Goal: Information Seeking & Learning: Learn about a topic

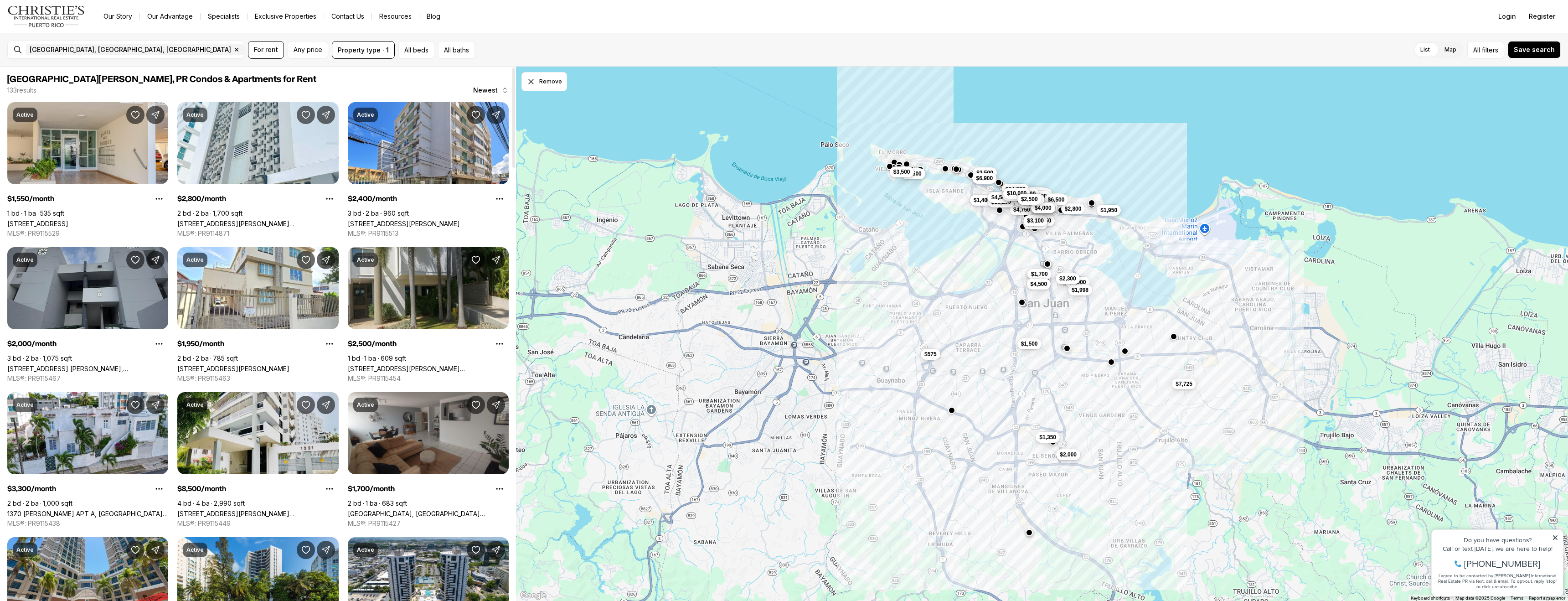
click at [82, 365] on link "[STREET_ADDRESS] [PERSON_NAME], [GEOGRAPHIC_DATA][PERSON_NAME], 00926" at bounding box center [88, 368] width 161 height 8
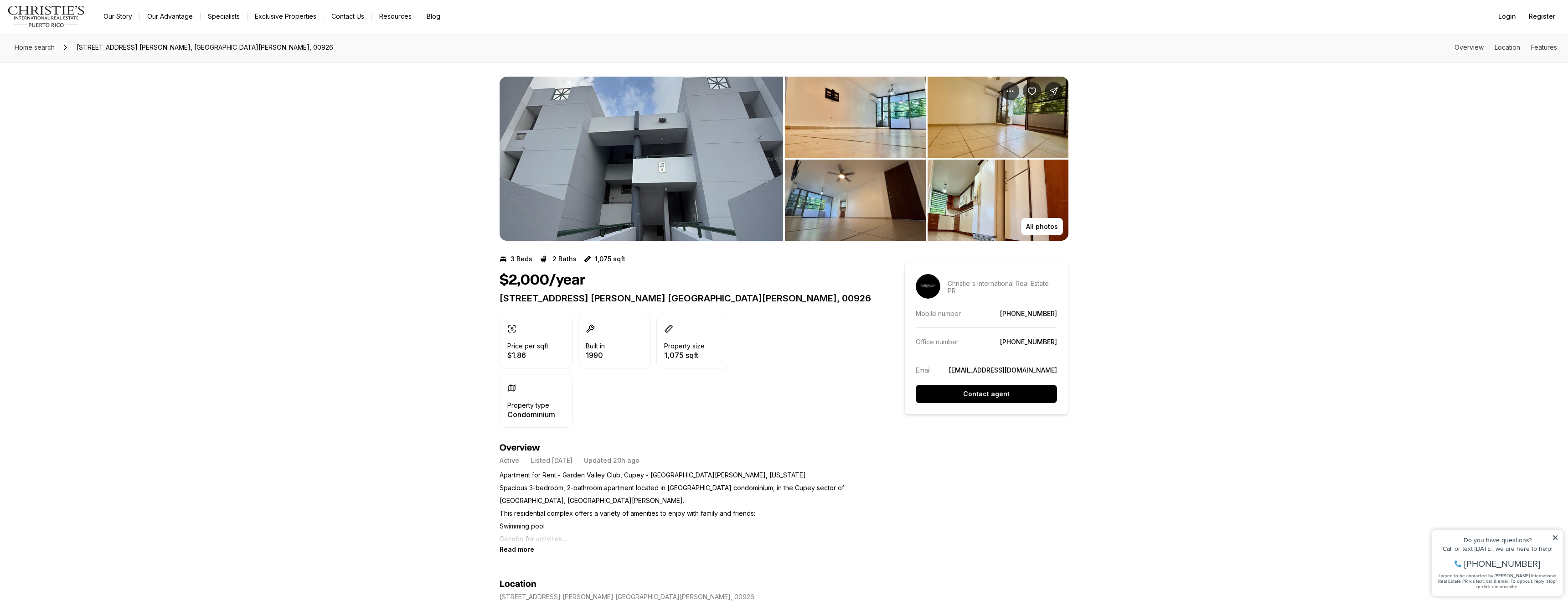
click at [764, 142] on img "View image gallery" at bounding box center [642, 159] width 284 height 164
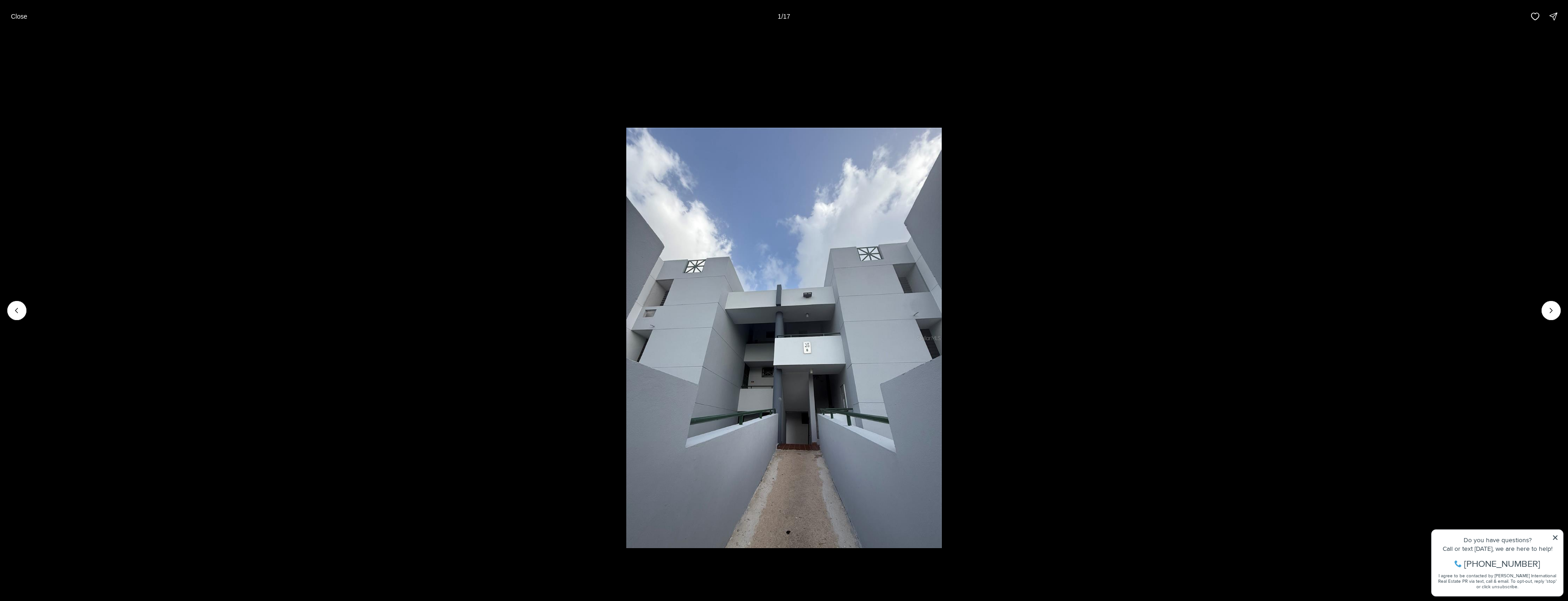
drag, startPoint x: 843, startPoint y: 333, endPoint x: 839, endPoint y: 330, distance: 5.0
click at [843, 333] on img "1 of 17" at bounding box center [784, 338] width 315 height 421
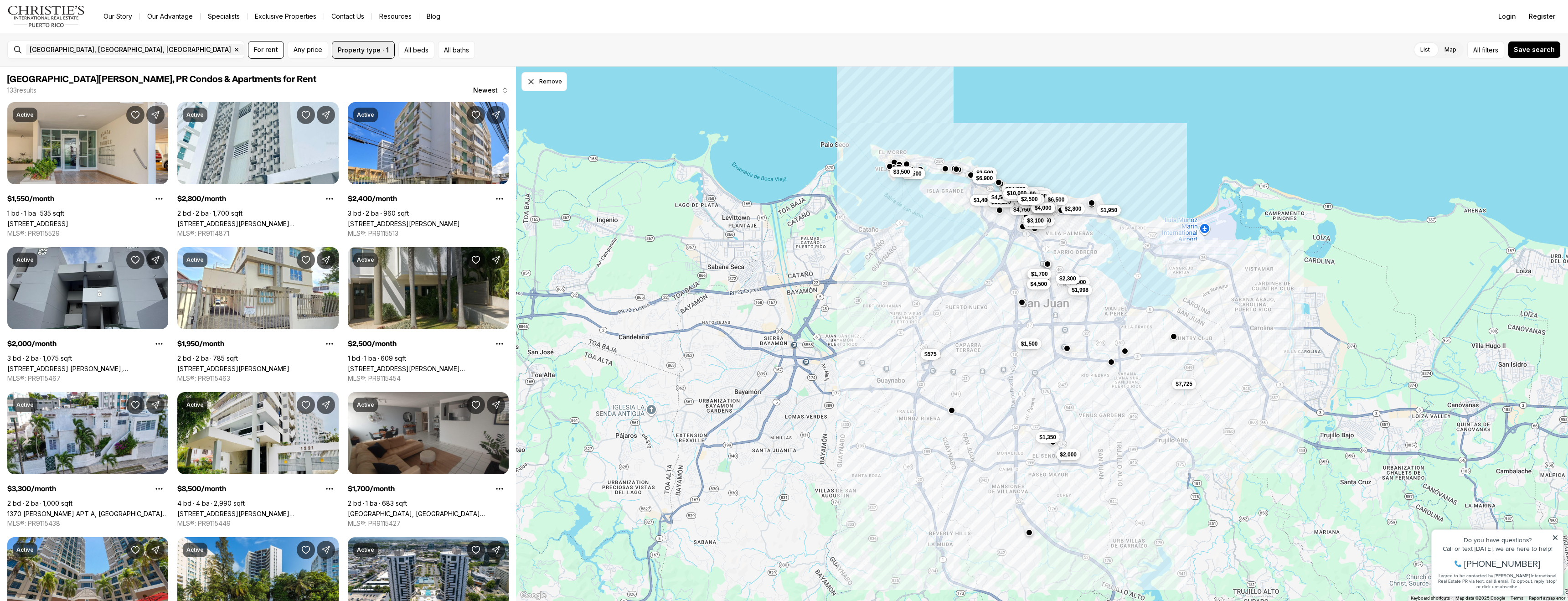
click at [355, 50] on button "Property type · 1" at bounding box center [363, 49] width 63 height 18
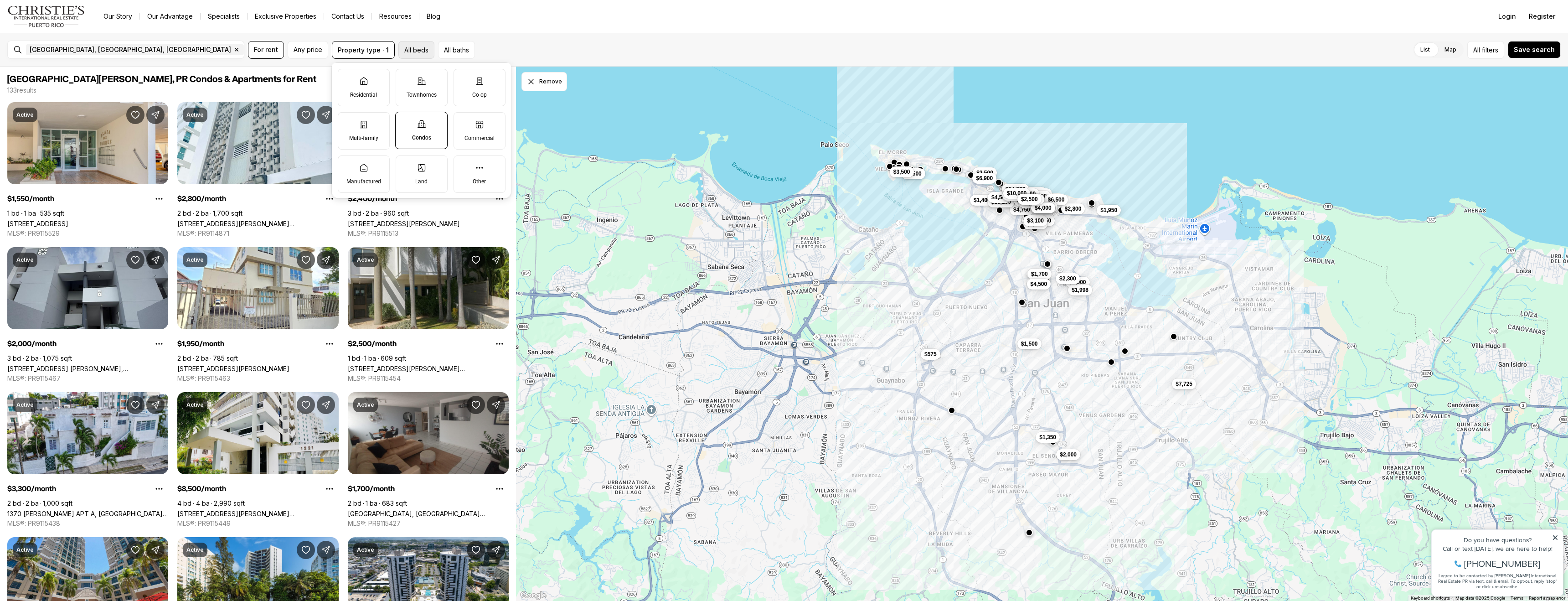
click at [402, 51] on button "All beds" at bounding box center [416, 49] width 36 height 18
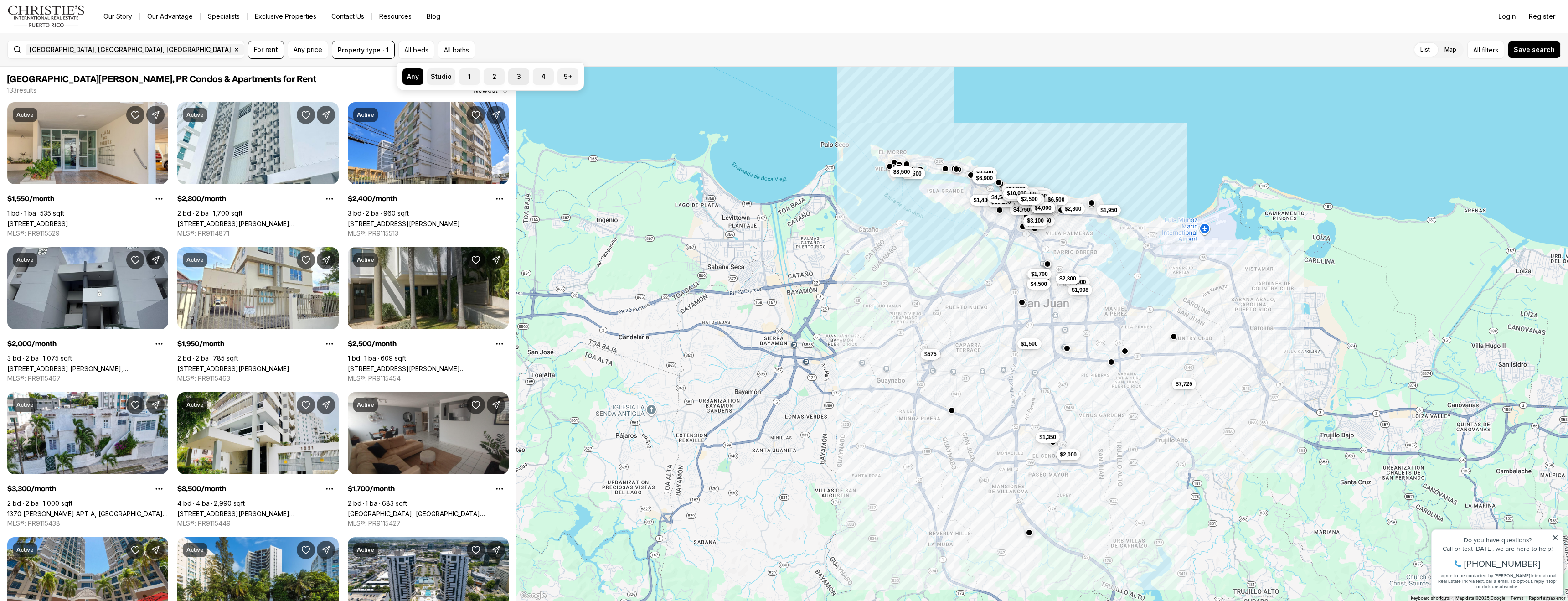
click at [516, 78] on label "3" at bounding box center [519, 76] width 21 height 16
click at [516, 77] on button "3" at bounding box center [513, 72] width 9 height 9
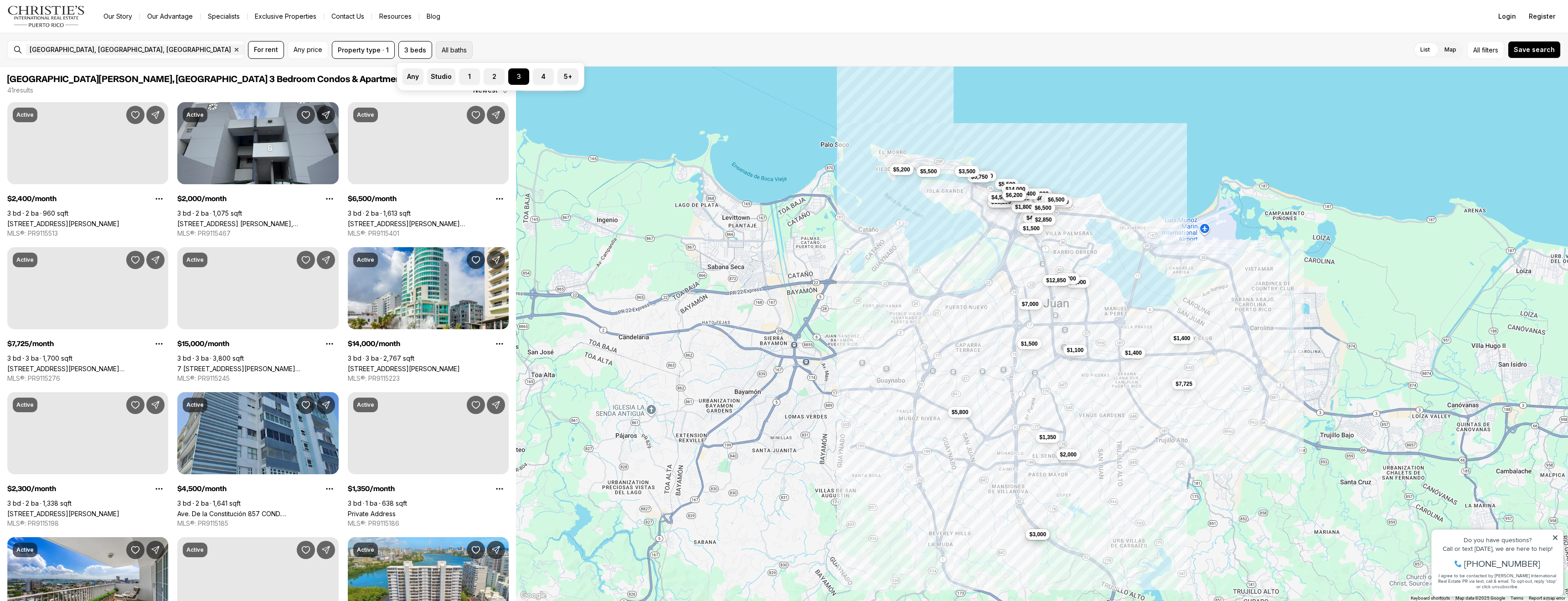
click at [449, 52] on button "All baths" at bounding box center [454, 49] width 37 height 18
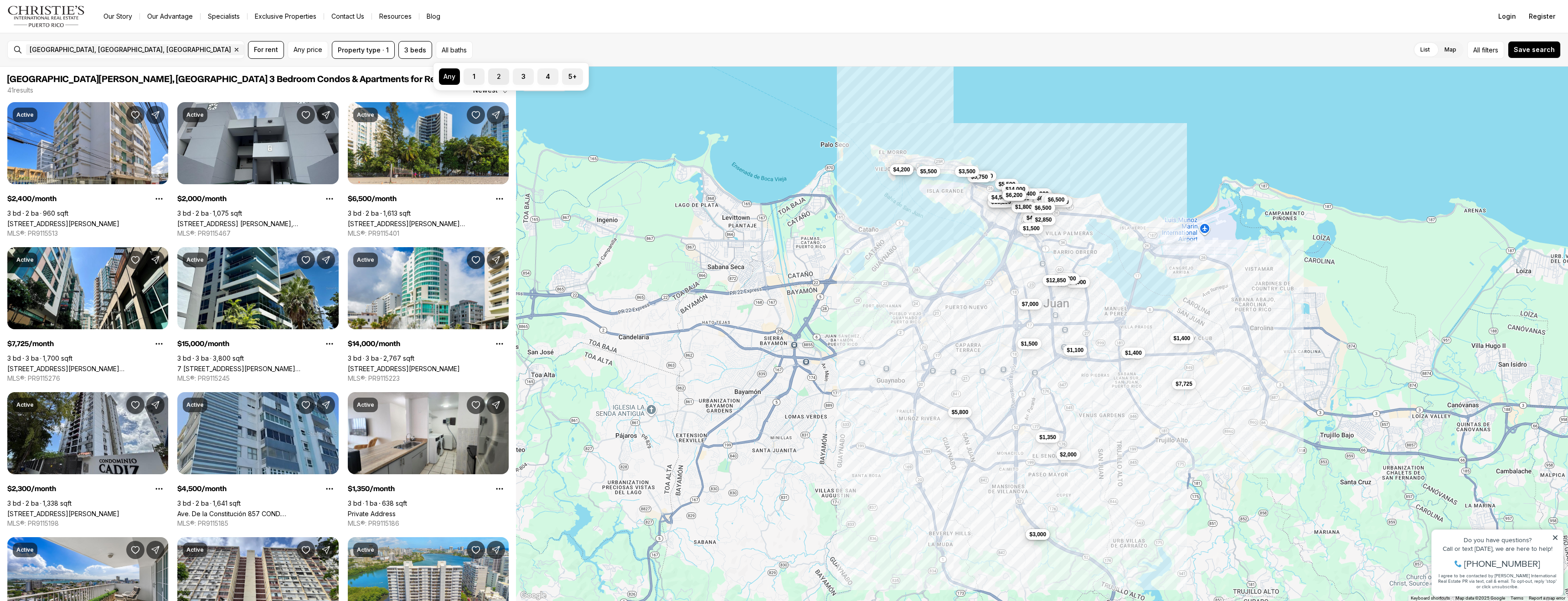
click at [489, 76] on button "2" at bounding box center [492, 72] width 9 height 9
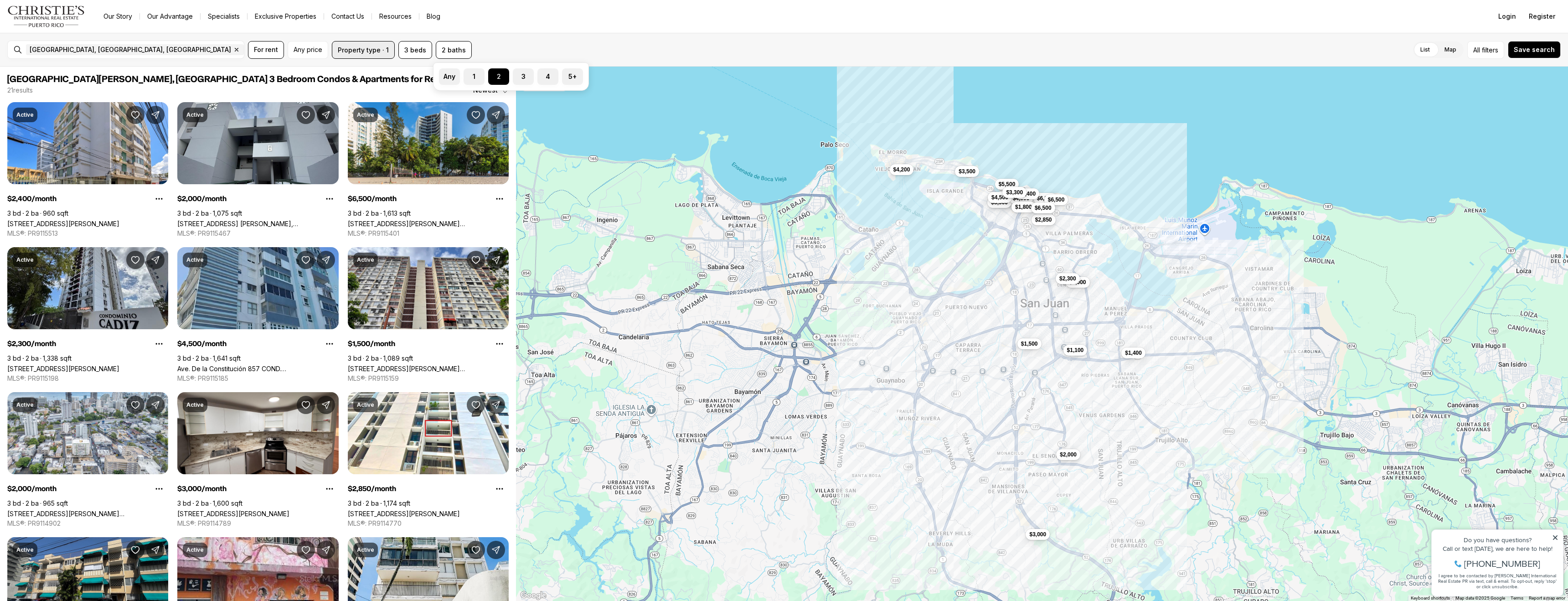
click at [374, 46] on button "Property type · 1" at bounding box center [363, 49] width 63 height 18
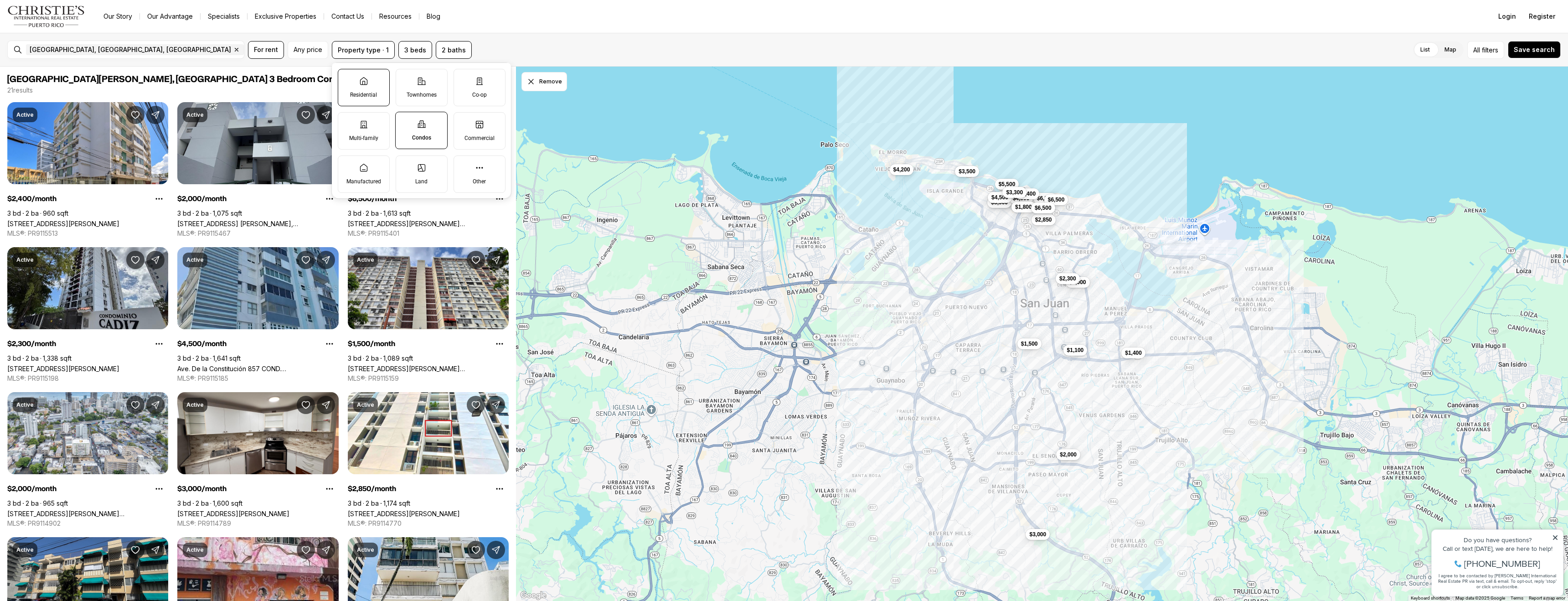
click at [353, 85] on label "Residential" at bounding box center [363, 87] width 52 height 37
click at [348, 79] on button "Residential" at bounding box center [343, 74] width 9 height 9
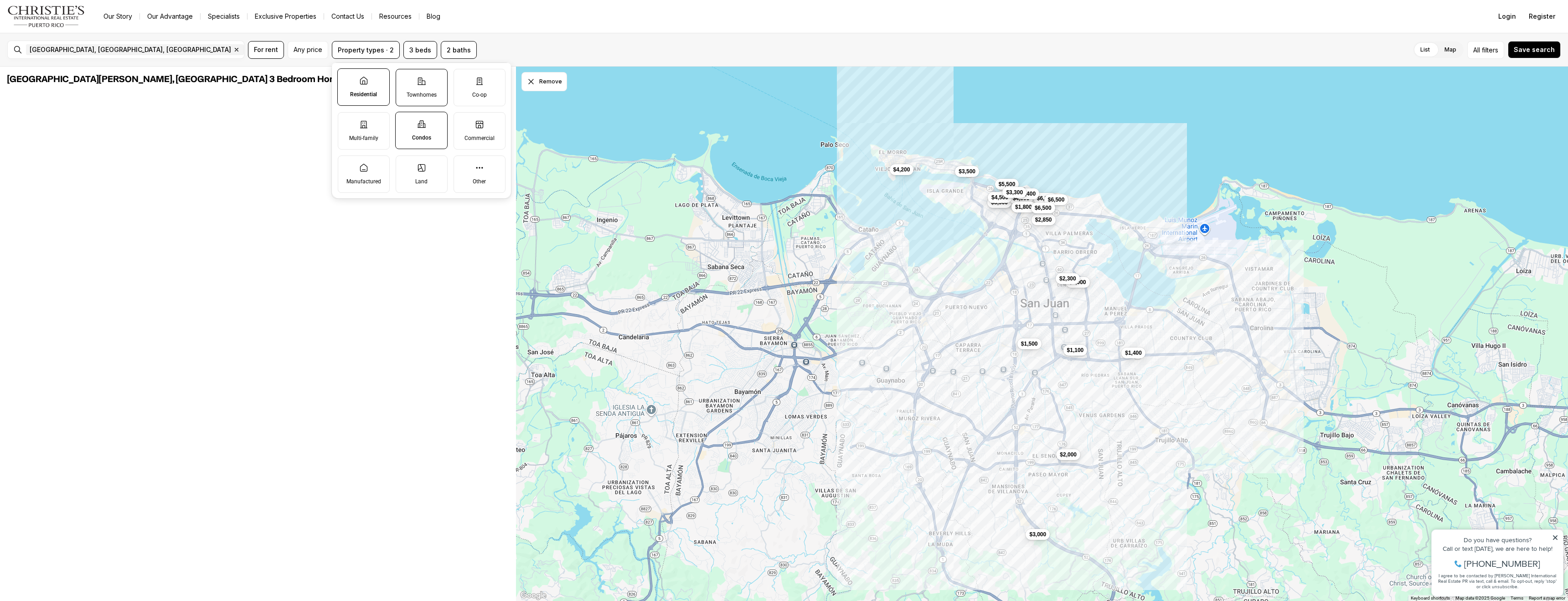
click at [413, 89] on label "Townhomes" at bounding box center [421, 87] width 52 height 37
click at [405, 79] on button "Townhomes" at bounding box center [401, 74] width 9 height 9
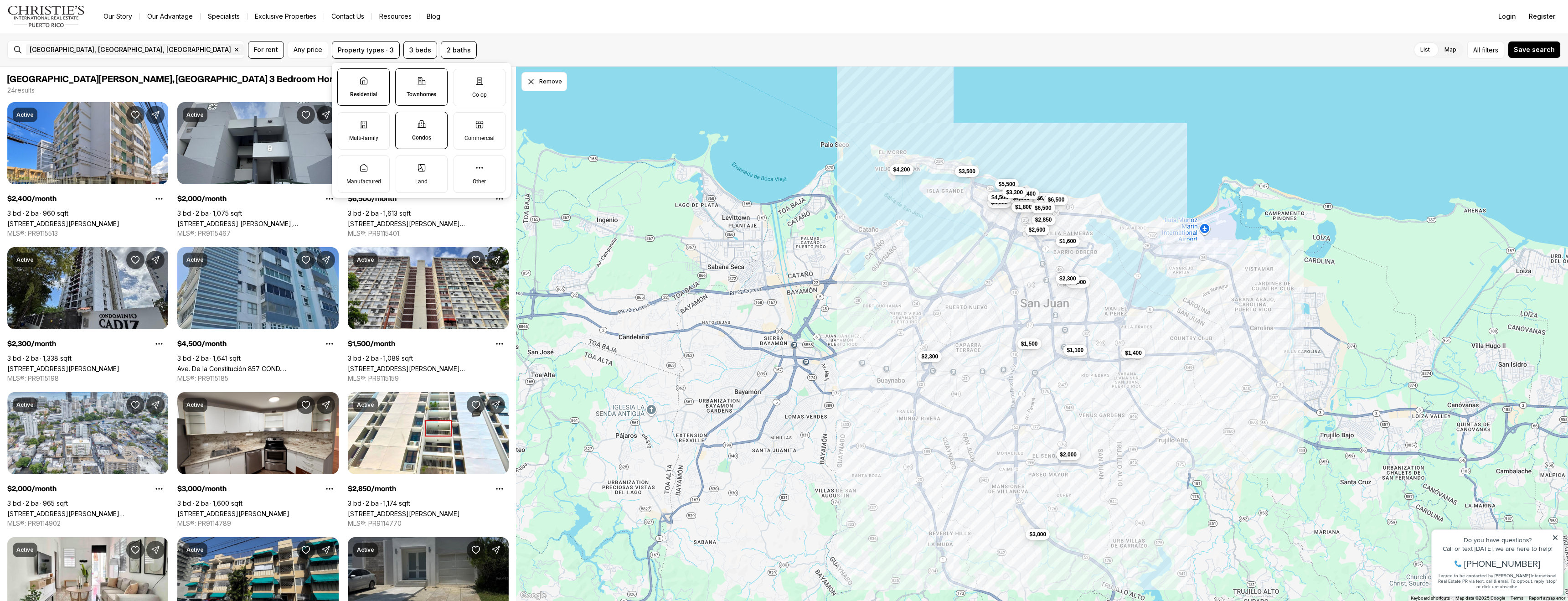
click at [540, 27] on nav "Go to: Homepage Our Story Our Advantage Specialists Exclusive Properties Contac…" at bounding box center [784, 16] width 1568 height 33
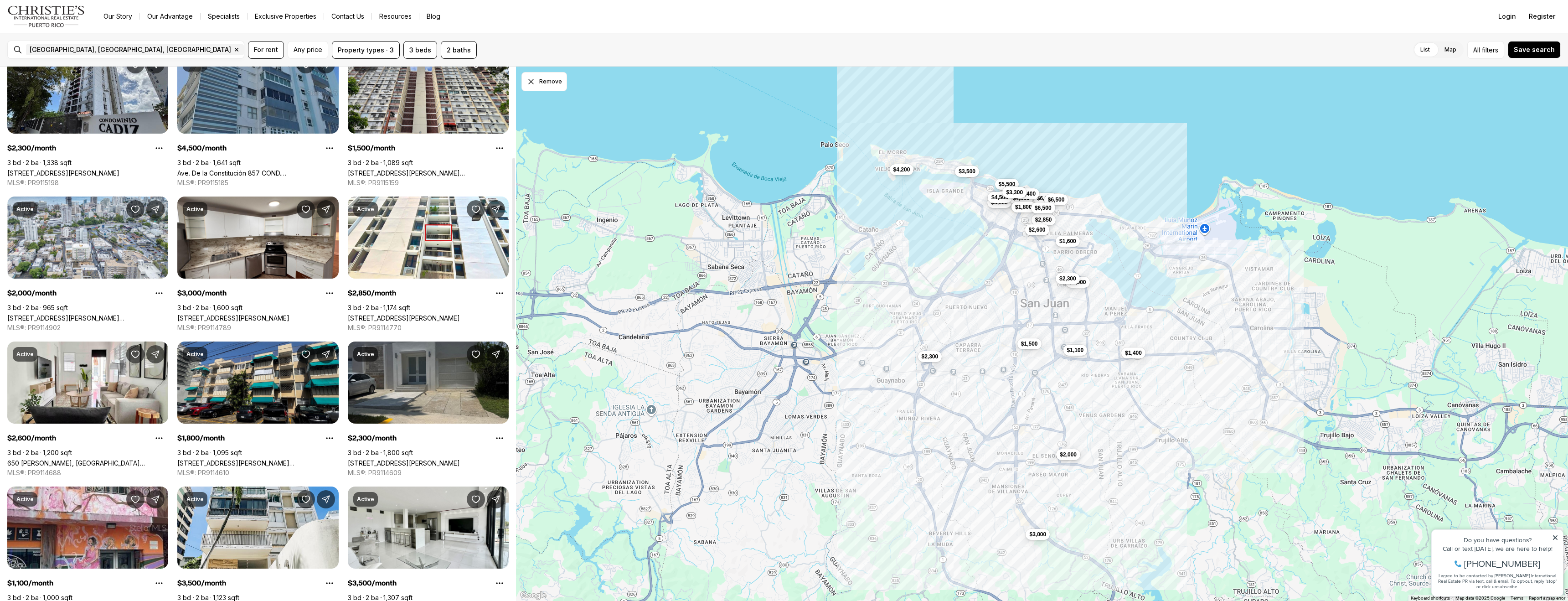
scroll to position [401, 0]
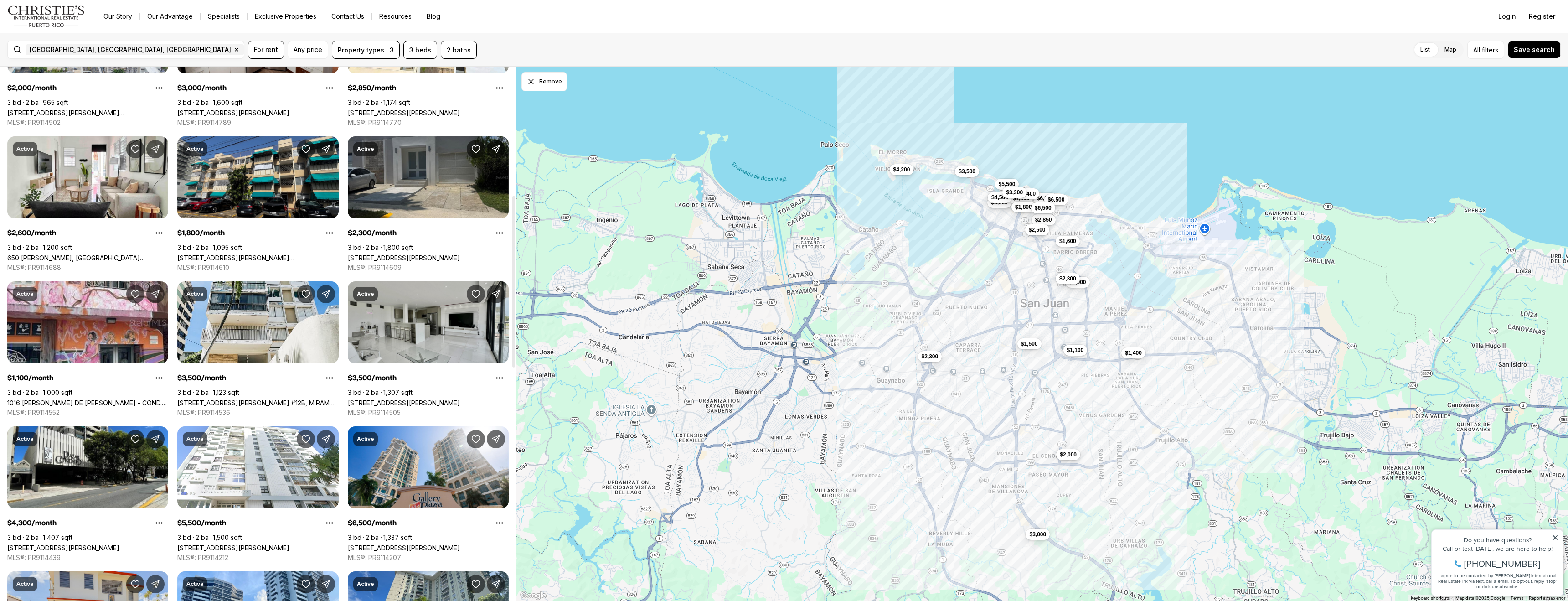
click at [423, 399] on link "450 AVENIDA DE LA CONSTITUCIÓN, SAN JUAN PR, 00901" at bounding box center [404, 402] width 112 height 8
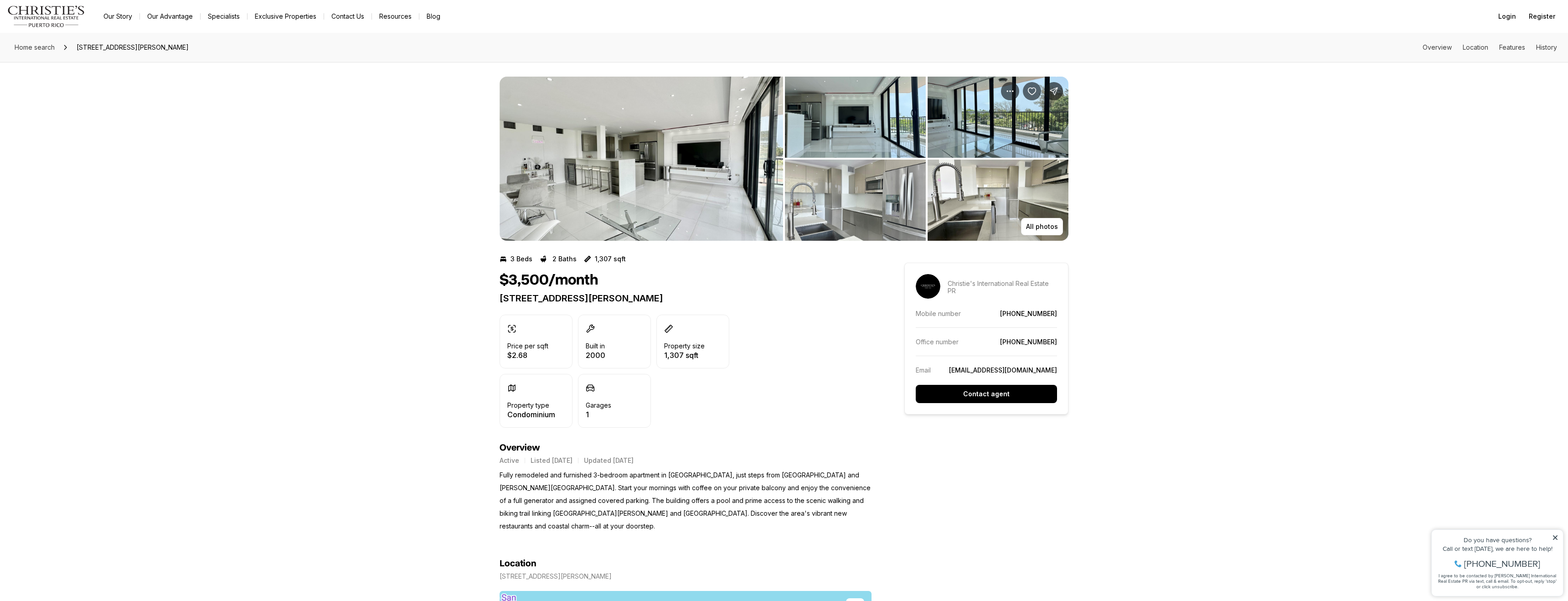
click at [673, 160] on img "View image gallery" at bounding box center [642, 159] width 284 height 164
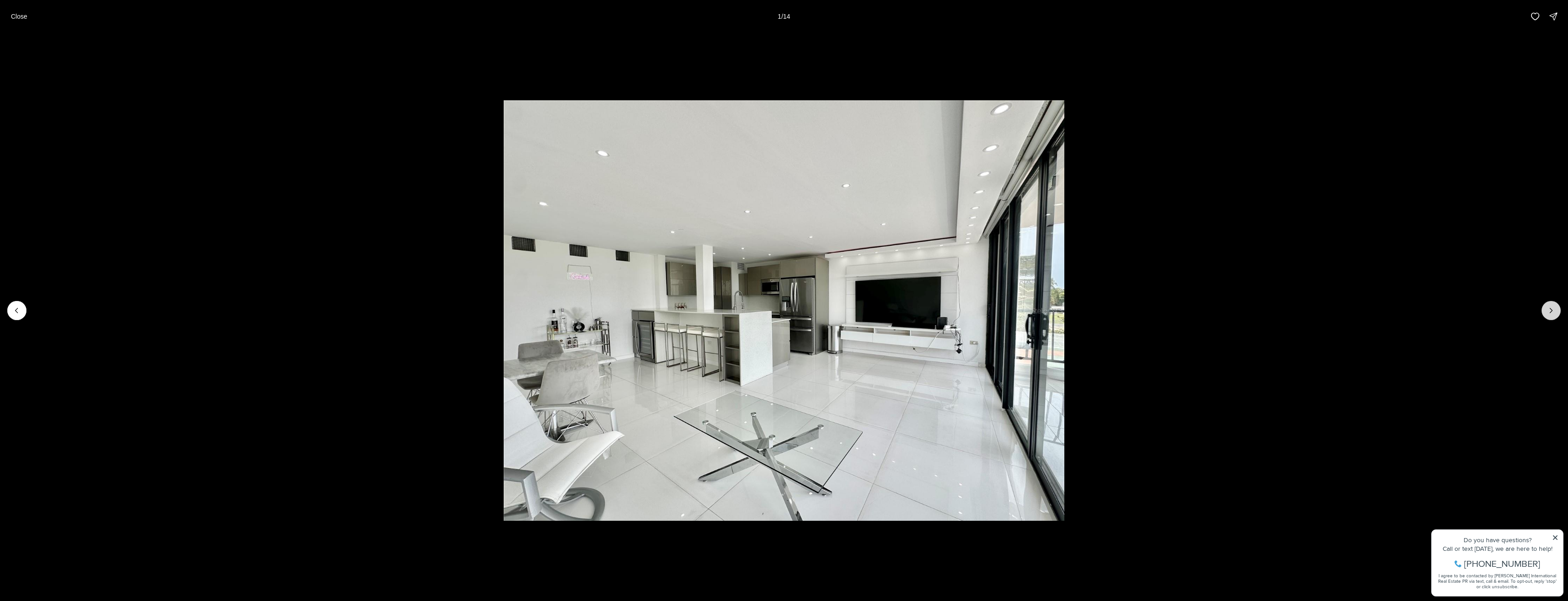
click at [1549, 306] on icon "Next slide" at bounding box center [1551, 310] width 9 height 9
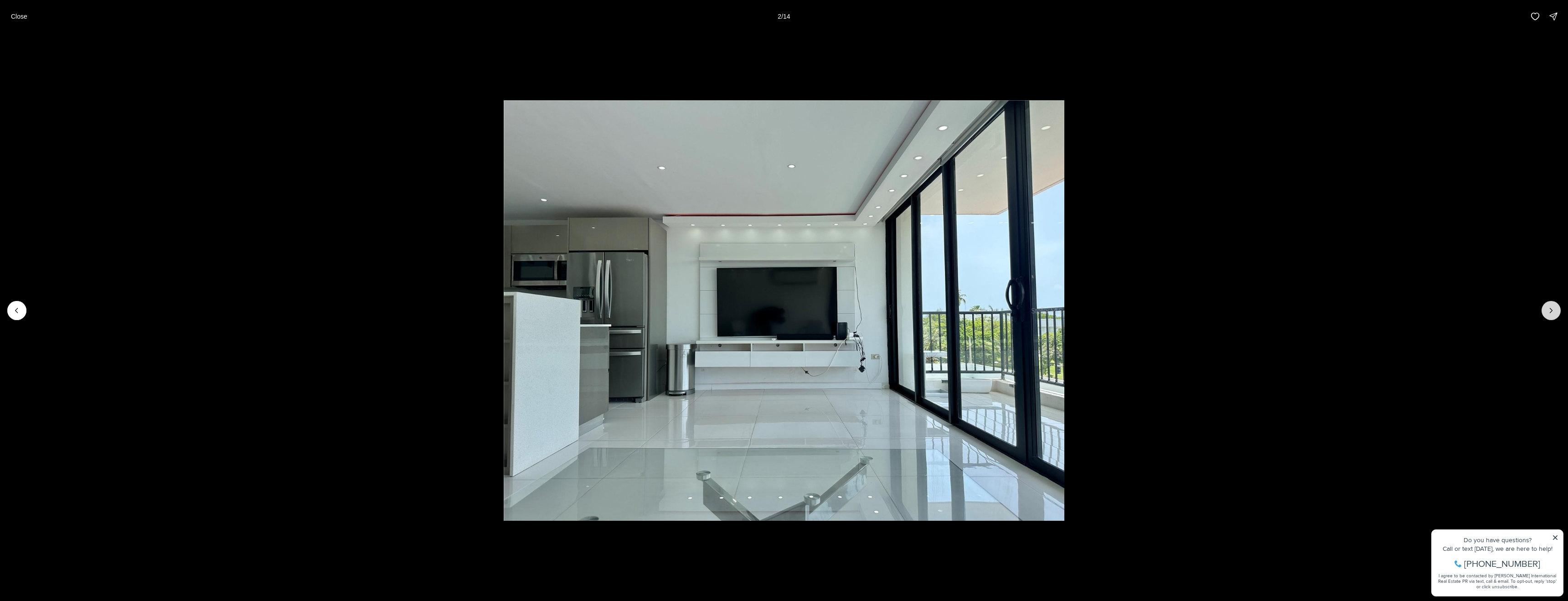
click at [1549, 306] on icon "Next slide" at bounding box center [1551, 310] width 9 height 9
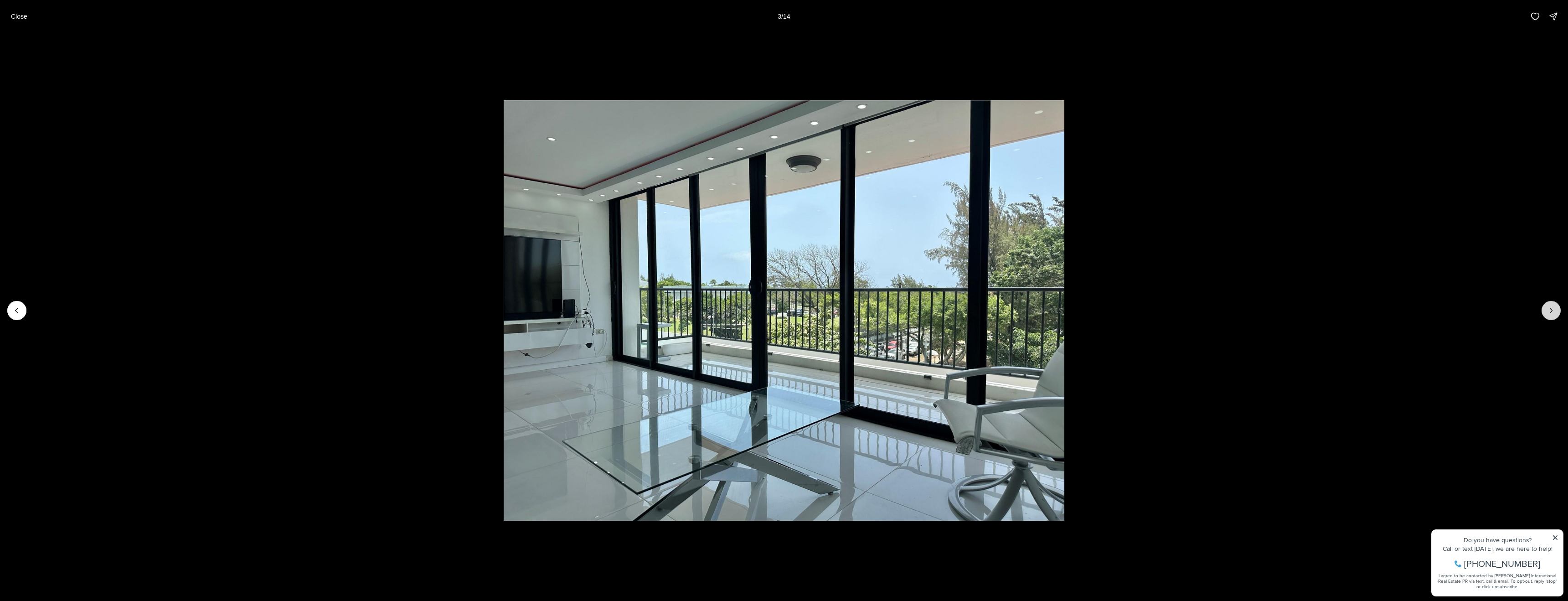
click at [1549, 306] on icon "Next slide" at bounding box center [1551, 310] width 9 height 9
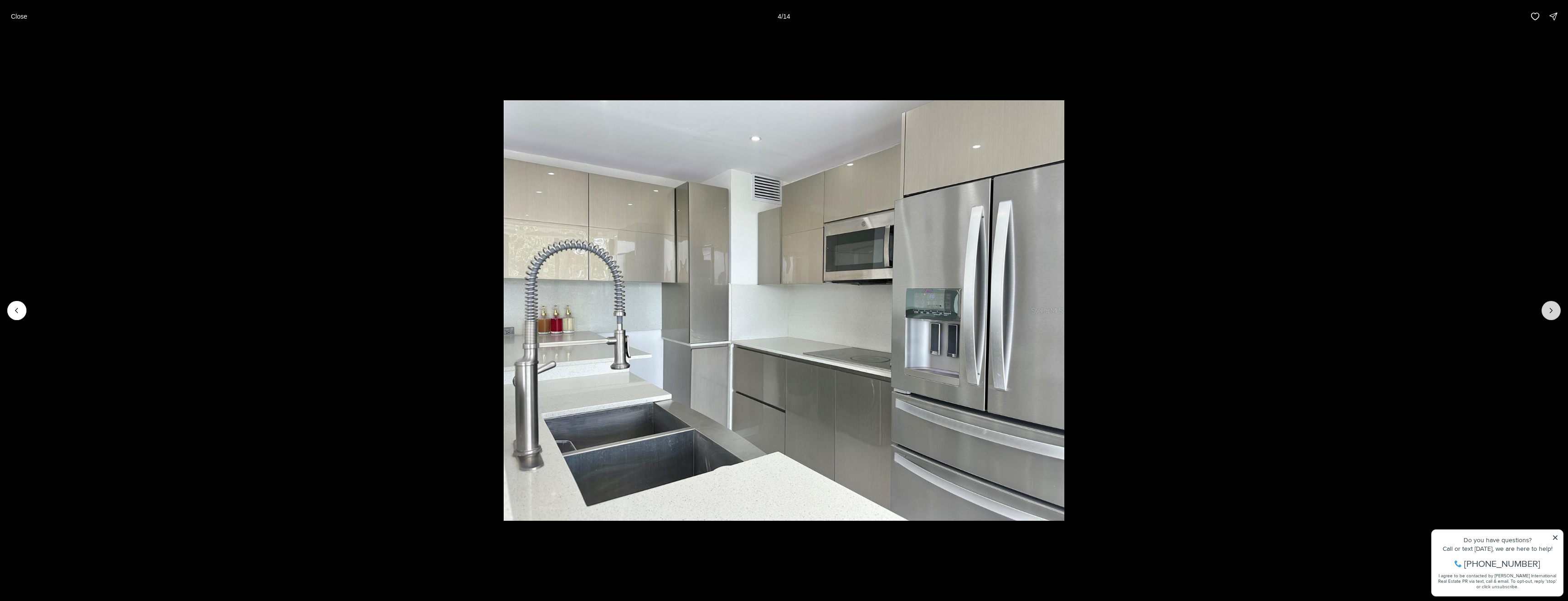
click at [1549, 306] on icon "Next slide" at bounding box center [1551, 310] width 9 height 9
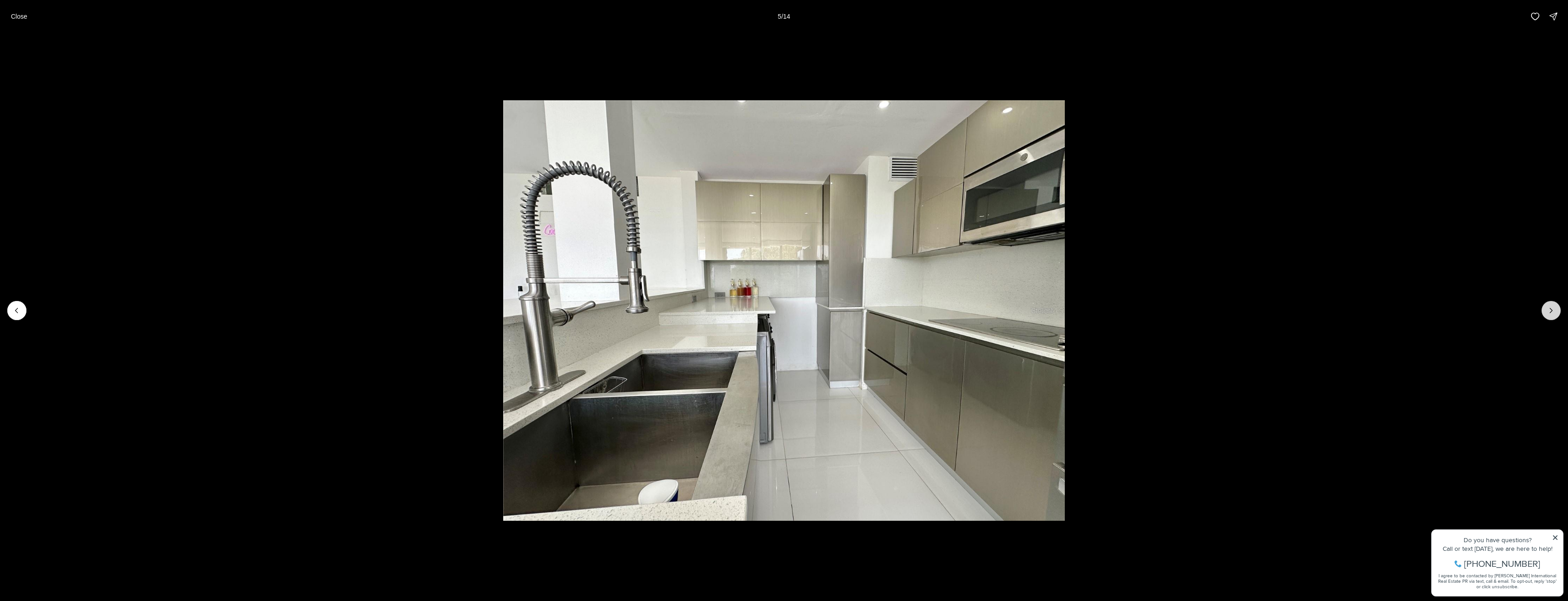
click at [1549, 306] on icon "Next slide" at bounding box center [1551, 310] width 9 height 9
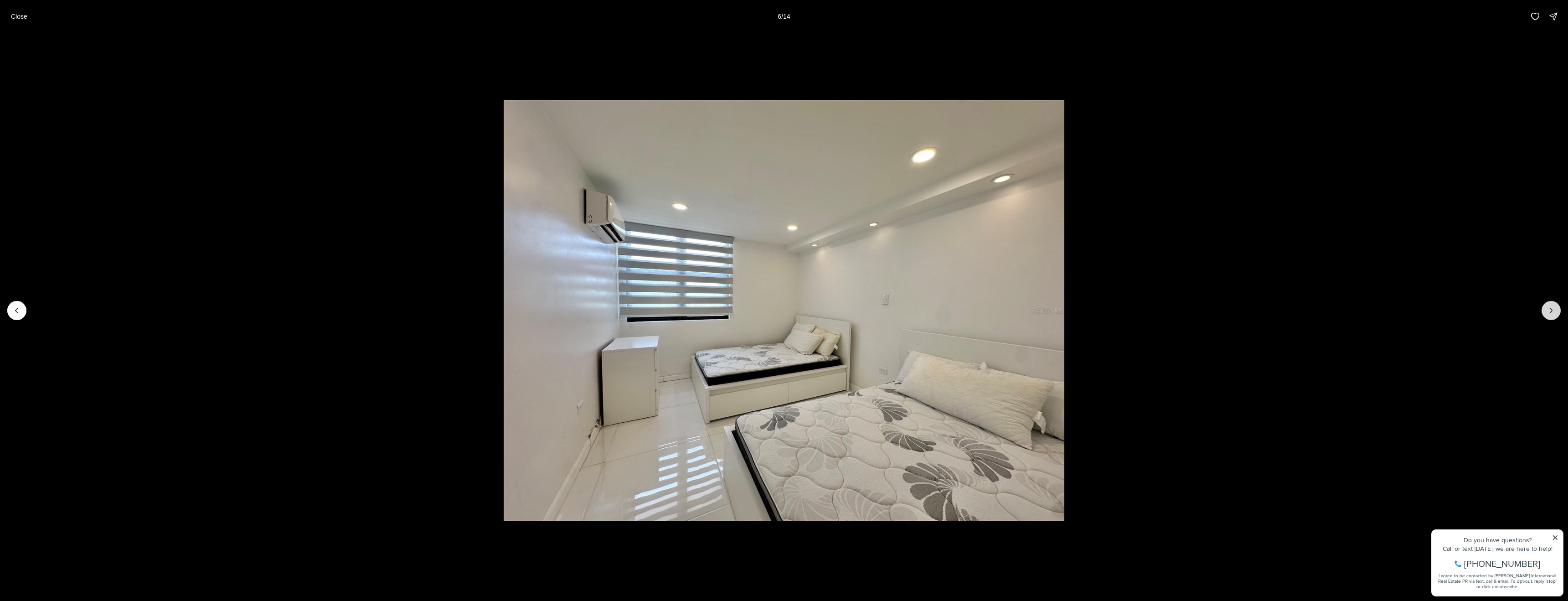
click at [1549, 306] on icon "Next slide" at bounding box center [1551, 310] width 9 height 9
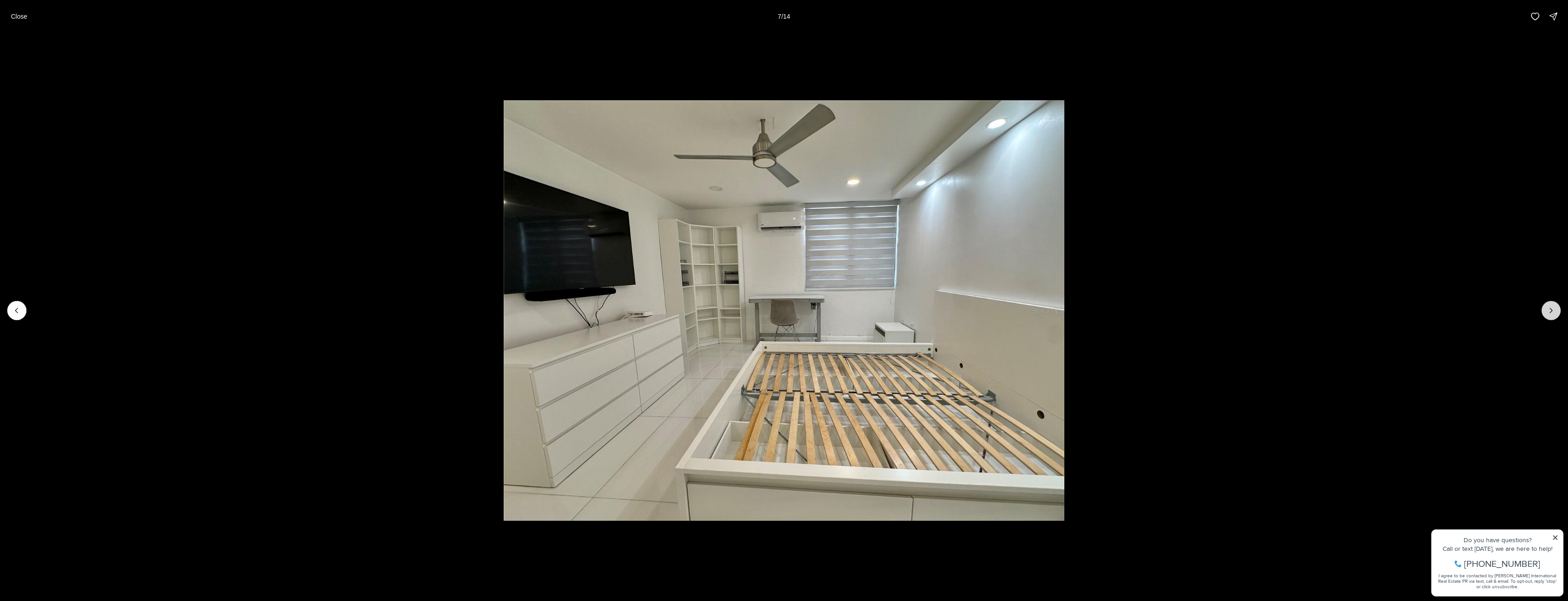
click at [1549, 306] on icon "Next slide" at bounding box center [1551, 310] width 9 height 9
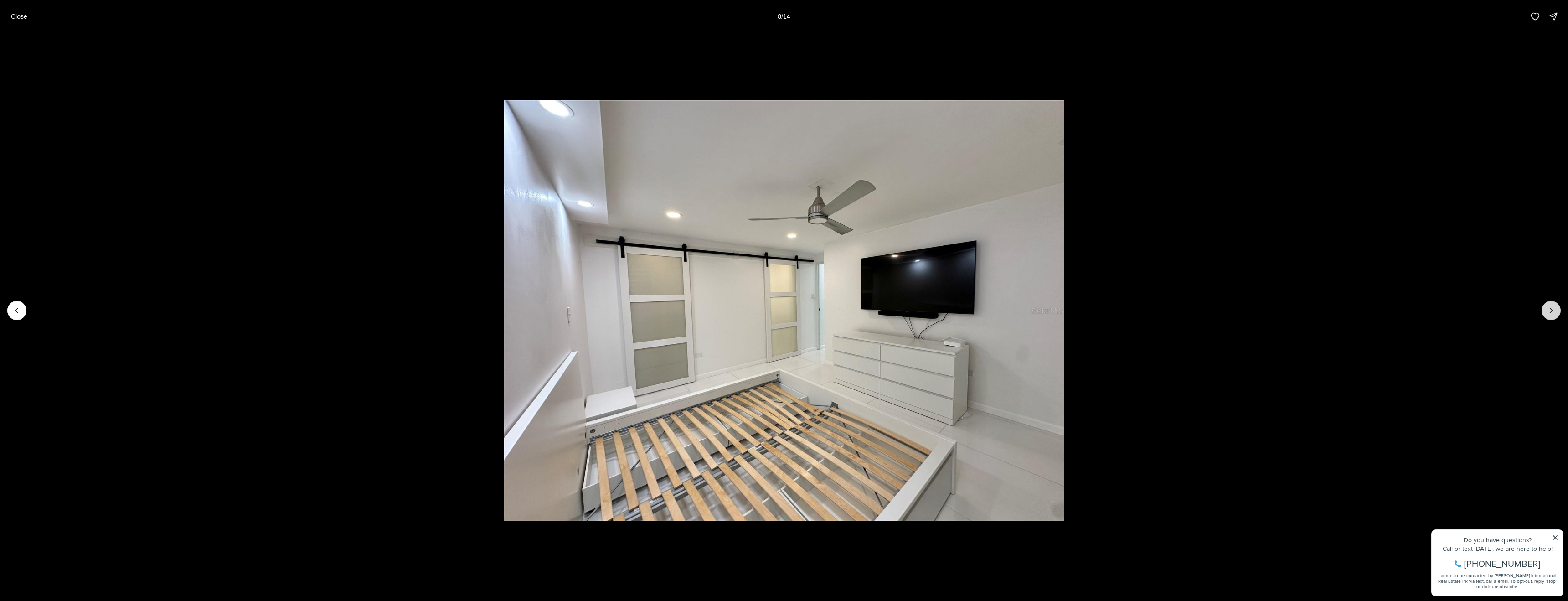
click at [1549, 306] on icon "Next slide" at bounding box center [1551, 310] width 9 height 9
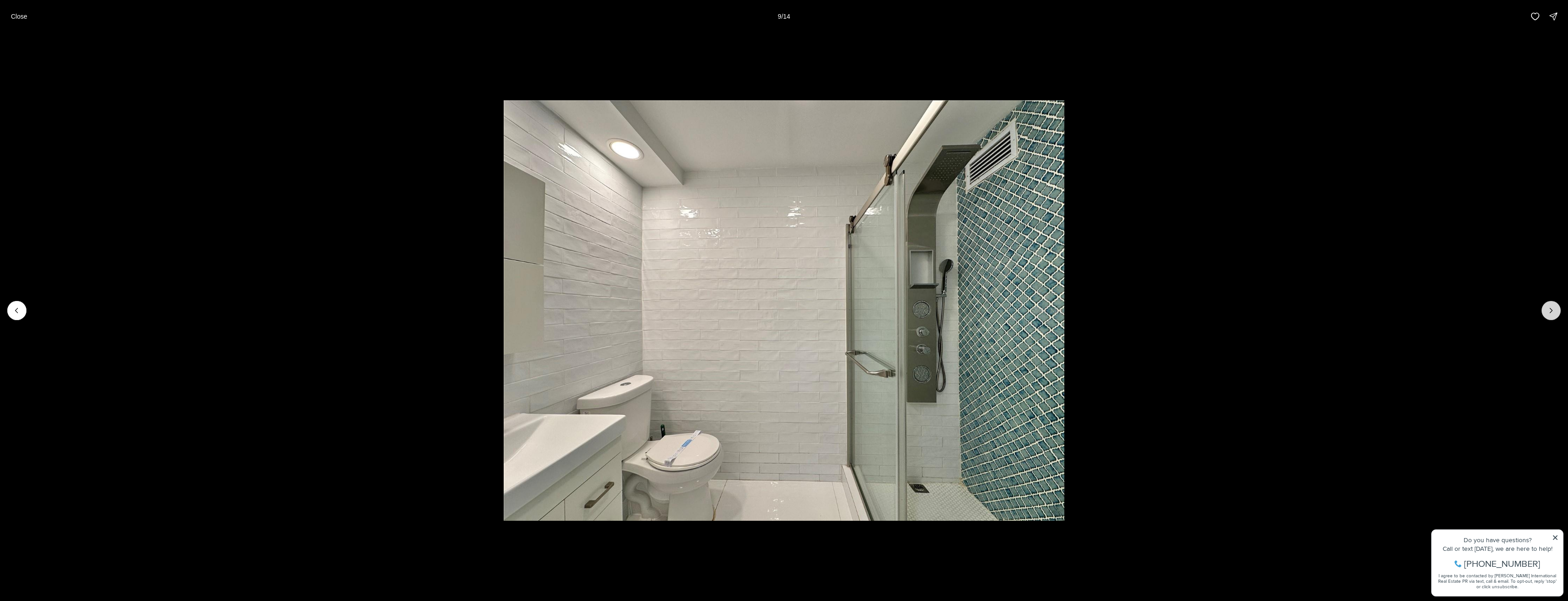
click at [1549, 306] on icon "Next slide" at bounding box center [1551, 310] width 9 height 9
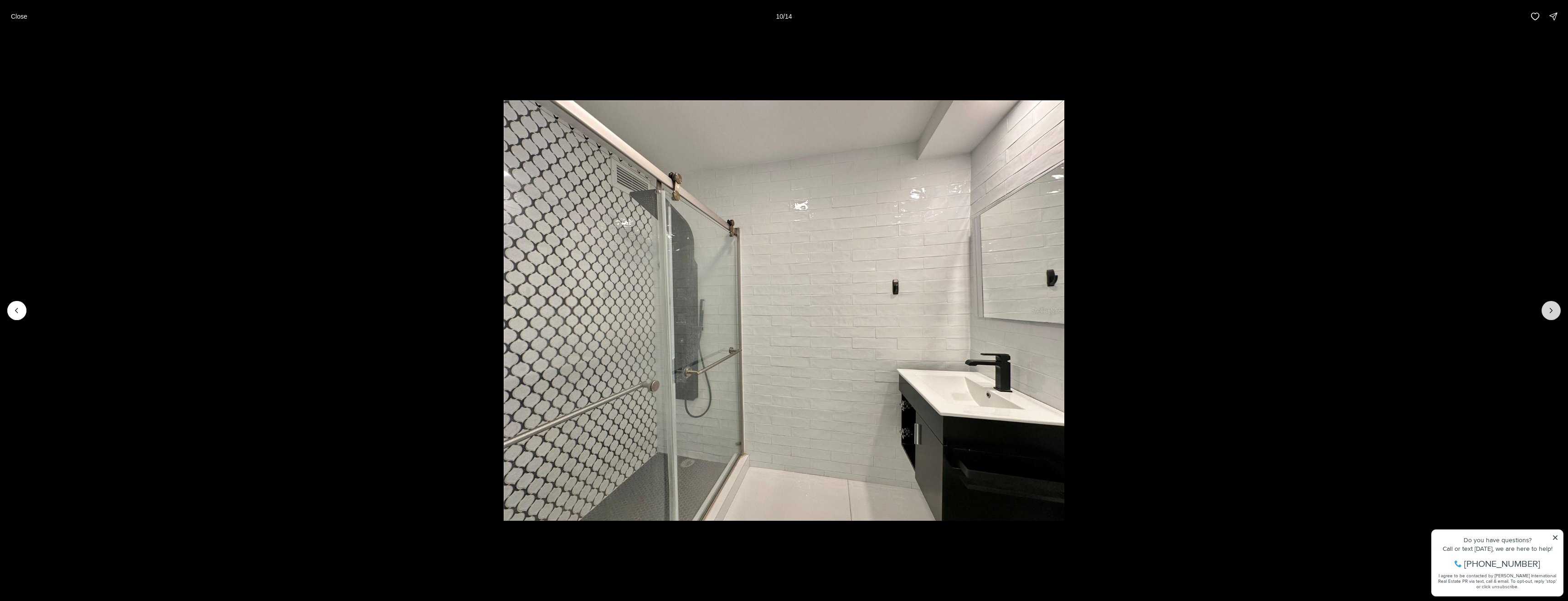
click at [1549, 306] on icon "Next slide" at bounding box center [1551, 310] width 9 height 9
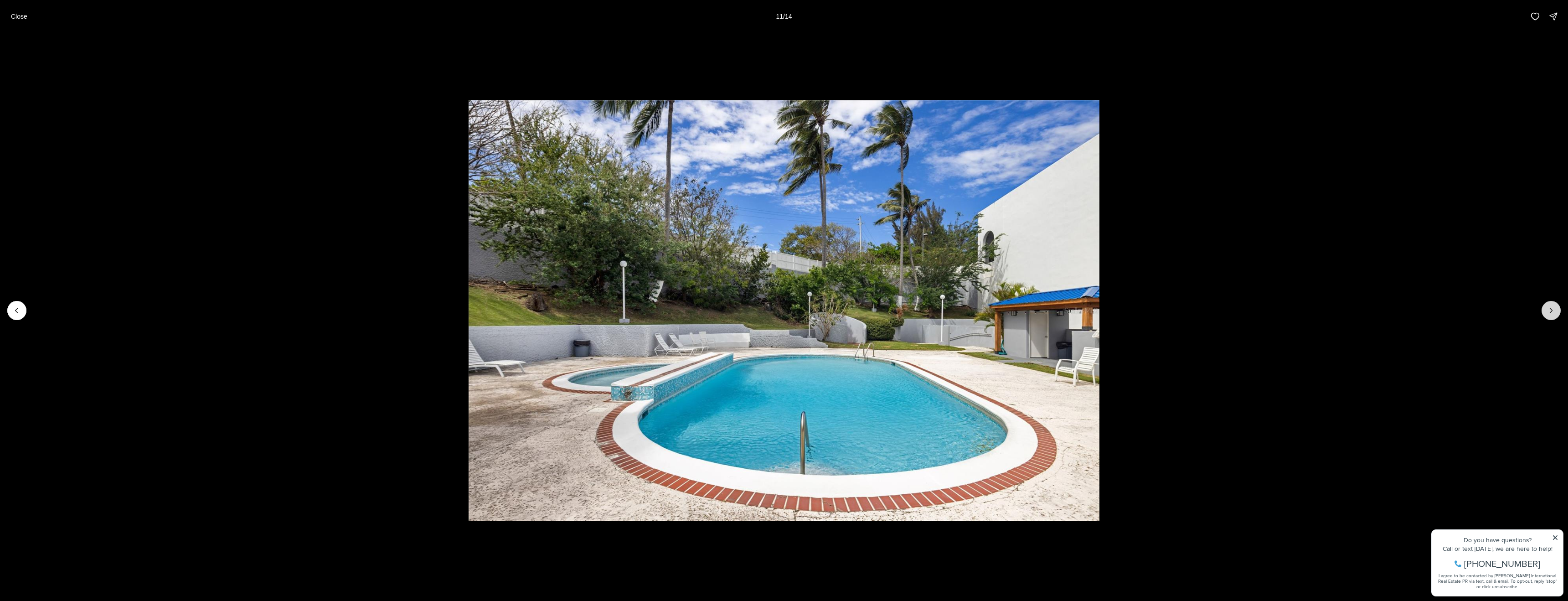
click at [1549, 306] on icon "Next slide" at bounding box center [1551, 310] width 9 height 9
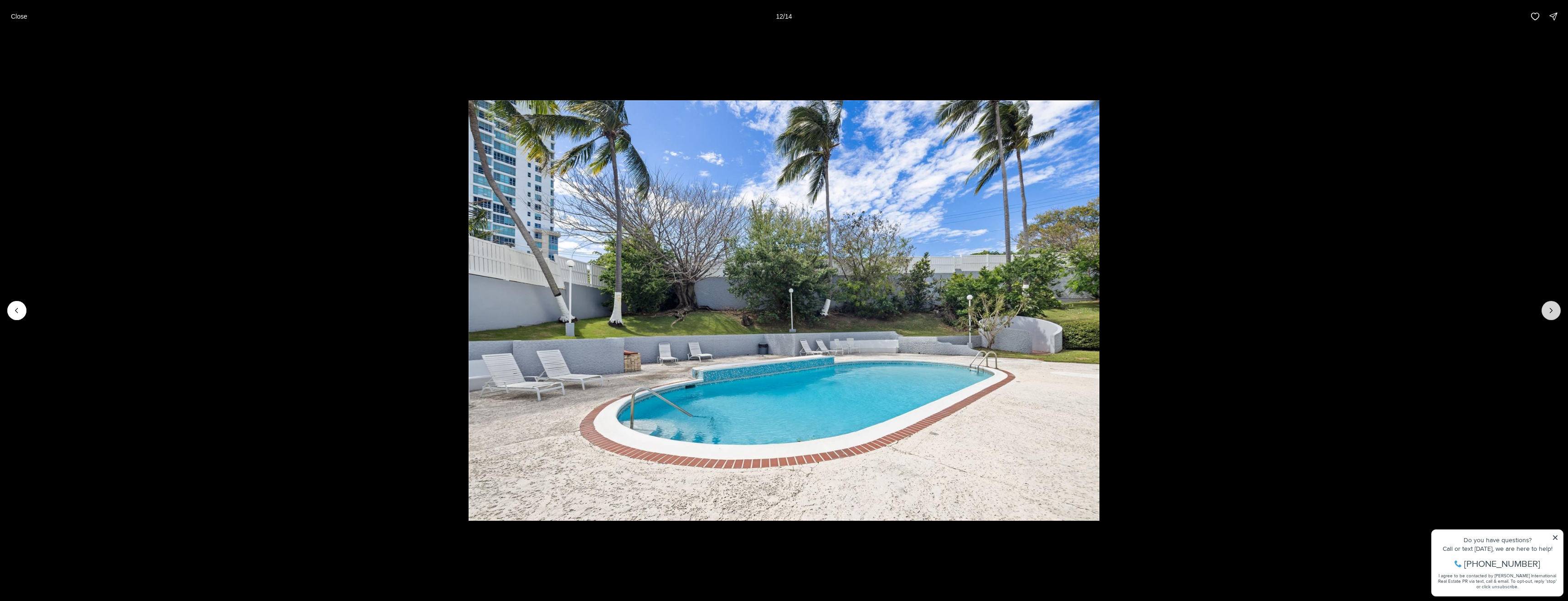
click at [1549, 306] on icon "Next slide" at bounding box center [1551, 310] width 9 height 9
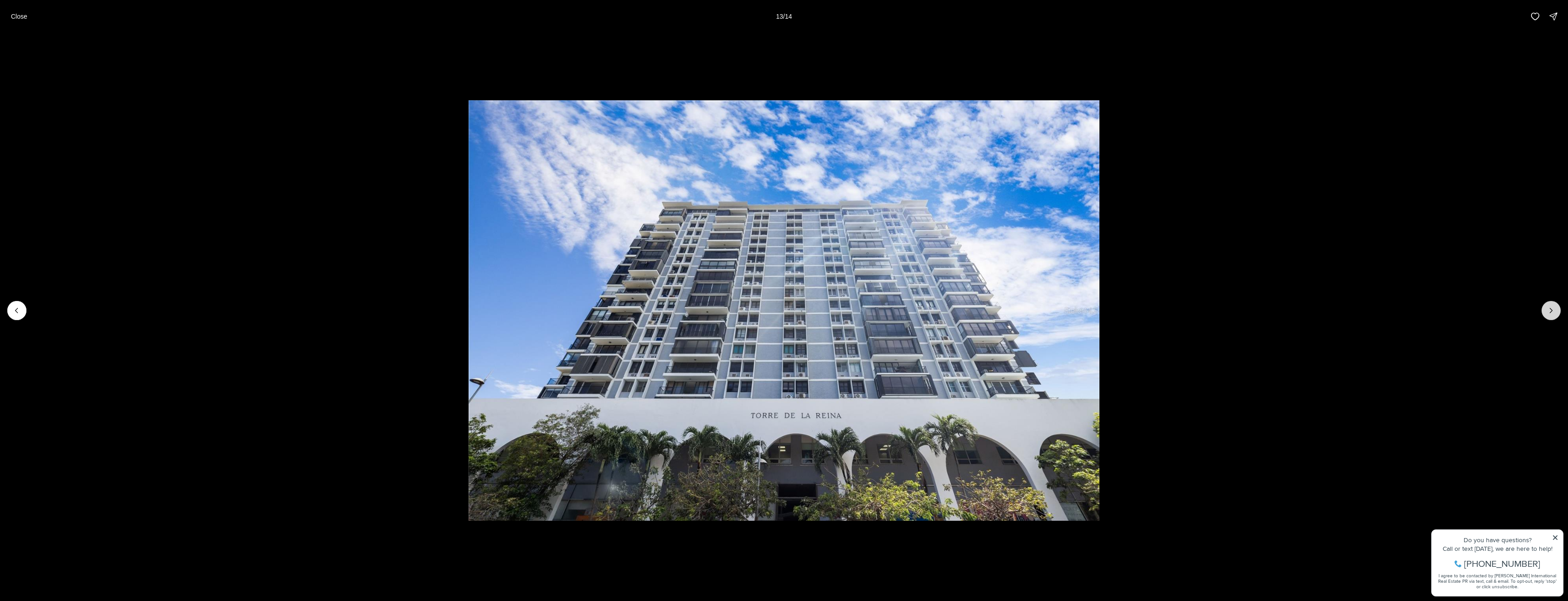
click at [1549, 306] on icon "Next slide" at bounding box center [1551, 310] width 9 height 9
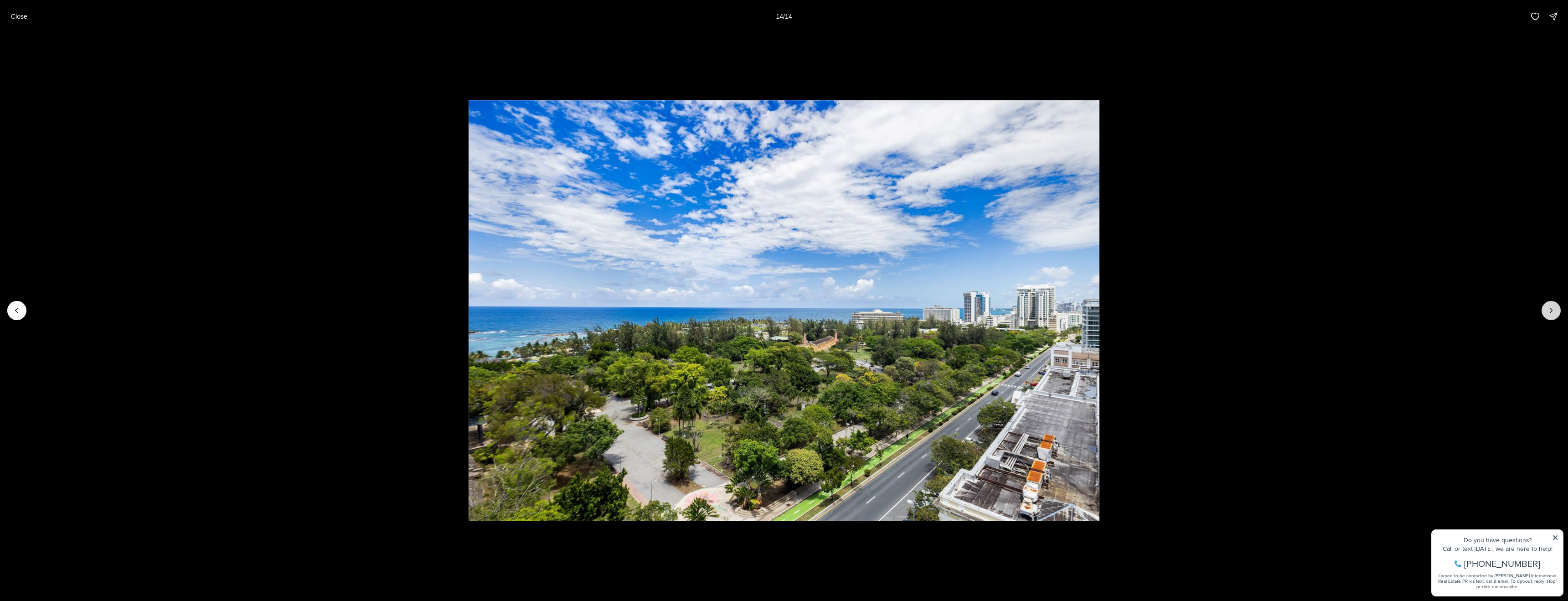
click at [1549, 306] on div at bounding box center [1551, 310] width 19 height 19
click at [1555, 313] on div at bounding box center [1551, 310] width 19 height 19
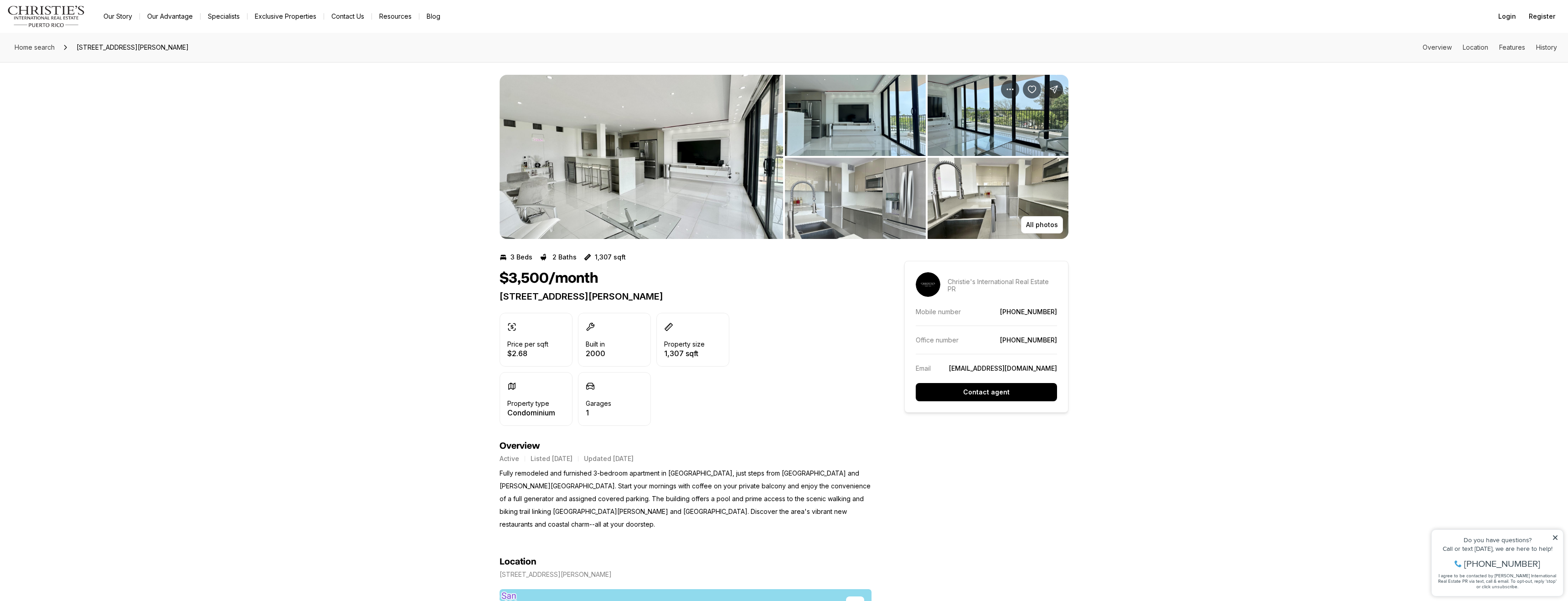
scroll to position [9, 0]
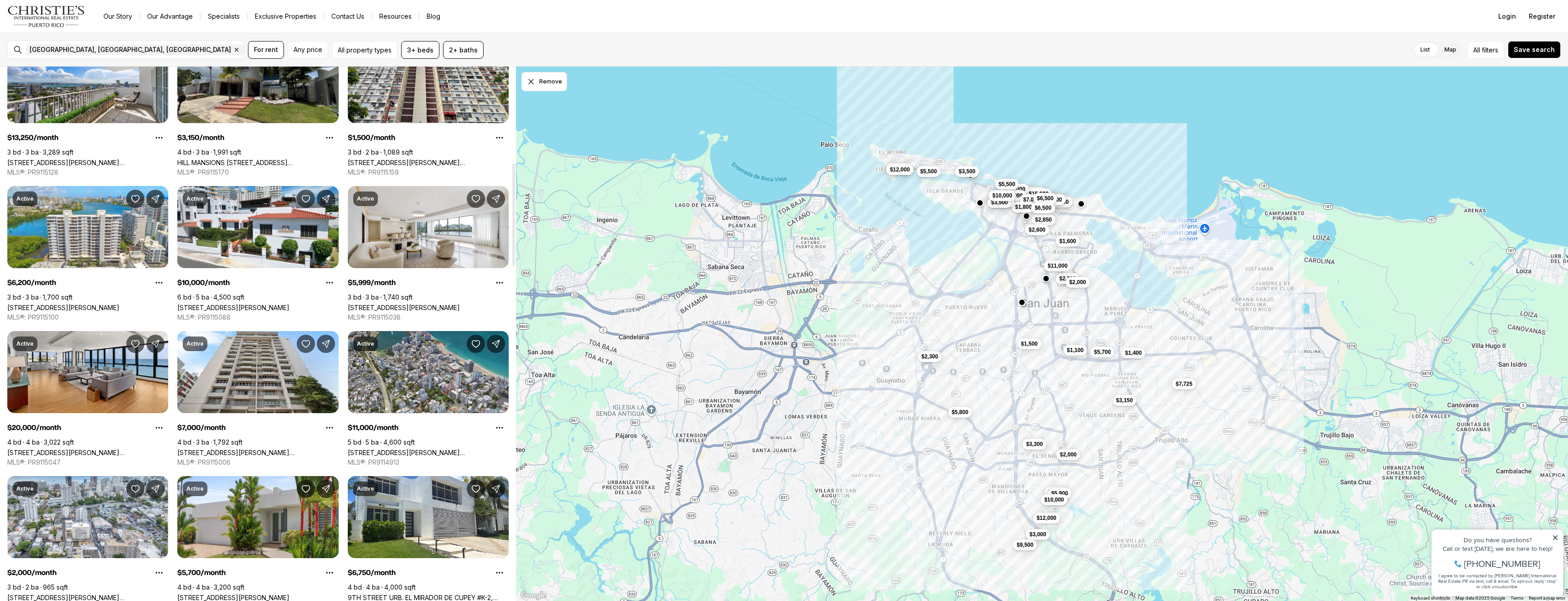
scroll to position [497, 0]
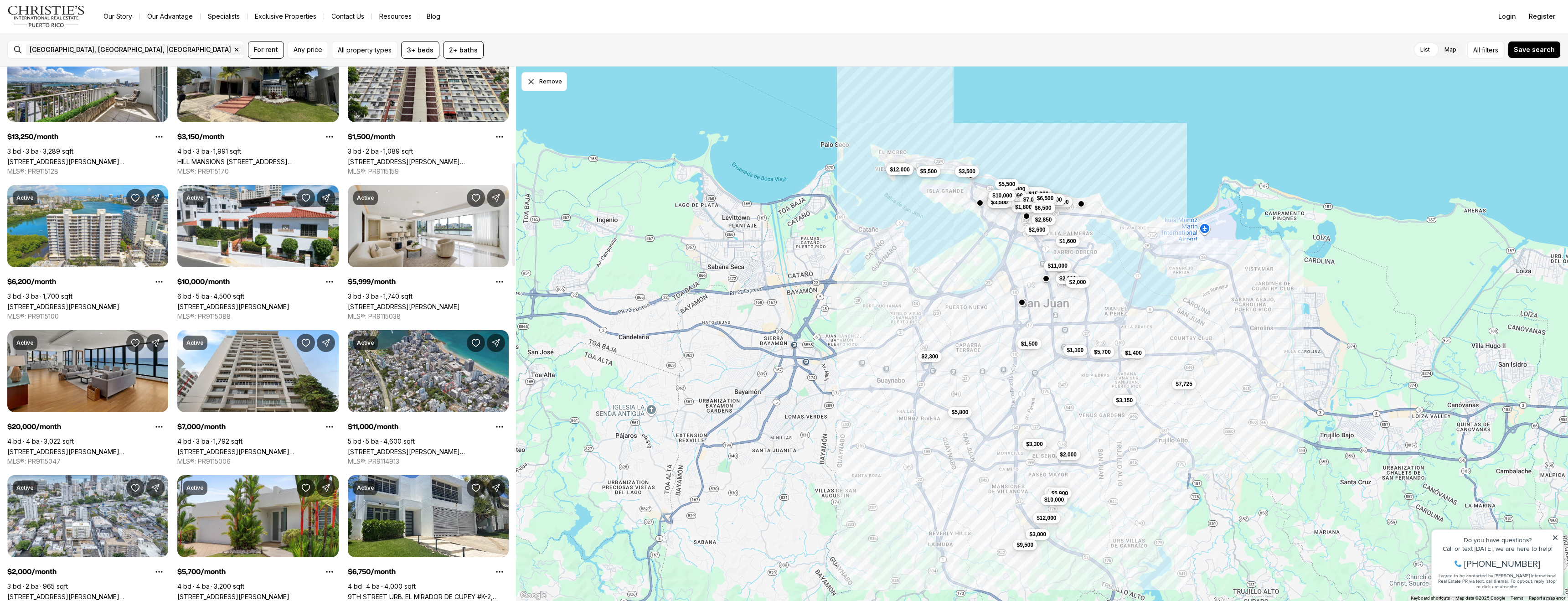
click at [79, 448] on link "[STREET_ADDRESS][PERSON_NAME][PERSON_NAME]" at bounding box center [88, 451] width 161 height 8
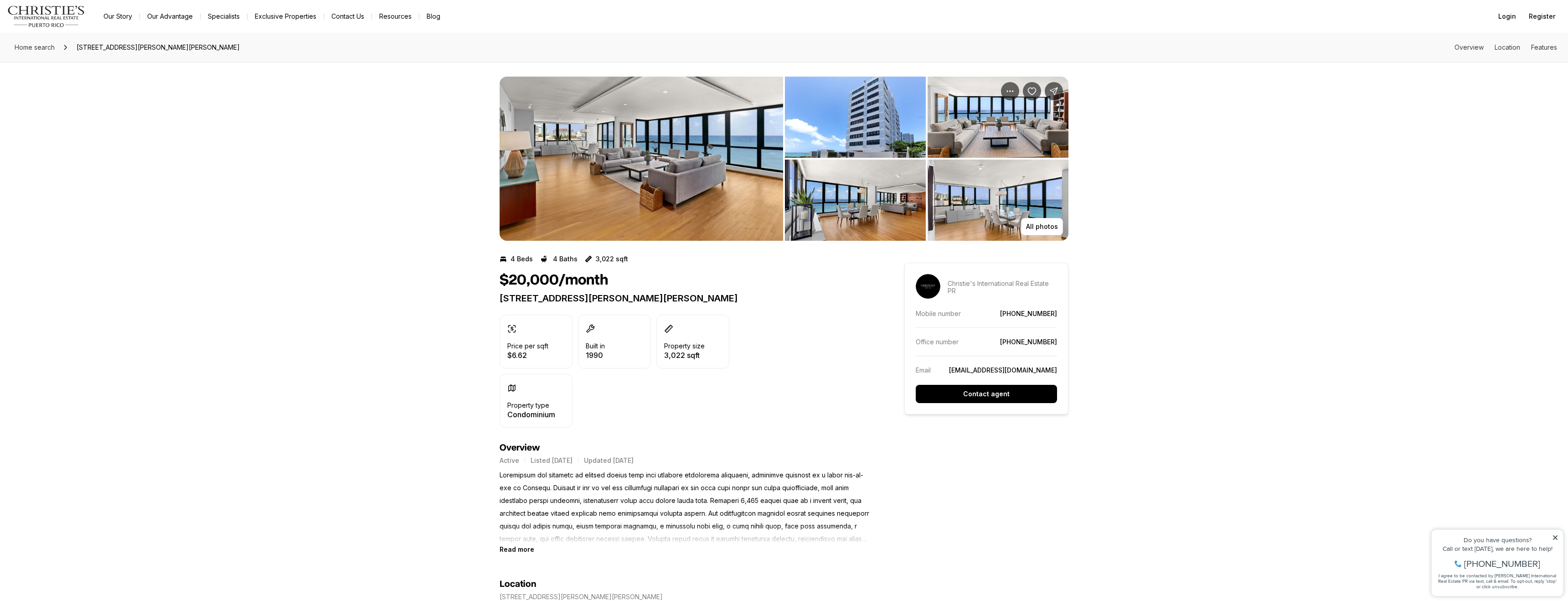
click at [657, 150] on img "View image gallery" at bounding box center [642, 159] width 284 height 164
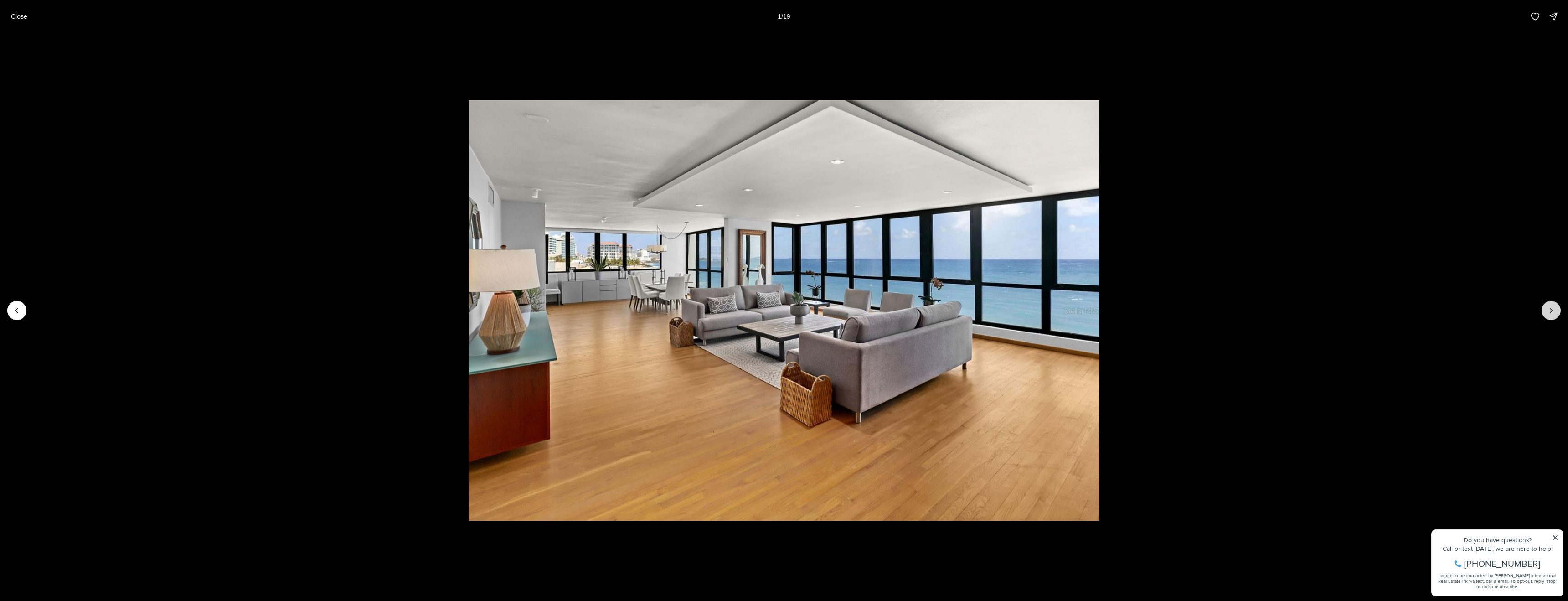
click at [1559, 308] on div at bounding box center [784, 311] width 1568 height 555
click at [1553, 311] on icon "Next slide" at bounding box center [1551, 310] width 9 height 9
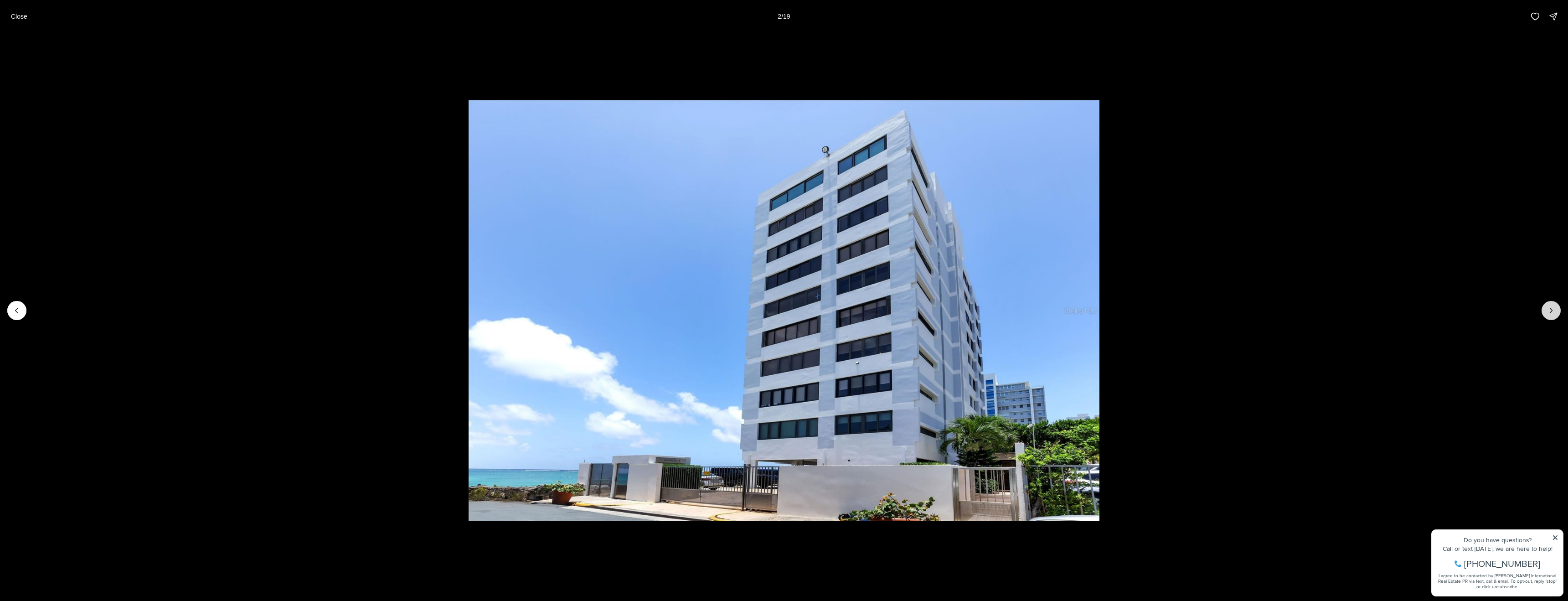
click at [1553, 311] on icon "Next slide" at bounding box center [1551, 310] width 9 height 9
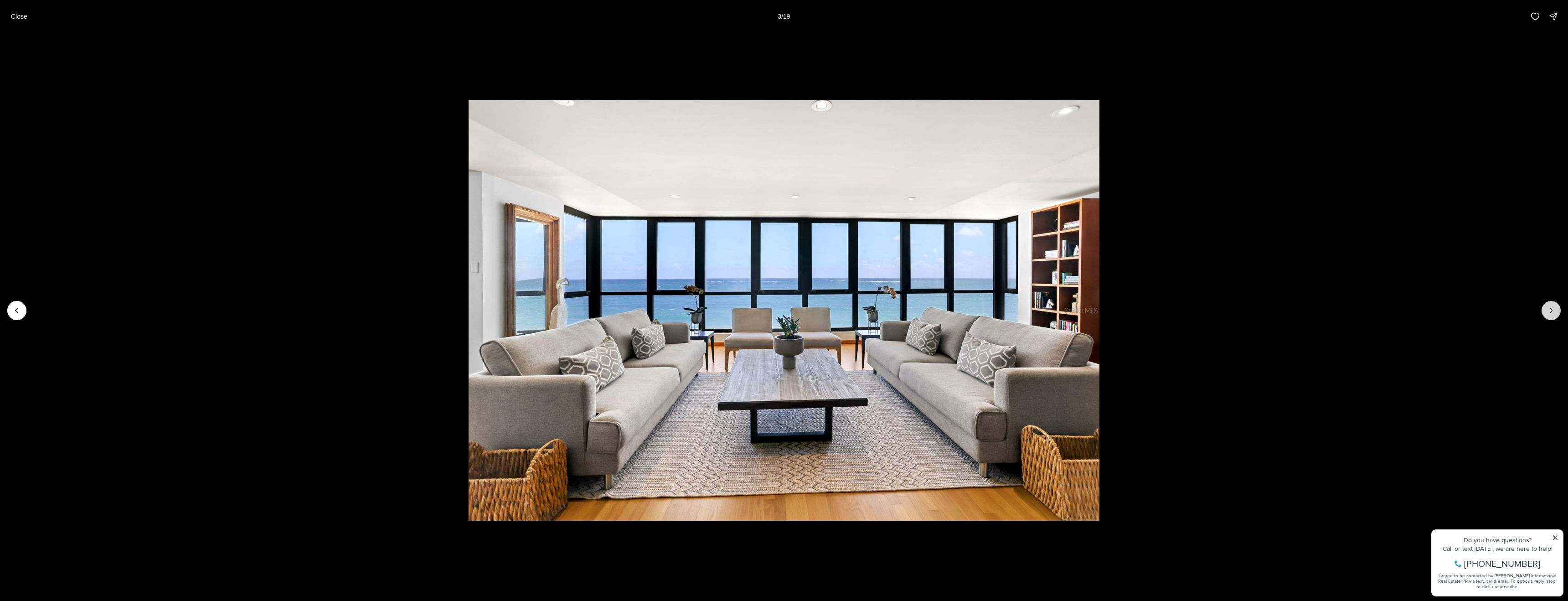
click at [1553, 311] on icon "Next slide" at bounding box center [1551, 310] width 9 height 9
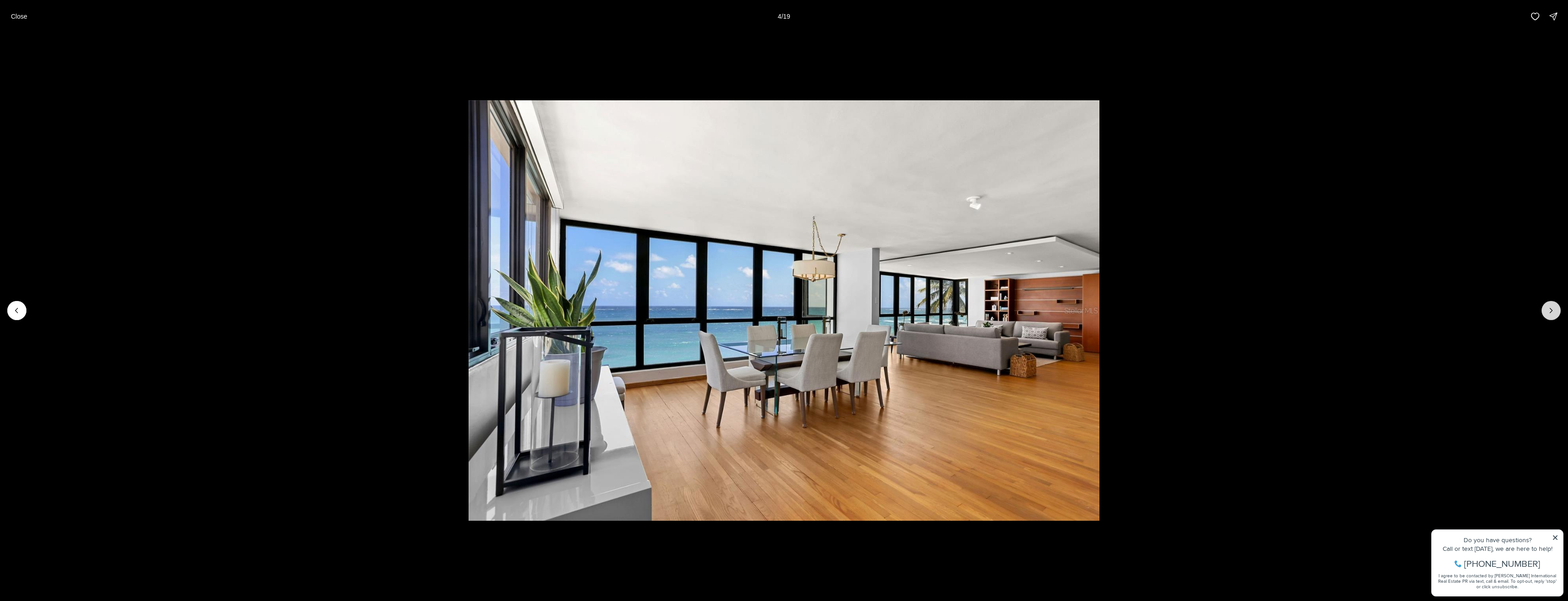
click at [1553, 311] on icon "Next slide" at bounding box center [1551, 310] width 9 height 9
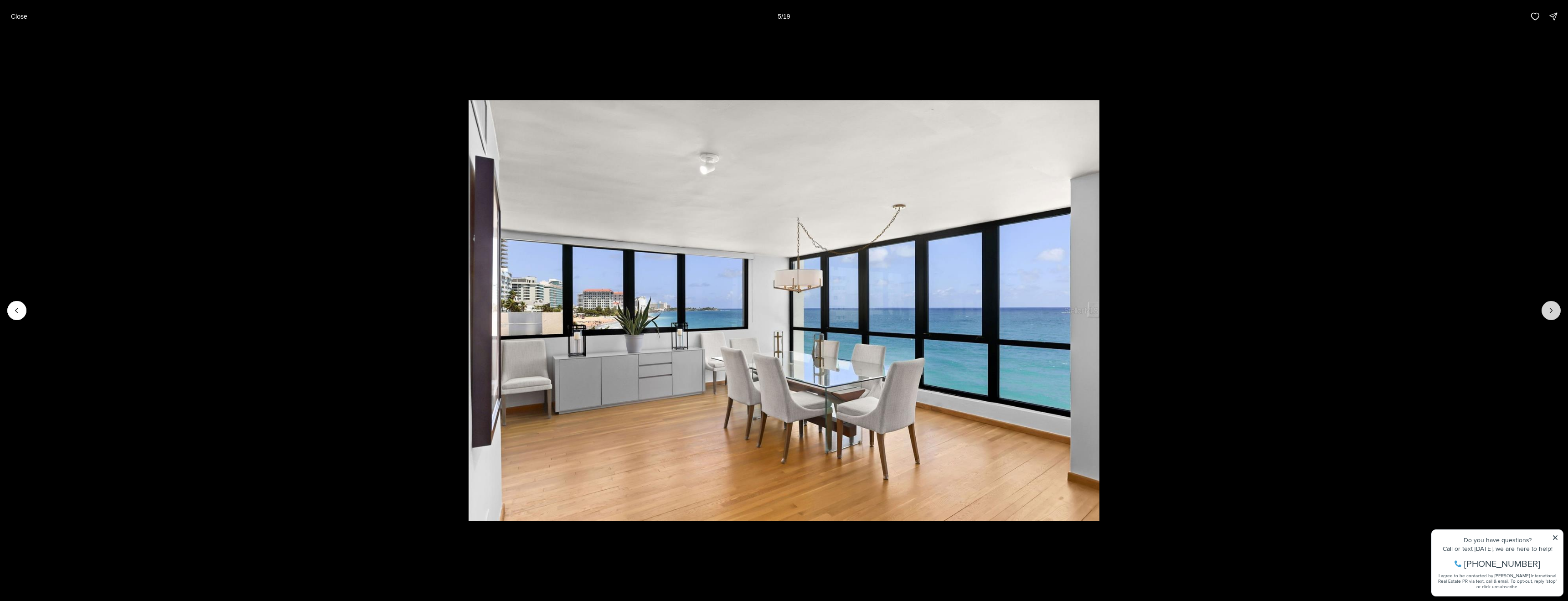
click at [1553, 311] on icon "Next slide" at bounding box center [1551, 310] width 9 height 9
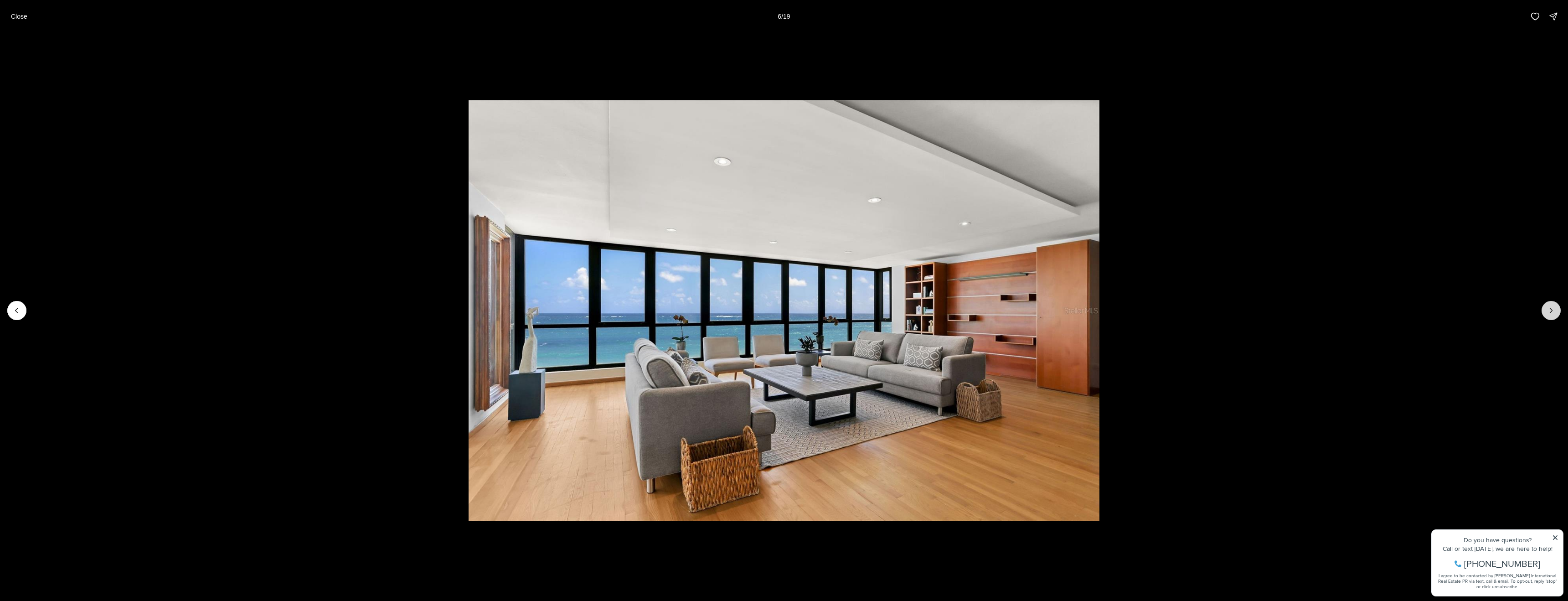
click at [1553, 311] on icon "Next slide" at bounding box center [1551, 310] width 9 height 9
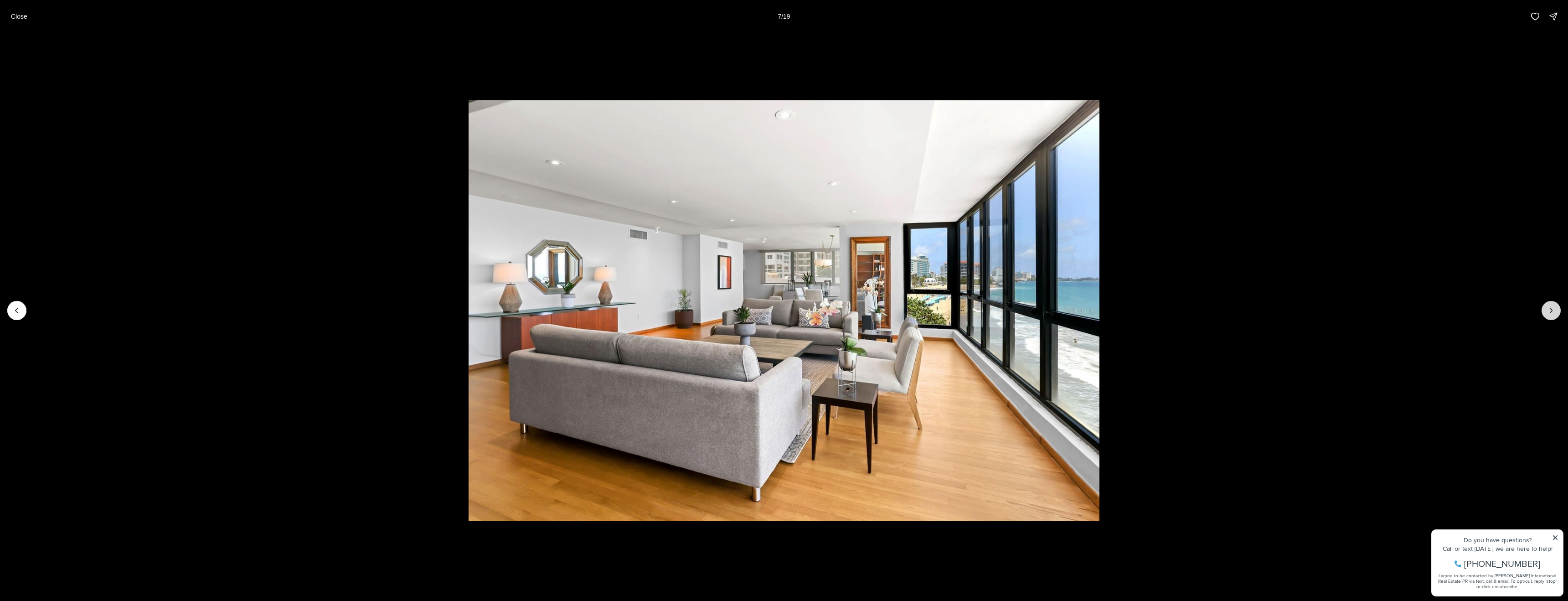
click at [1553, 311] on icon "Next slide" at bounding box center [1551, 310] width 9 height 9
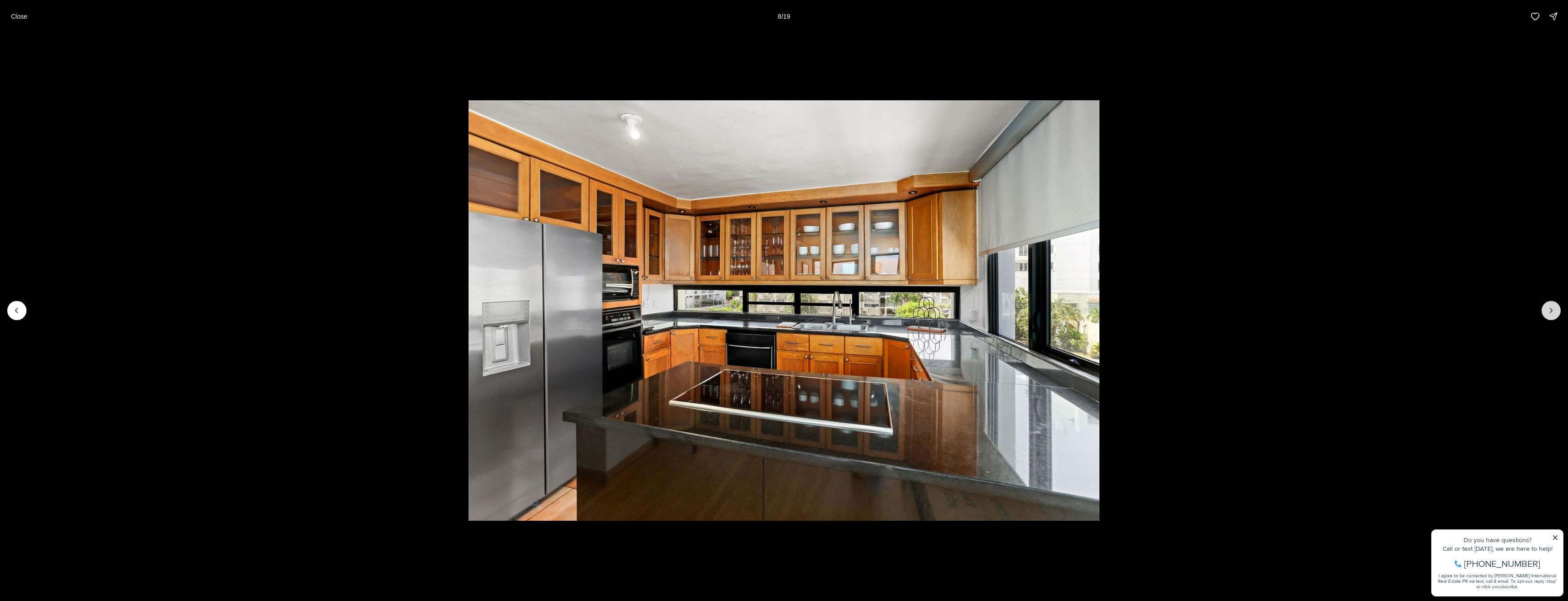
click at [1553, 311] on icon "Next slide" at bounding box center [1551, 310] width 9 height 9
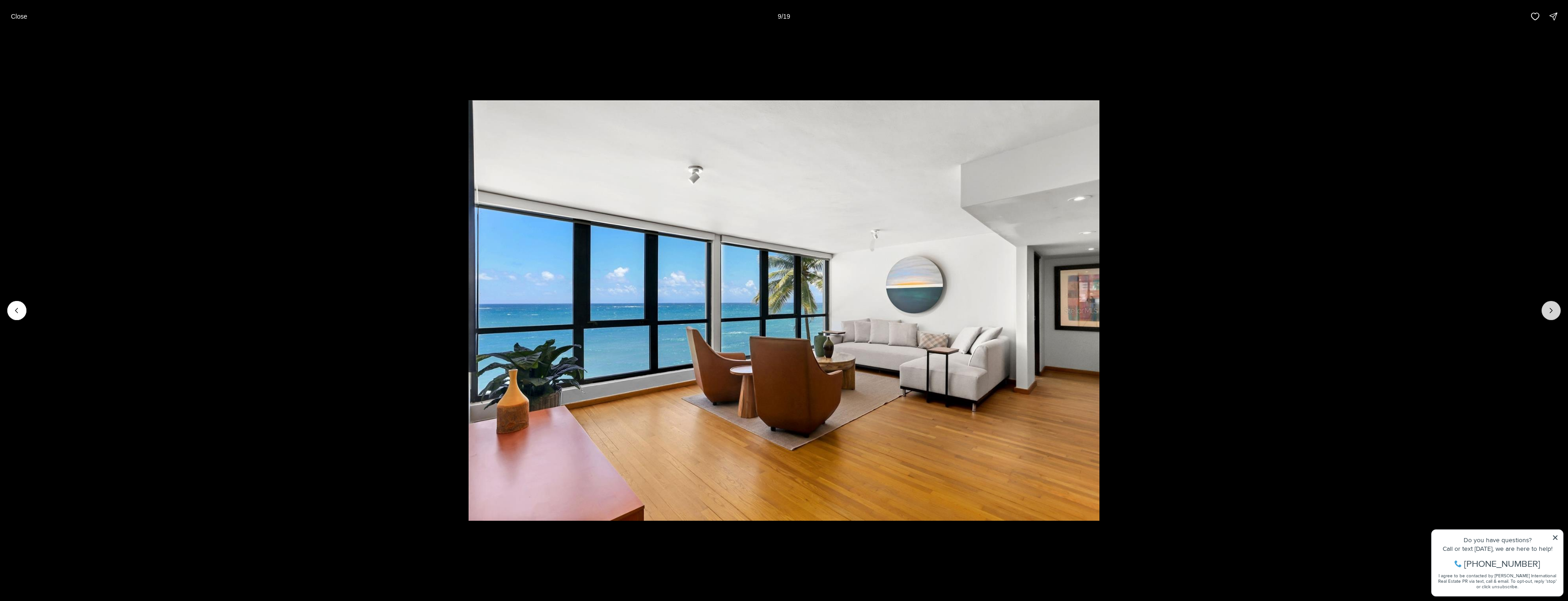
click at [1553, 311] on icon "Next slide" at bounding box center [1551, 310] width 9 height 9
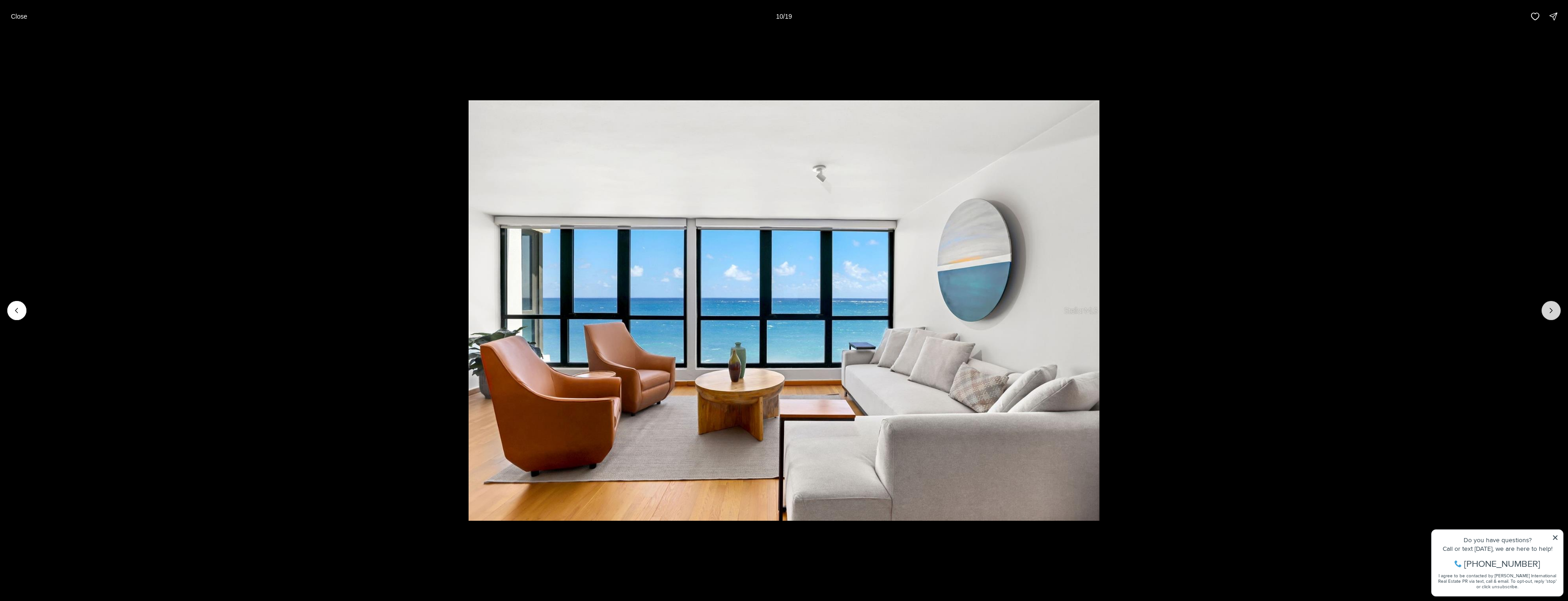
click at [1553, 311] on icon "Next slide" at bounding box center [1551, 310] width 9 height 9
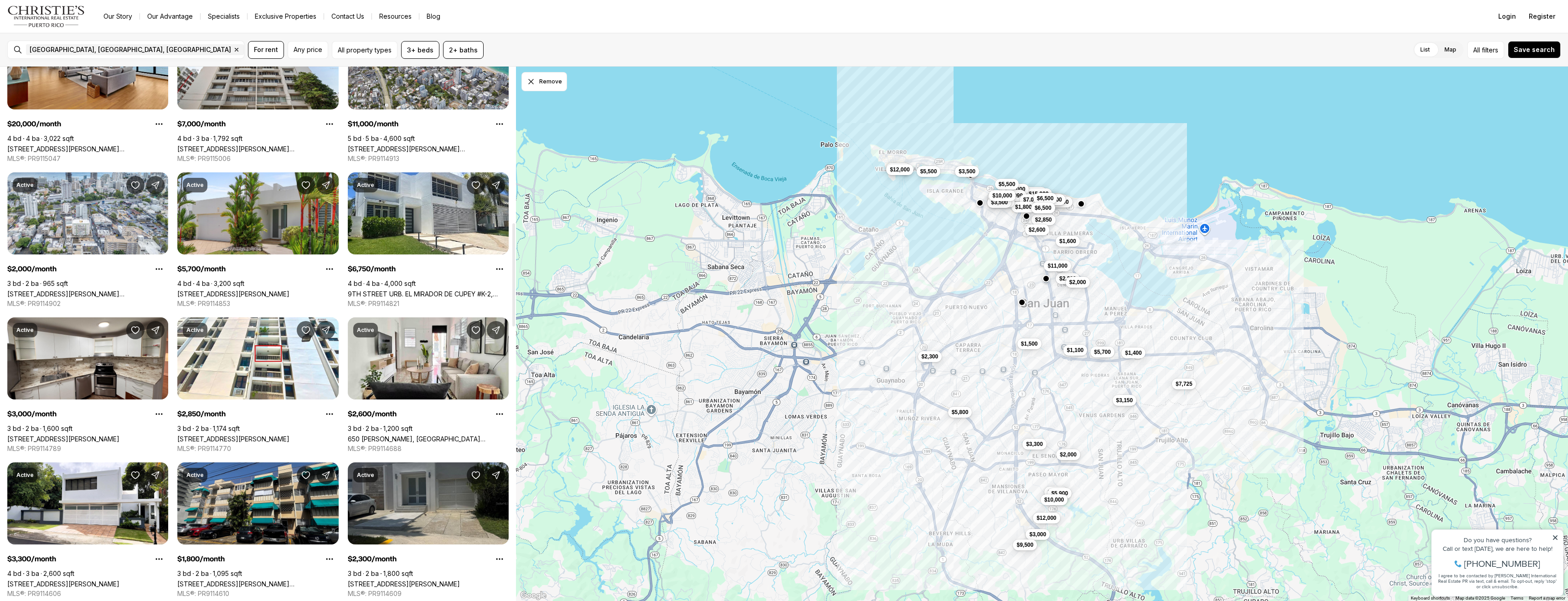
scroll to position [809, 0]
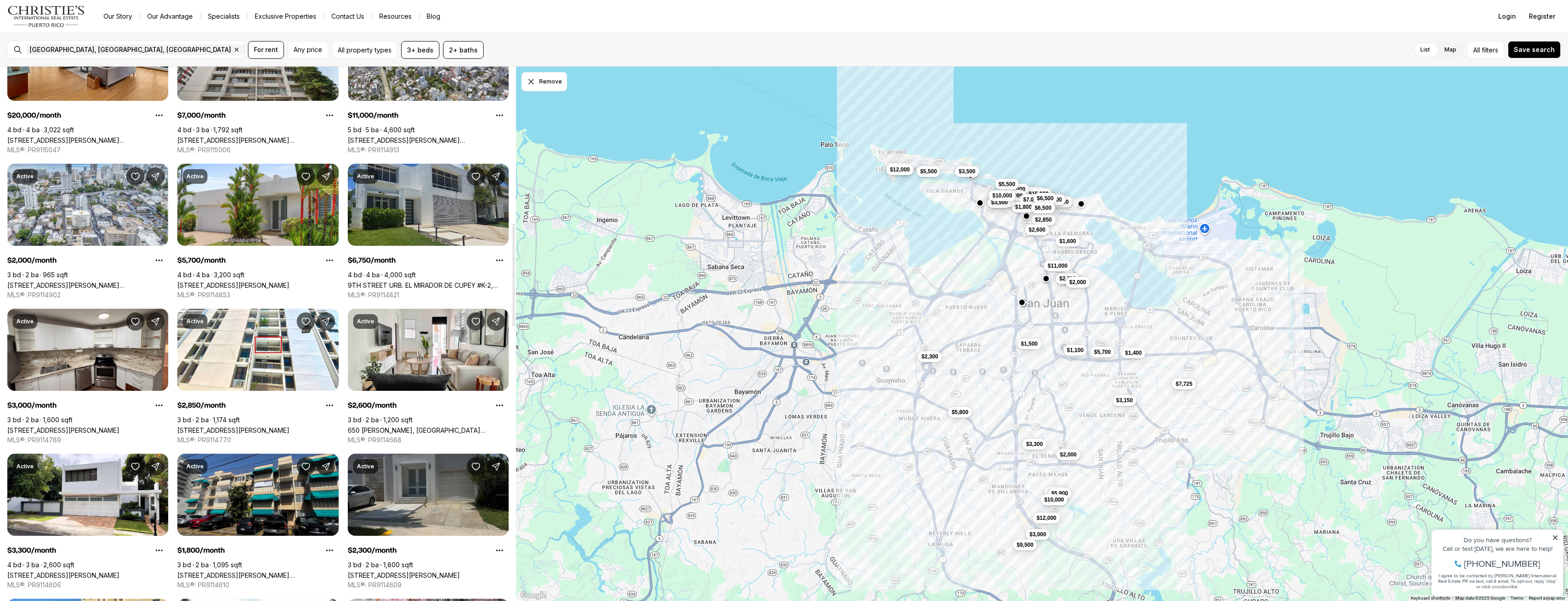
click at [416, 281] on link "9TH STREET URB. EL MIRADOR DE CUPEY #K-2, [GEOGRAPHIC_DATA][PERSON_NAME], 00926" at bounding box center [428, 285] width 161 height 8
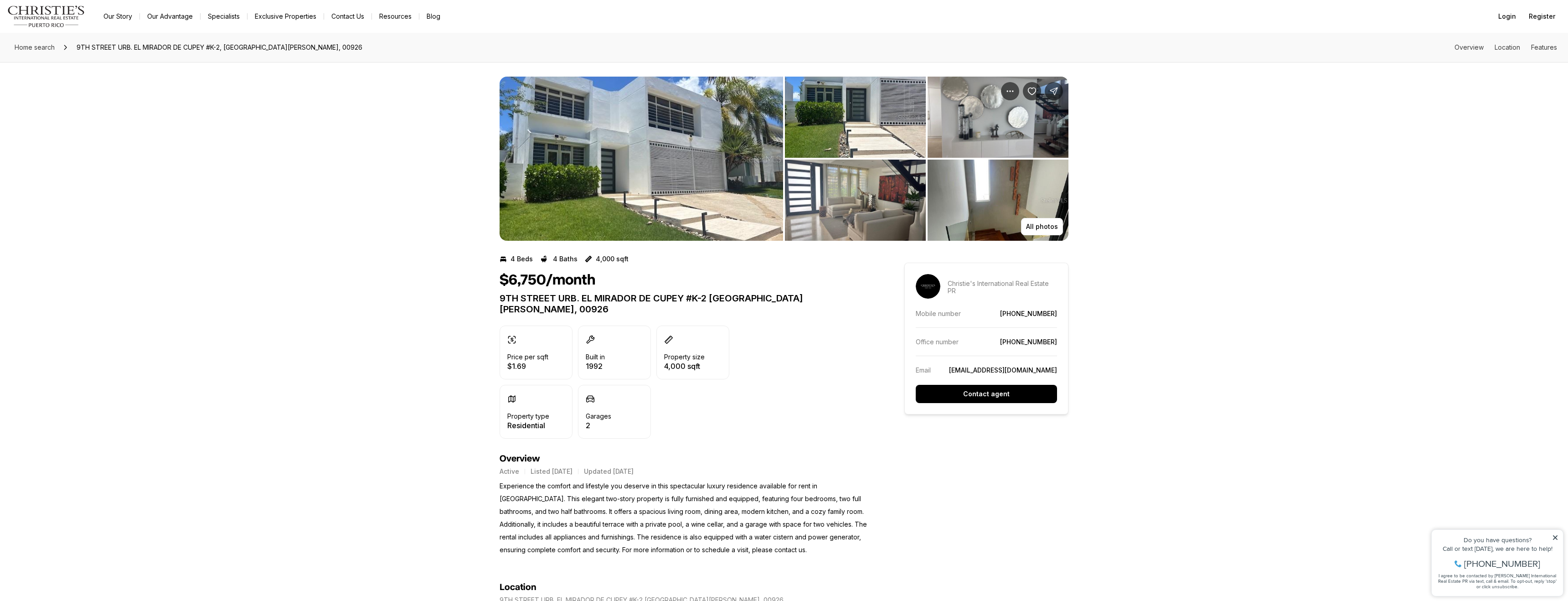
click at [658, 134] on img "View image gallery" at bounding box center [642, 159] width 284 height 164
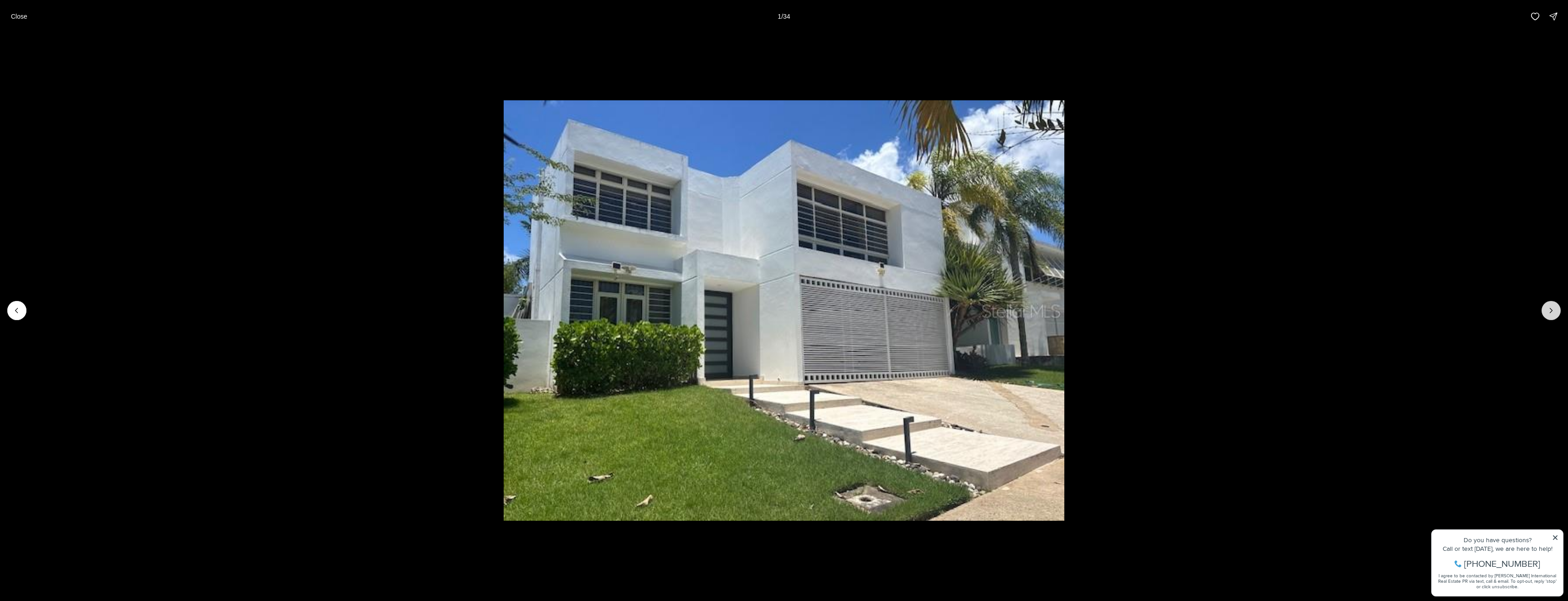
click at [1552, 313] on icon "Next slide" at bounding box center [1551, 310] width 9 height 9
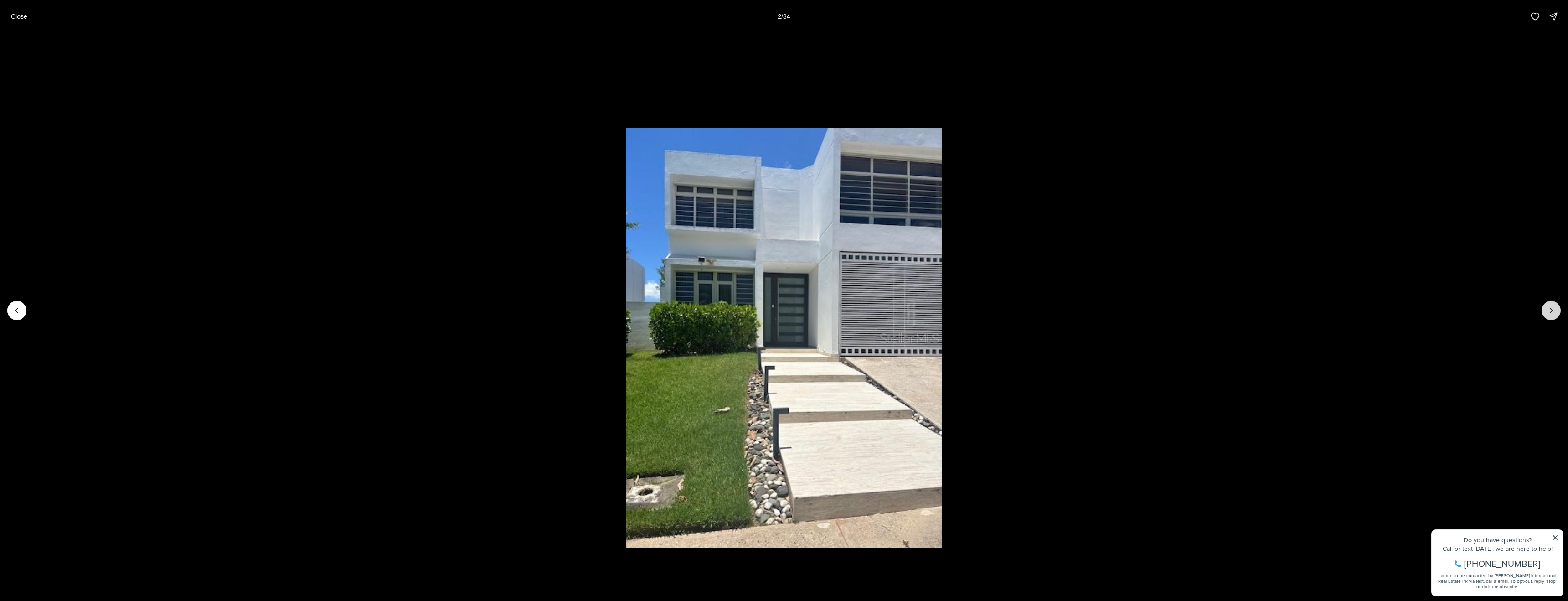
click at [1552, 313] on icon "Next slide" at bounding box center [1551, 310] width 9 height 9
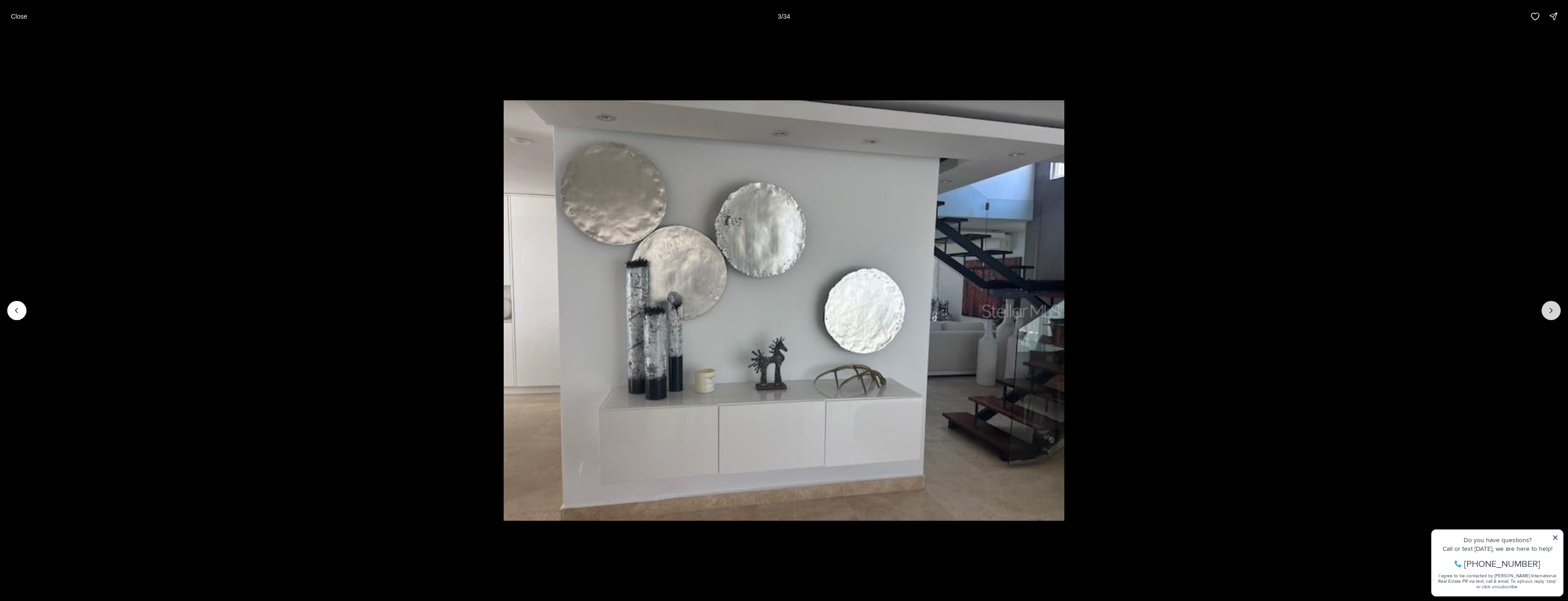
click at [1552, 313] on icon "Next slide" at bounding box center [1551, 310] width 9 height 9
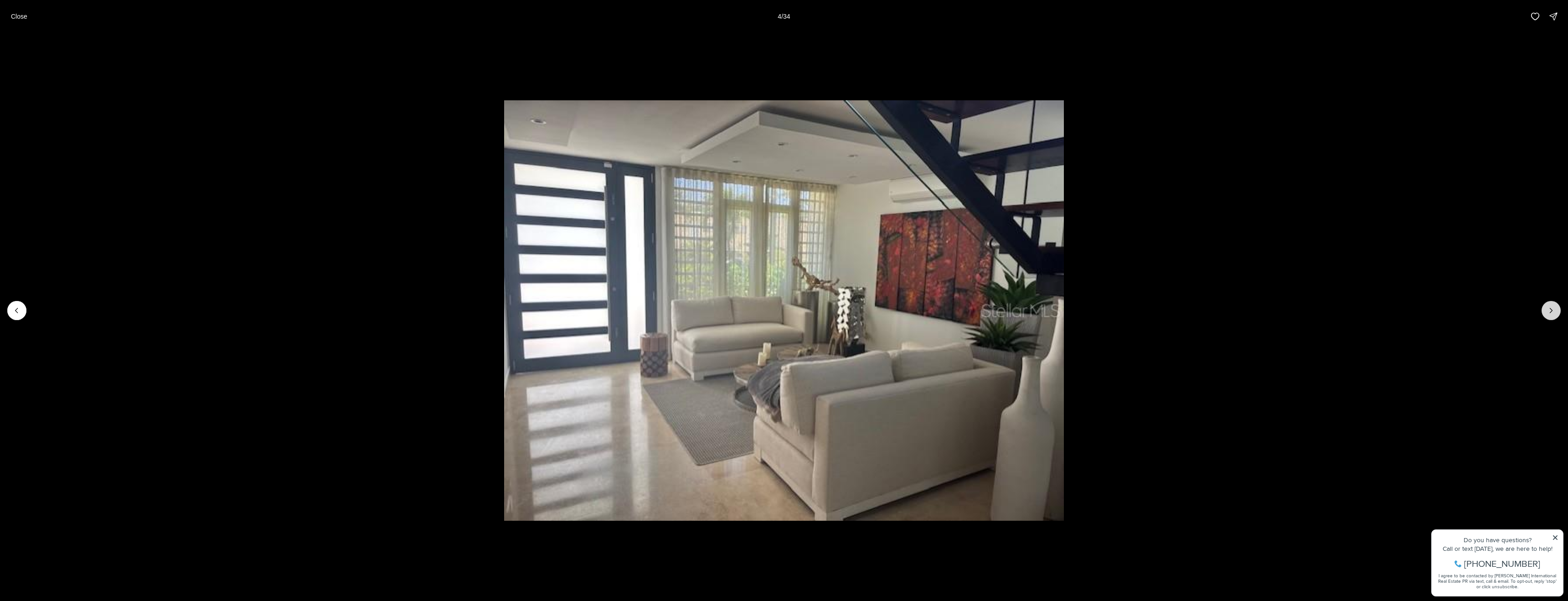
click at [1552, 313] on icon "Next slide" at bounding box center [1551, 310] width 9 height 9
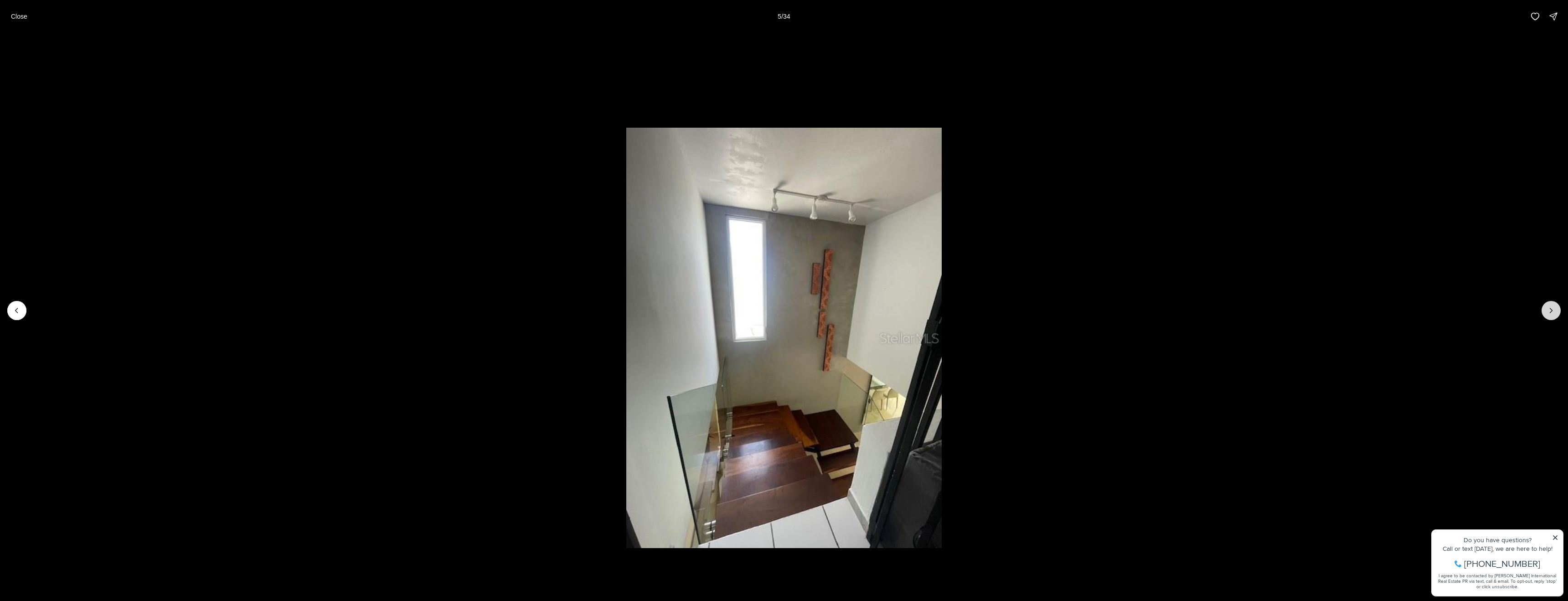
click at [1552, 313] on icon "Next slide" at bounding box center [1551, 310] width 9 height 9
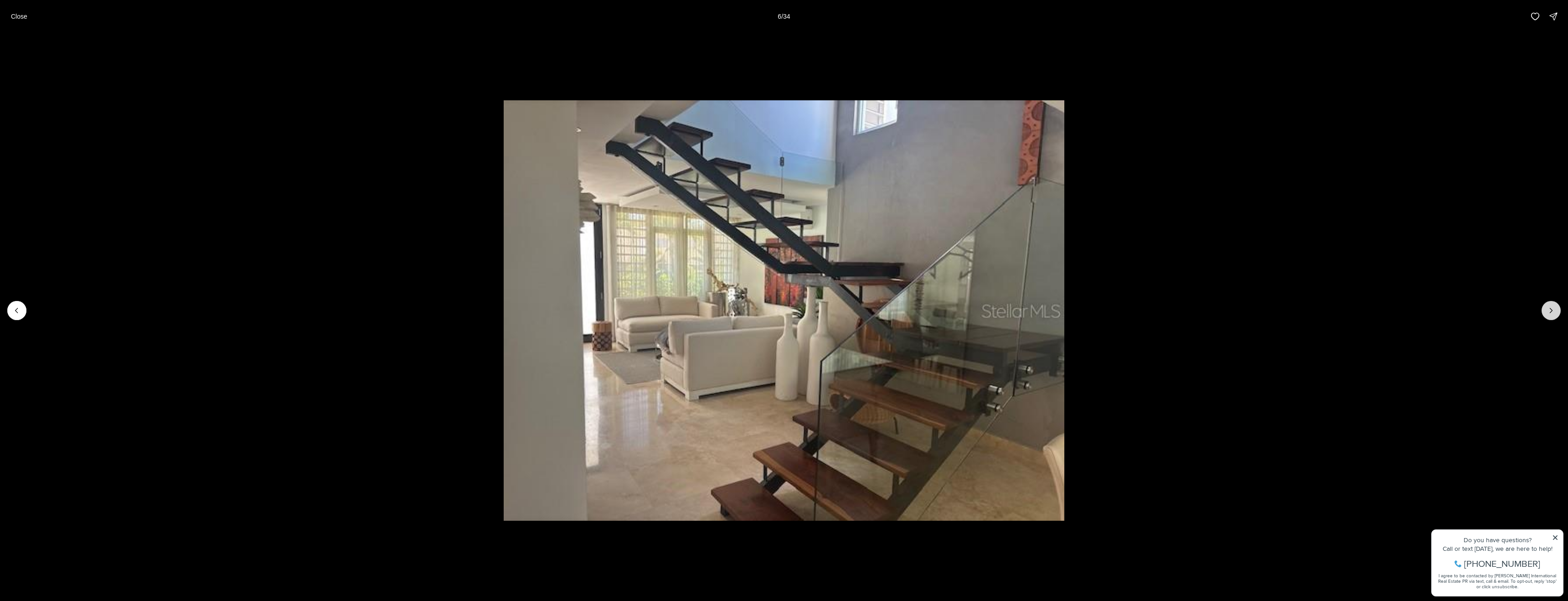
click at [1552, 313] on icon "Next slide" at bounding box center [1551, 310] width 9 height 9
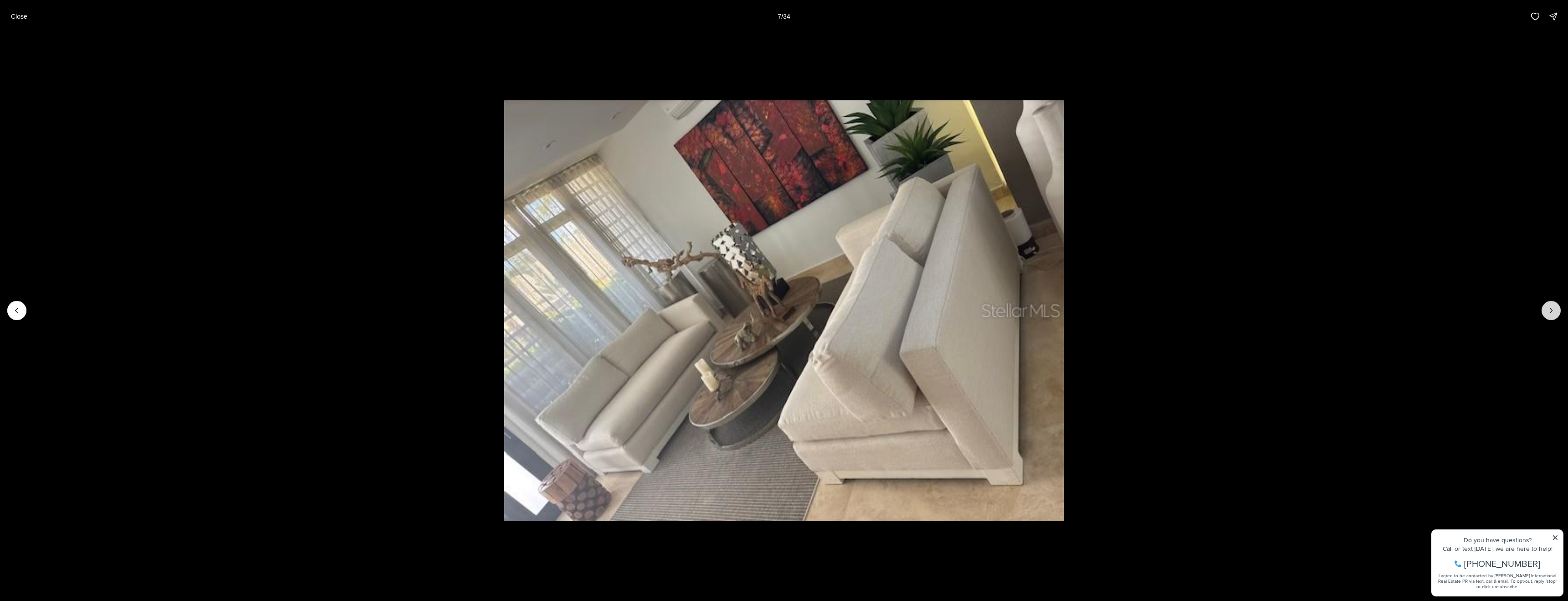
click at [1552, 313] on icon "Next slide" at bounding box center [1551, 310] width 9 height 9
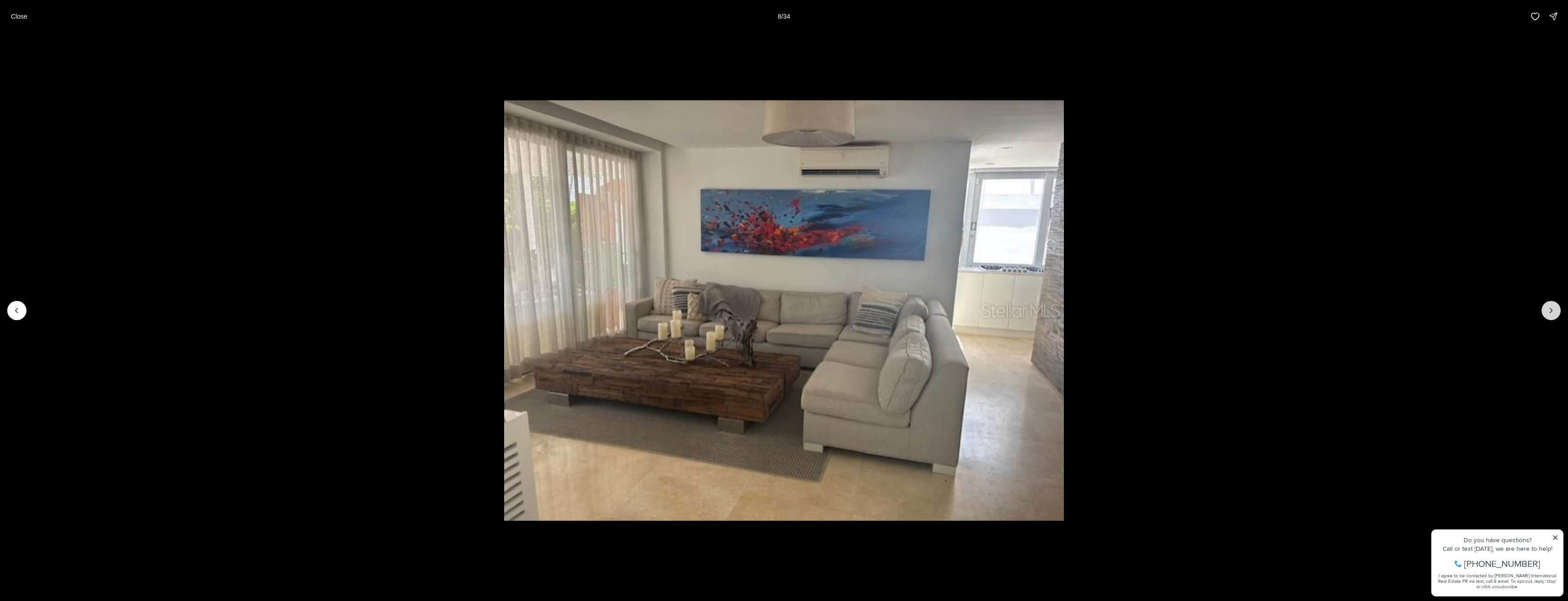
click at [1552, 313] on icon "Next slide" at bounding box center [1551, 310] width 9 height 9
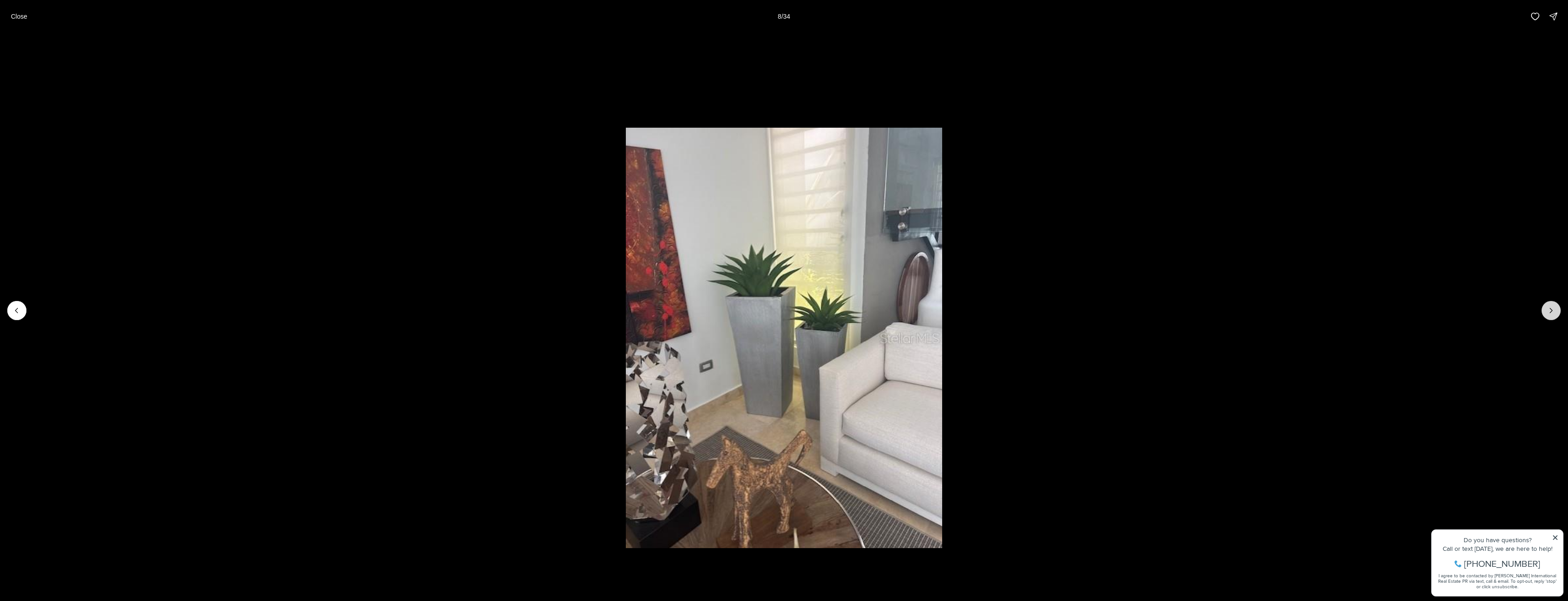
click at [1552, 313] on icon "Next slide" at bounding box center [1551, 310] width 9 height 9
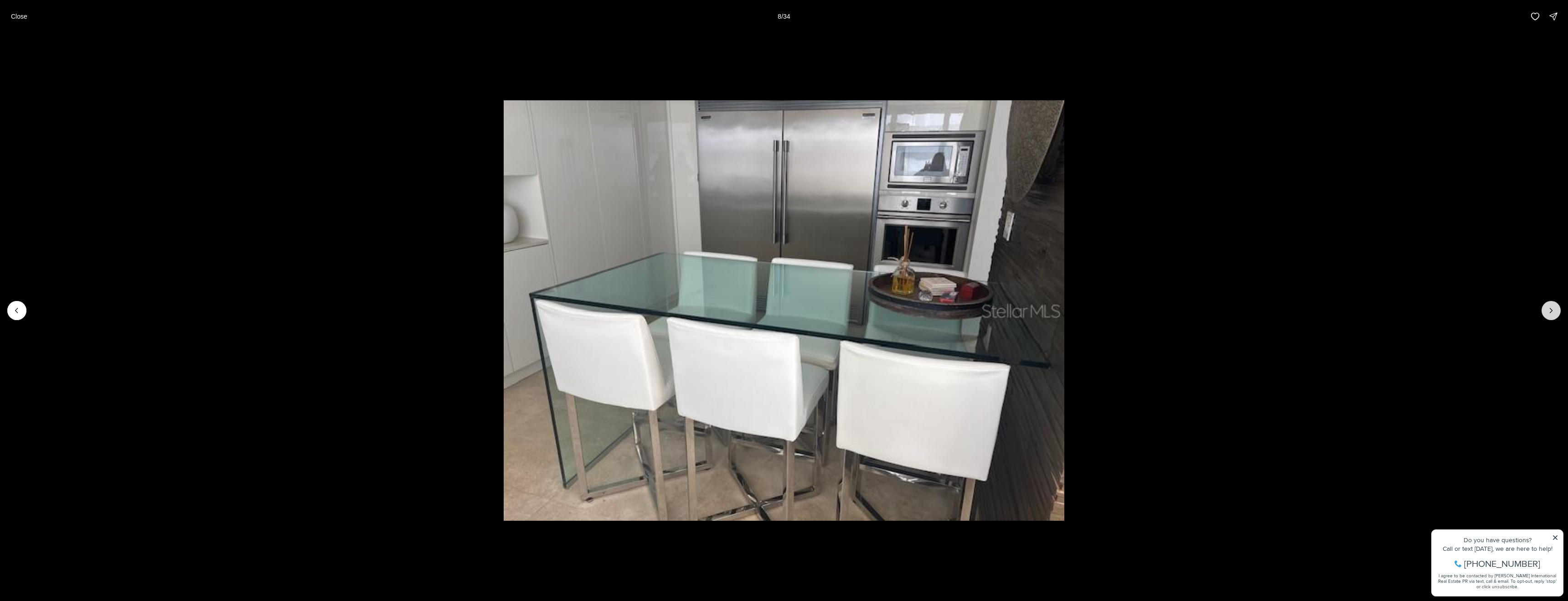
click at [1552, 313] on icon "Next slide" at bounding box center [1551, 310] width 9 height 9
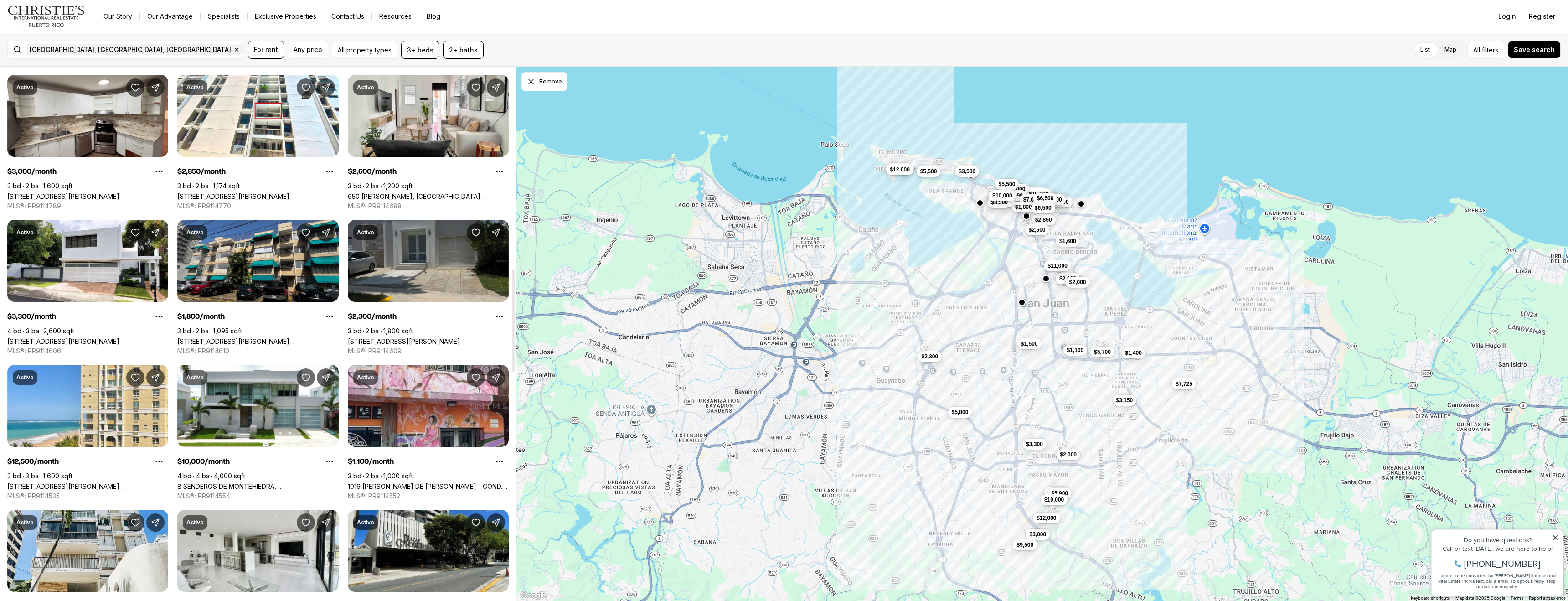
scroll to position [1036, 0]
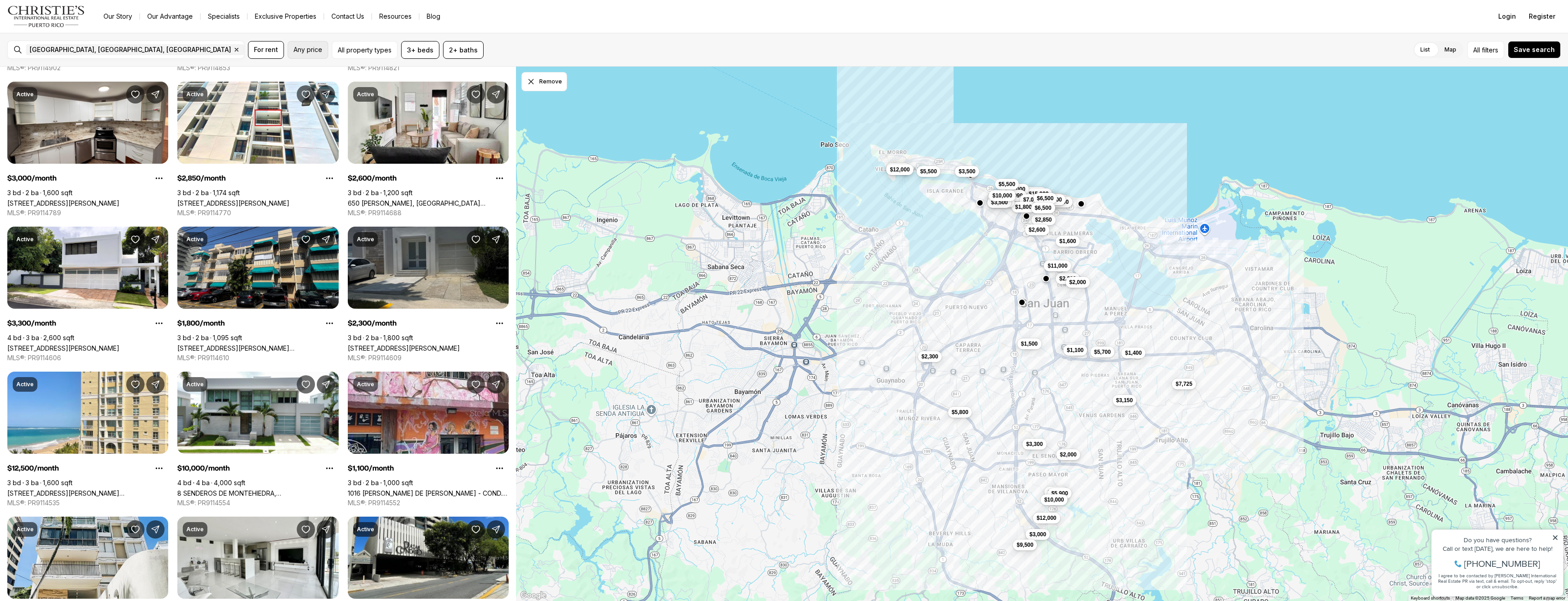
click at [312, 54] on button "Any price" at bounding box center [308, 49] width 41 height 18
type input "******"
click at [303, 107] on icon "Minimum" at bounding box center [307, 103] width 7 height 7
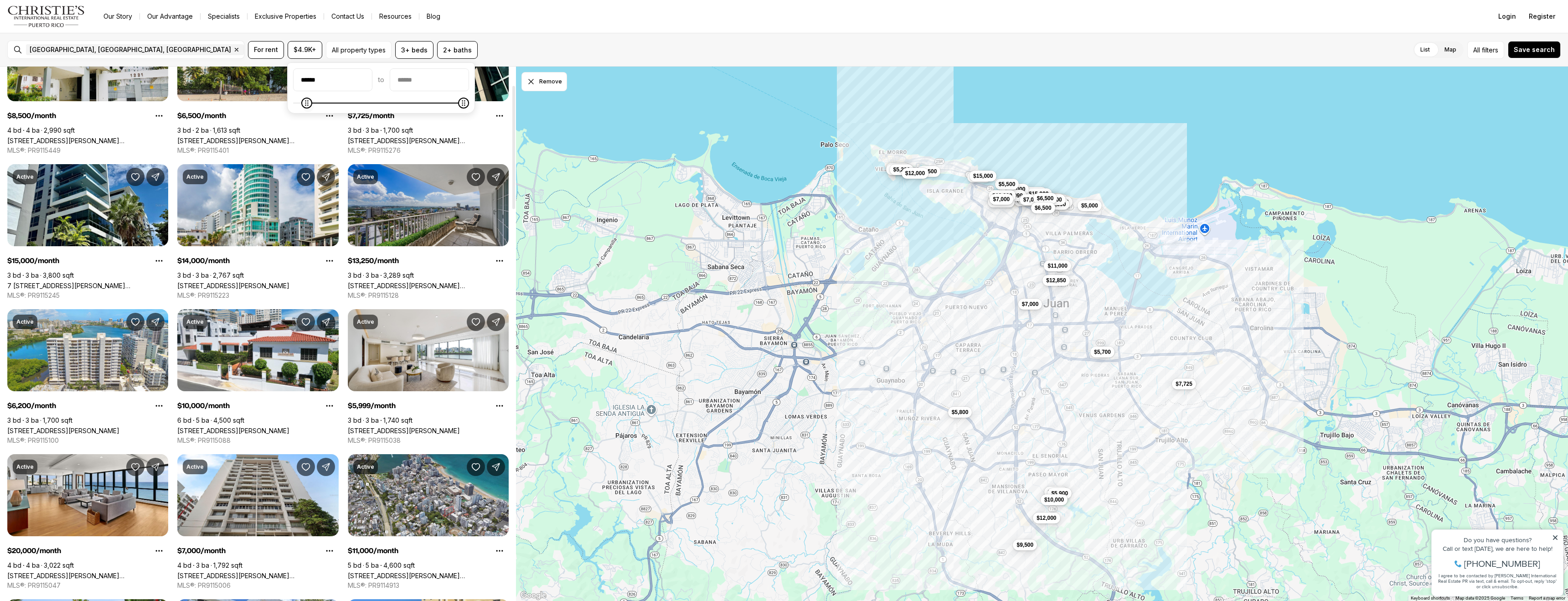
scroll to position [84, 0]
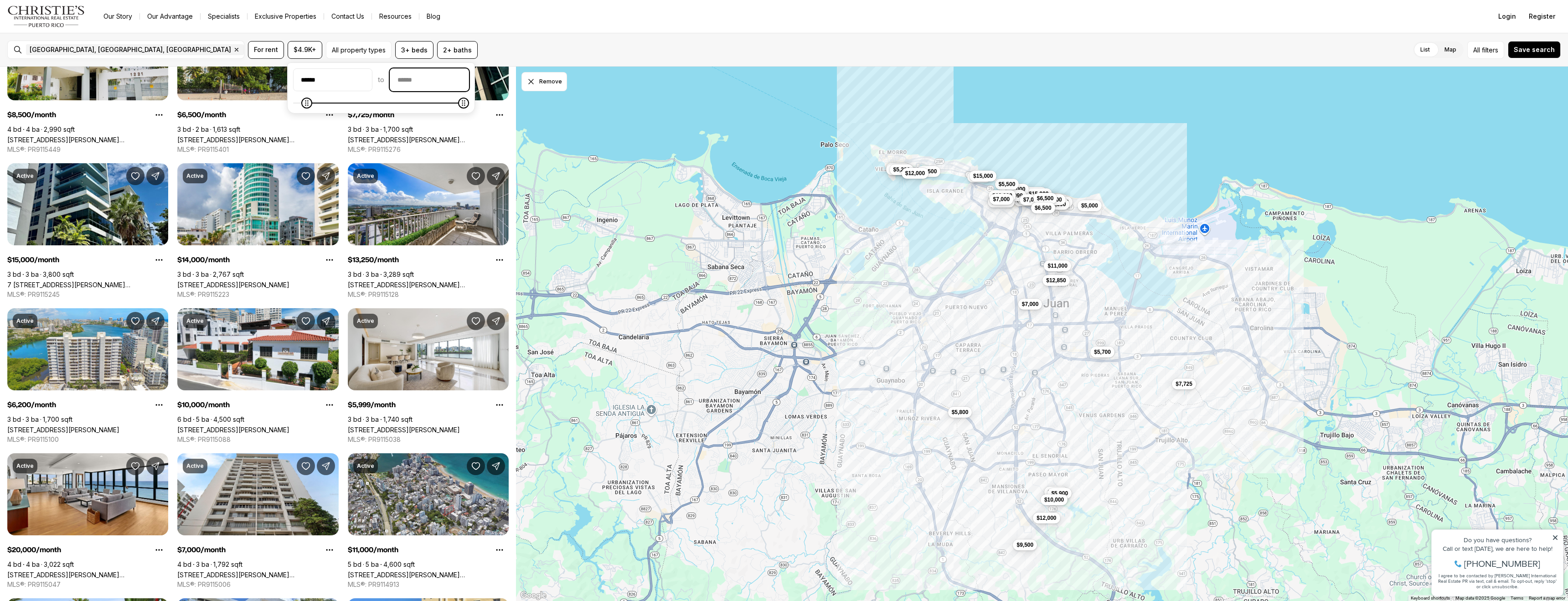
click at [435, 82] on input "priceMax" at bounding box center [429, 80] width 79 height 22
type input "******"
drag, startPoint x: 311, startPoint y: 79, endPoint x: 279, endPoint y: 78, distance: 32.0
click at [279, 78] on body "Go to: Homepage Our Story Our Advantage Specialists Exclusive Properties Contac…" at bounding box center [784, 300] width 1568 height 601
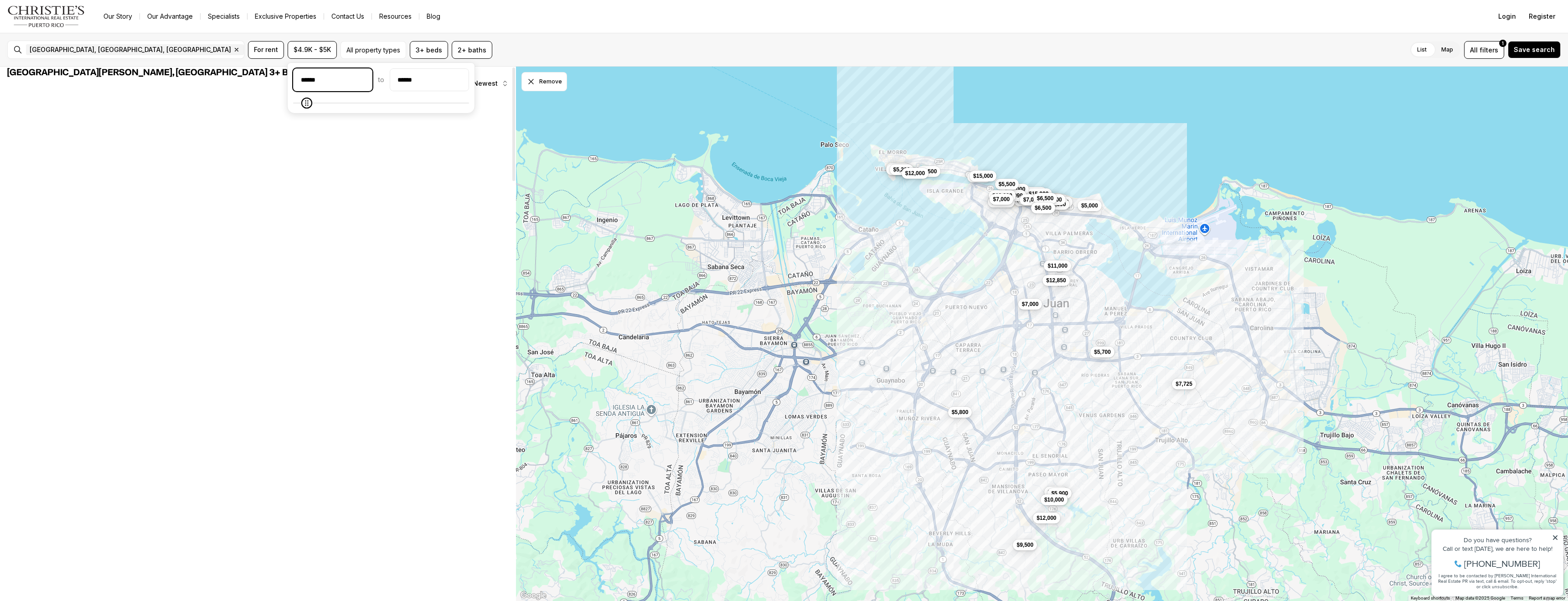
scroll to position [0, 0]
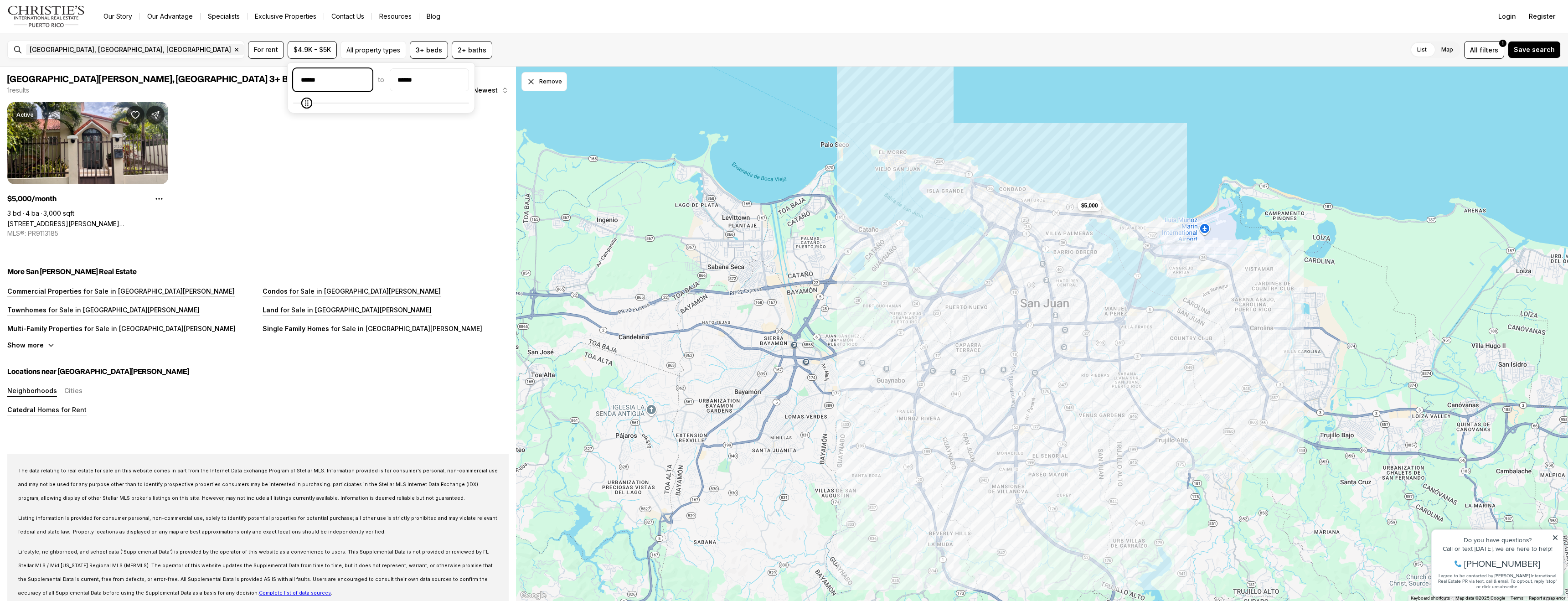
drag, startPoint x: 340, startPoint y: 83, endPoint x: 289, endPoint y: 81, distance: 51.0
click at [289, 81] on div "****** to ******" at bounding box center [381, 88] width 188 height 51
click at [83, 220] on link "2153 GENERAL PATTON, SAN JUAN PR, 00913" at bounding box center [88, 223] width 161 height 8
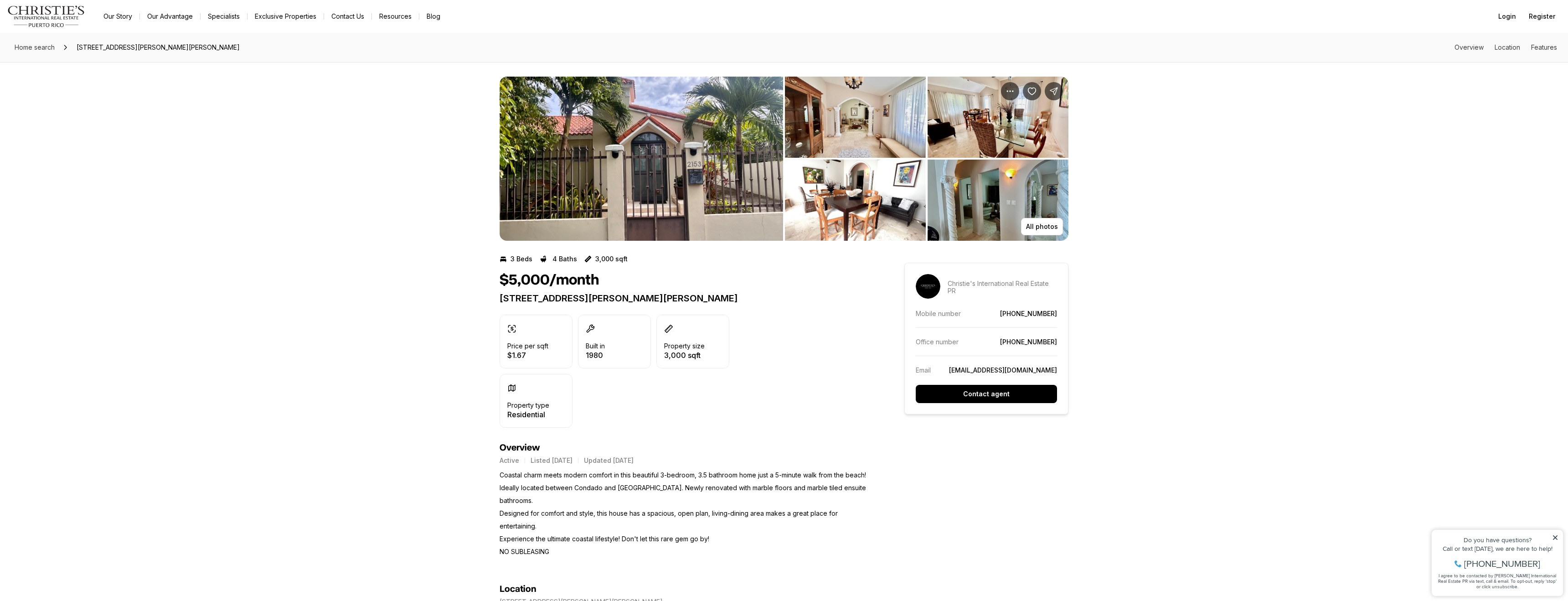
click at [654, 167] on img "View image gallery" at bounding box center [642, 159] width 284 height 164
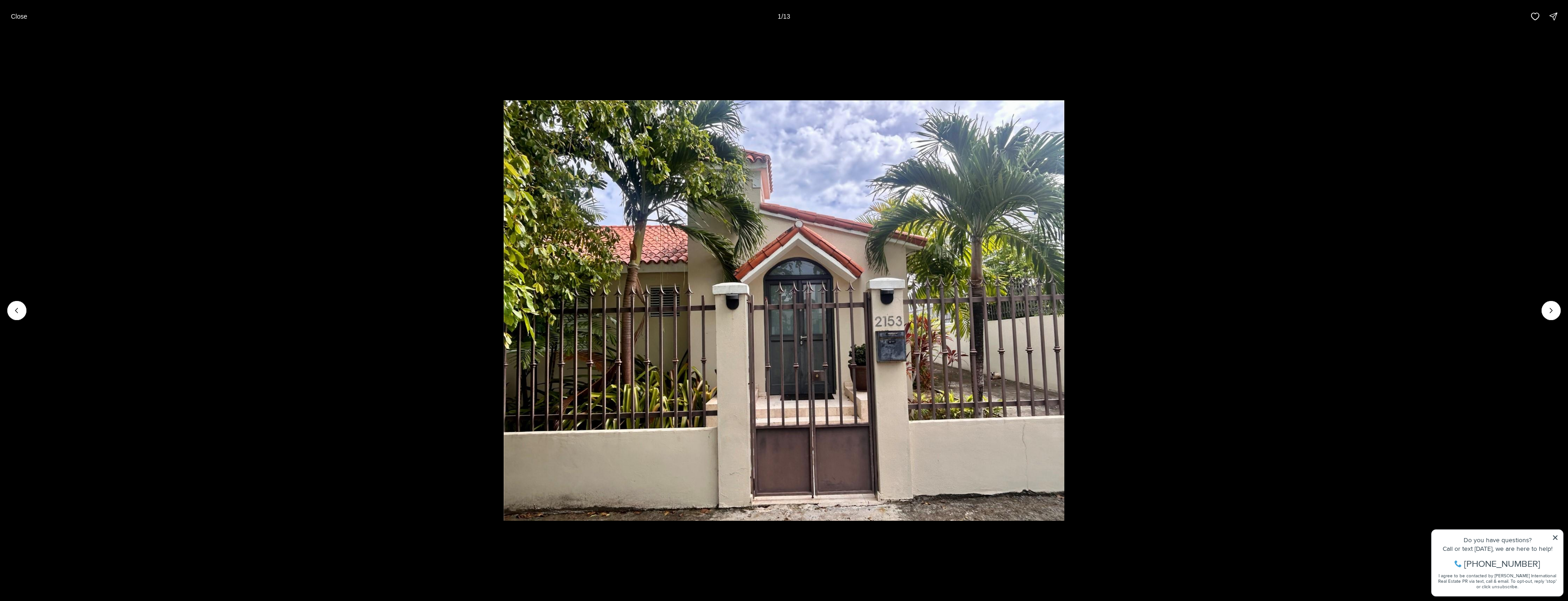
click at [1560, 301] on li "1 of 13" at bounding box center [784, 311] width 1568 height 555
click at [1555, 308] on icon "Next slide" at bounding box center [1551, 310] width 9 height 9
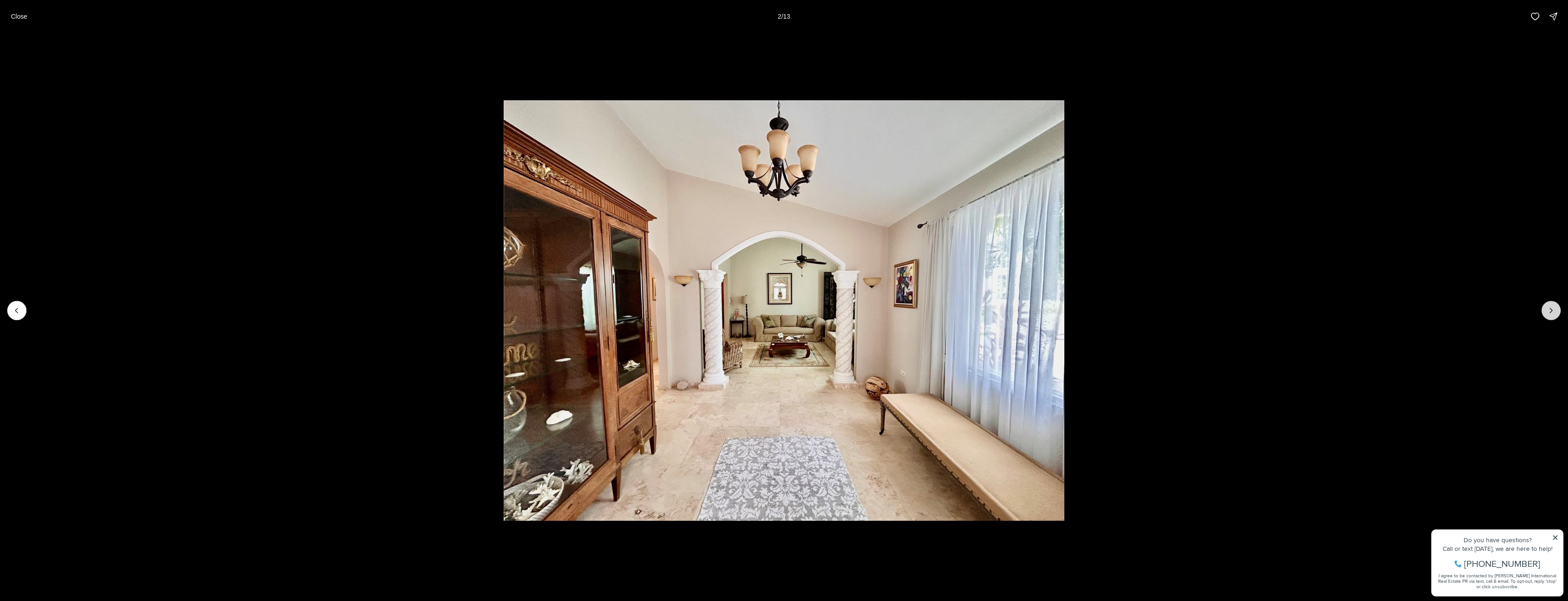
click at [1553, 309] on icon "Next slide" at bounding box center [1551, 310] width 9 height 9
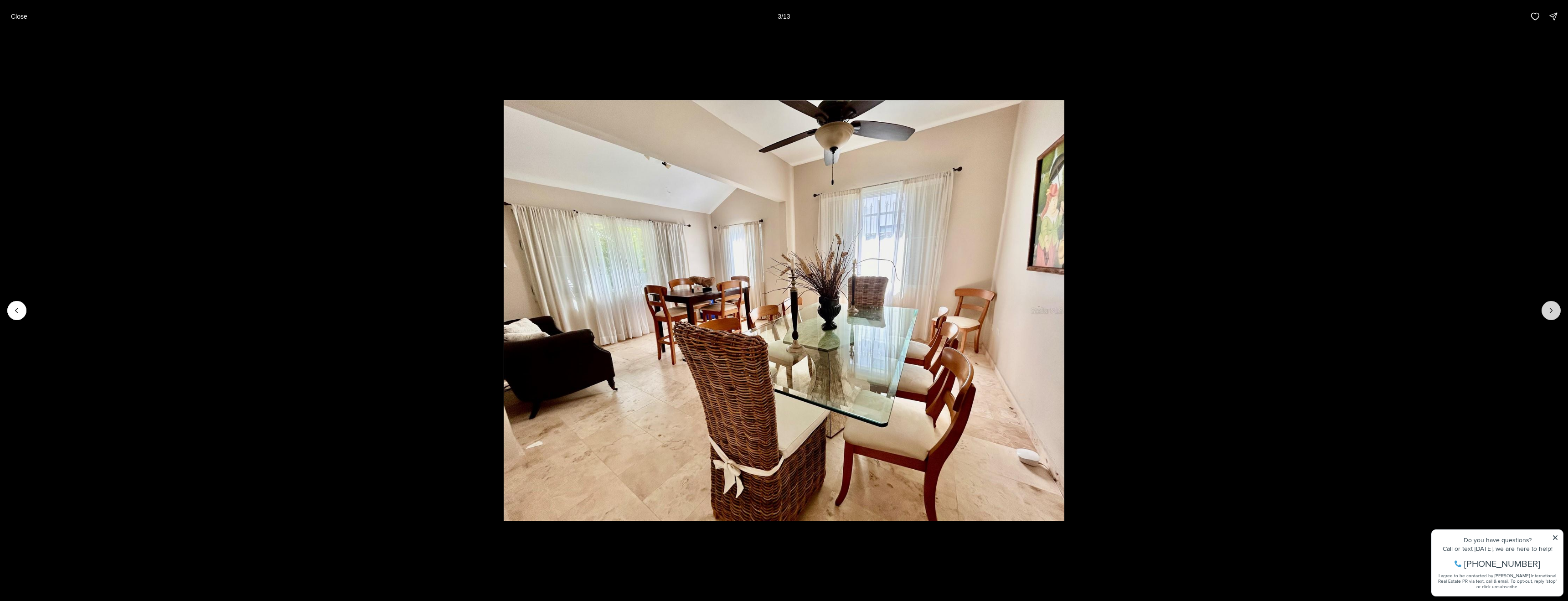
click at [1553, 309] on icon "Next slide" at bounding box center [1551, 310] width 9 height 9
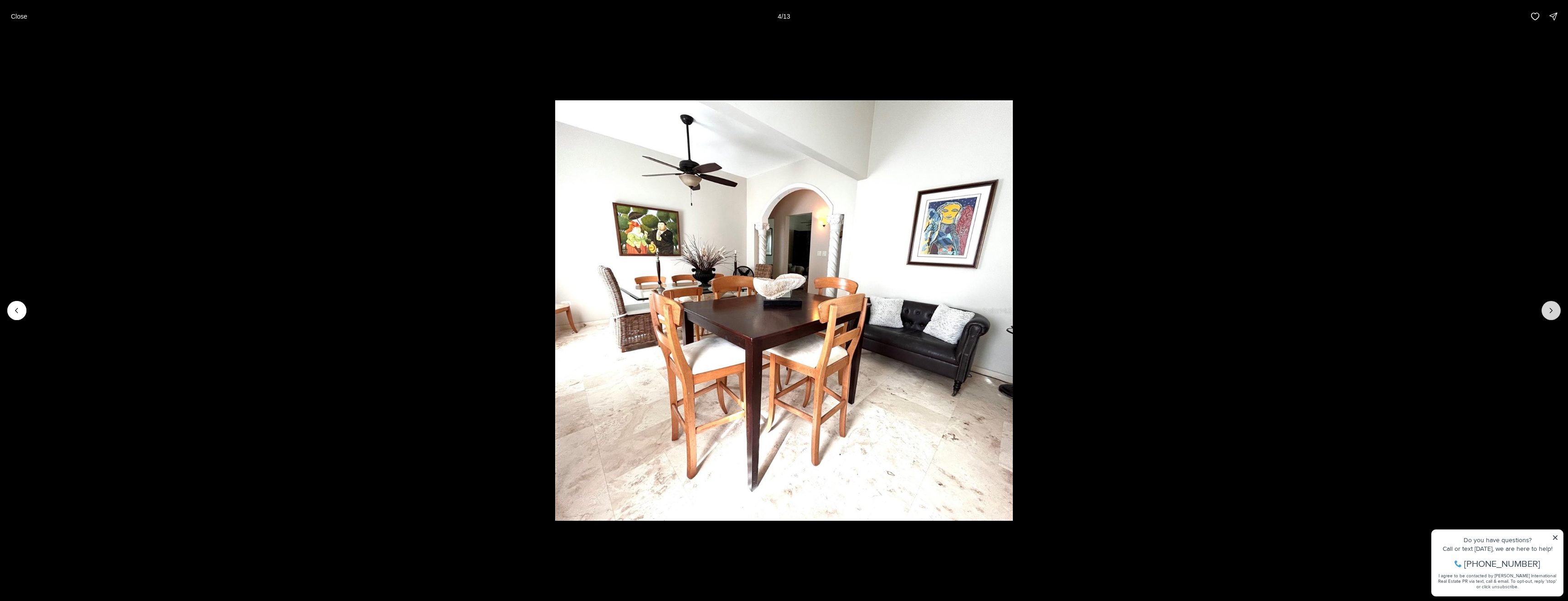
click at [1551, 312] on icon "Next slide" at bounding box center [1551, 310] width 9 height 9
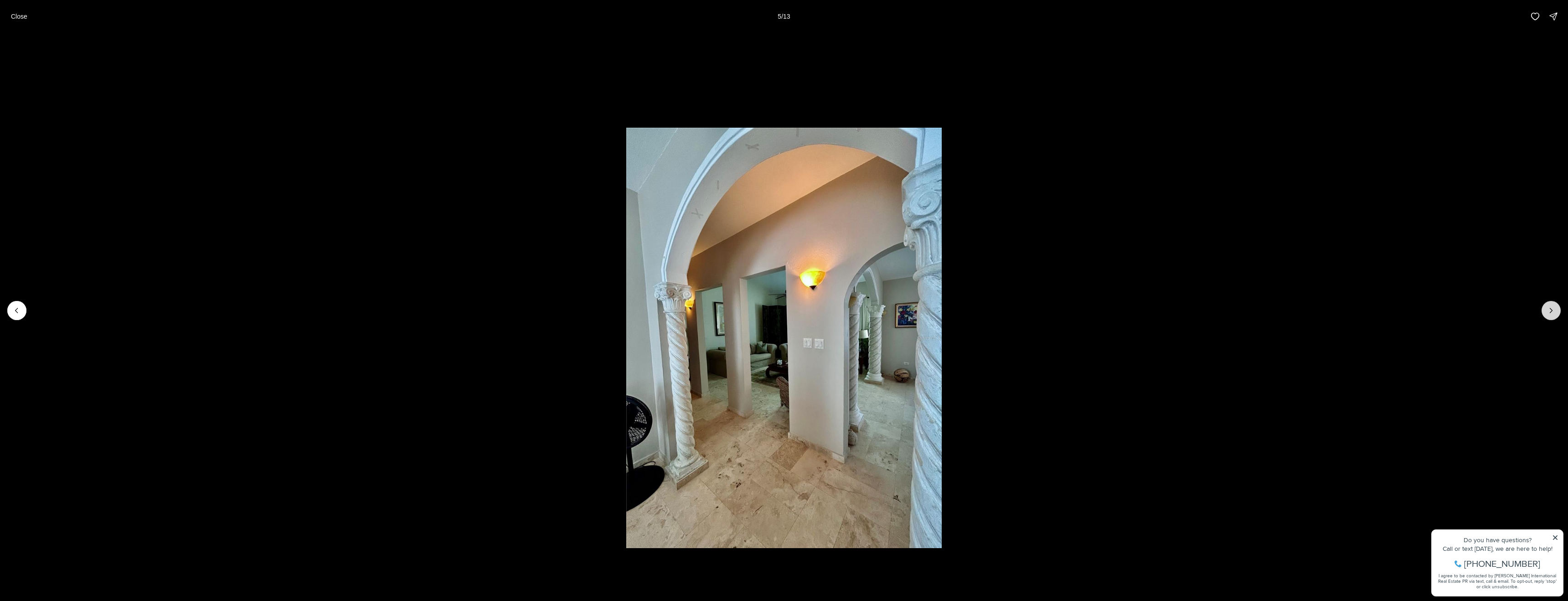
click at [1551, 312] on icon "Next slide" at bounding box center [1551, 310] width 9 height 9
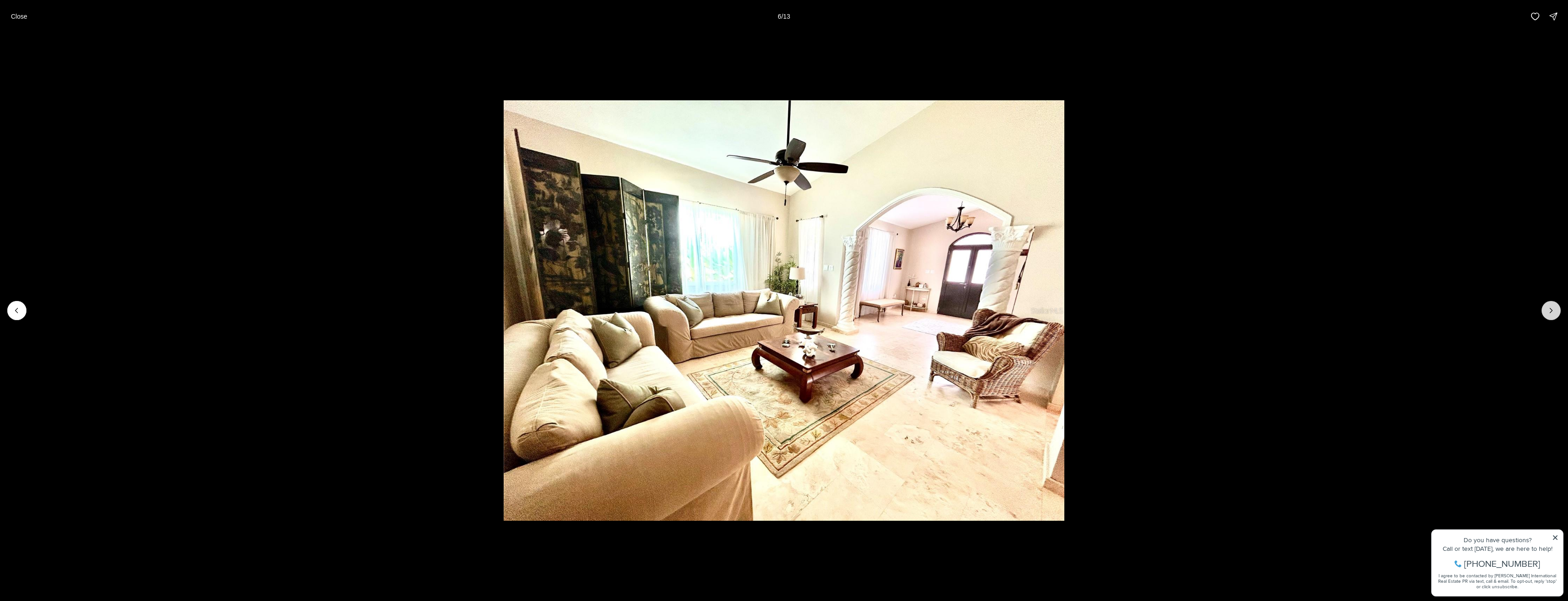
click at [1551, 312] on icon "Next slide" at bounding box center [1551, 310] width 9 height 9
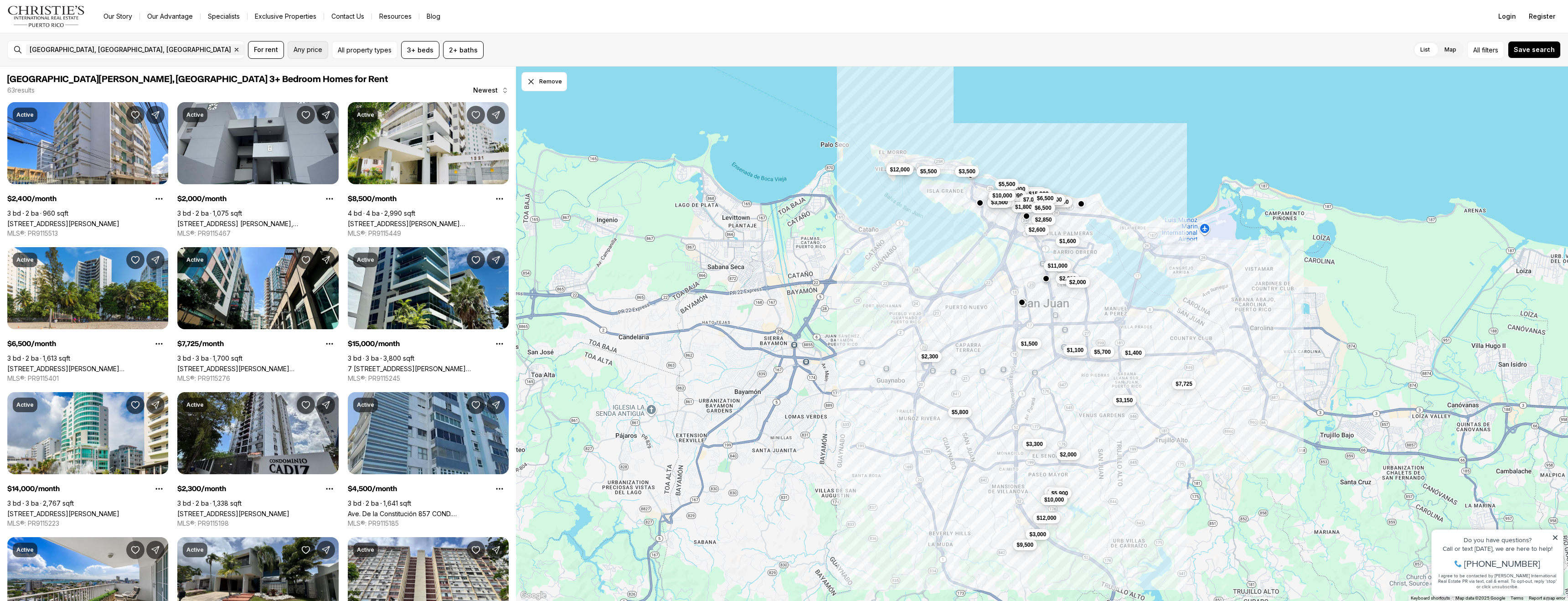
click at [306, 52] on span "Any price" at bounding box center [307, 50] width 29 height 7
click at [436, 81] on input "priceMax" at bounding box center [429, 80] width 79 height 22
type input "******"
click at [533, 44] on div "List Map List Map All filters Save search" at bounding box center [1024, 49] width 1074 height 18
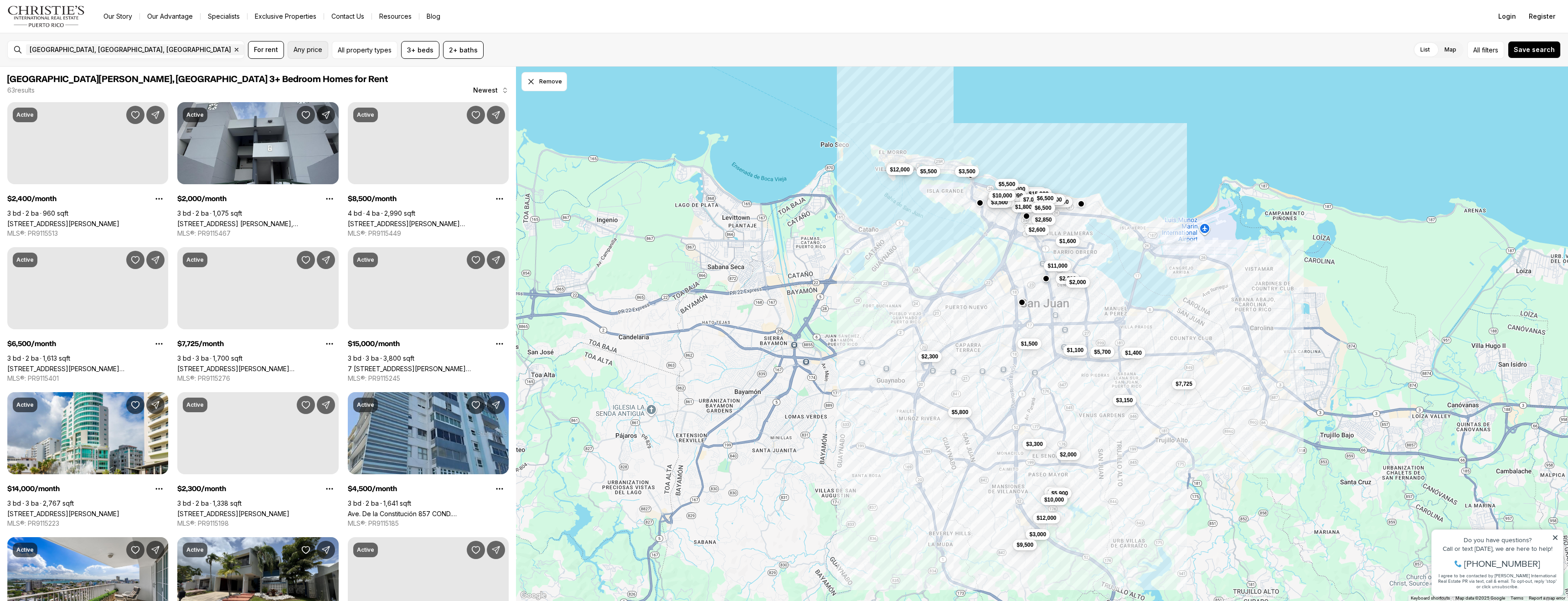
click at [315, 49] on span "Any price" at bounding box center [307, 50] width 29 height 7
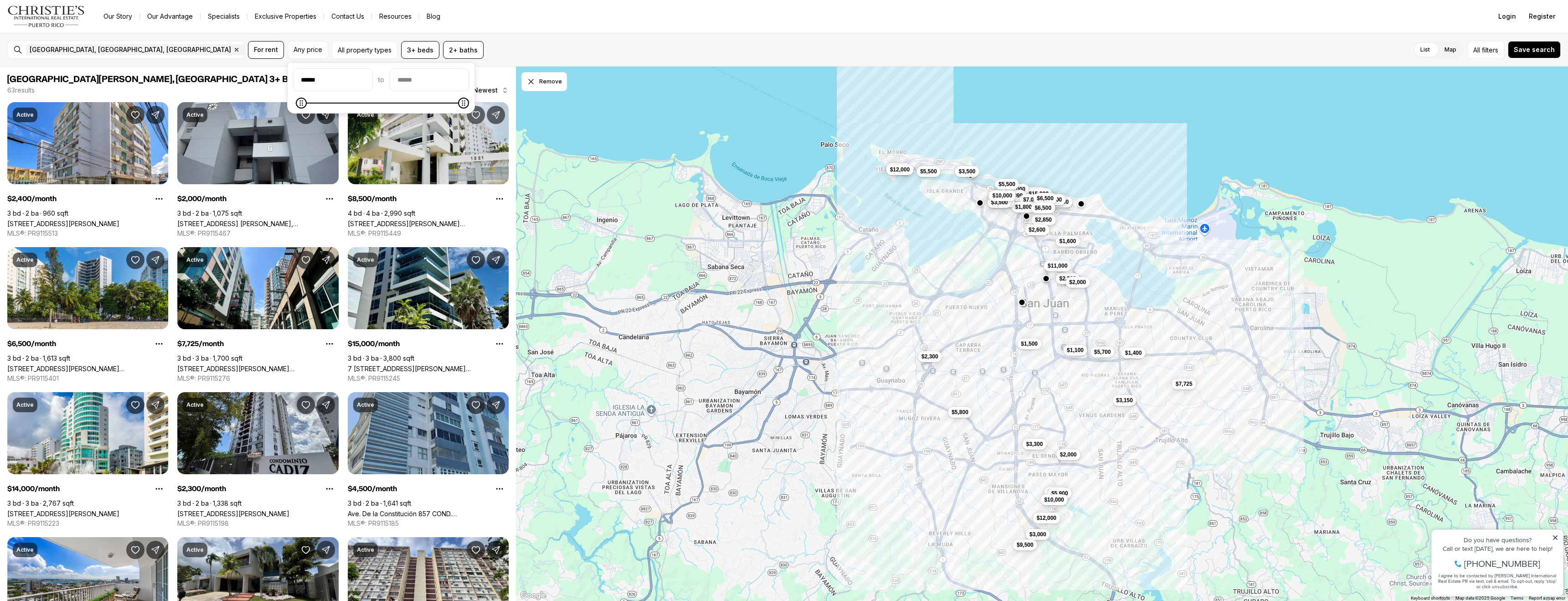
type input "******"
click at [296, 104] on span "Minimum" at bounding box center [301, 103] width 11 height 11
click at [435, 78] on input "priceMax" at bounding box center [429, 80] width 79 height 22
type input "**"
type input "******"
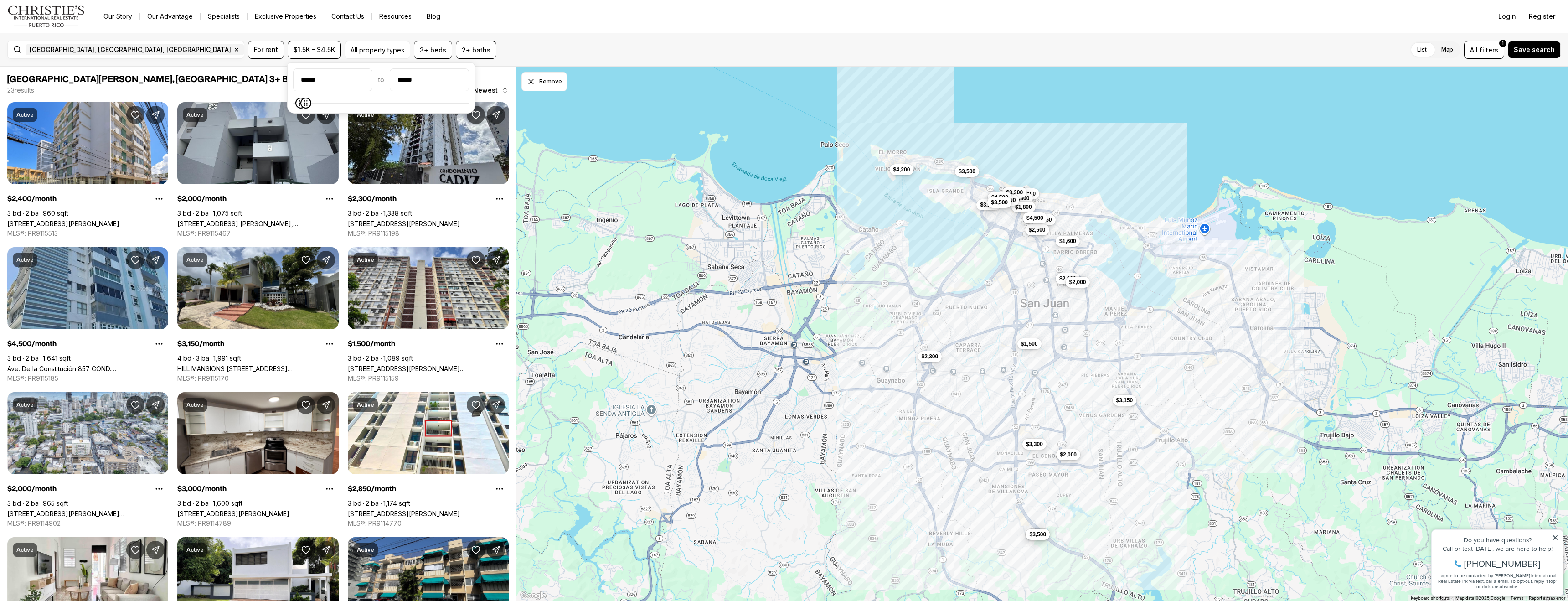
click at [575, 45] on div "List Map List Map All filters 1 Save search" at bounding box center [1030, 49] width 1061 height 18
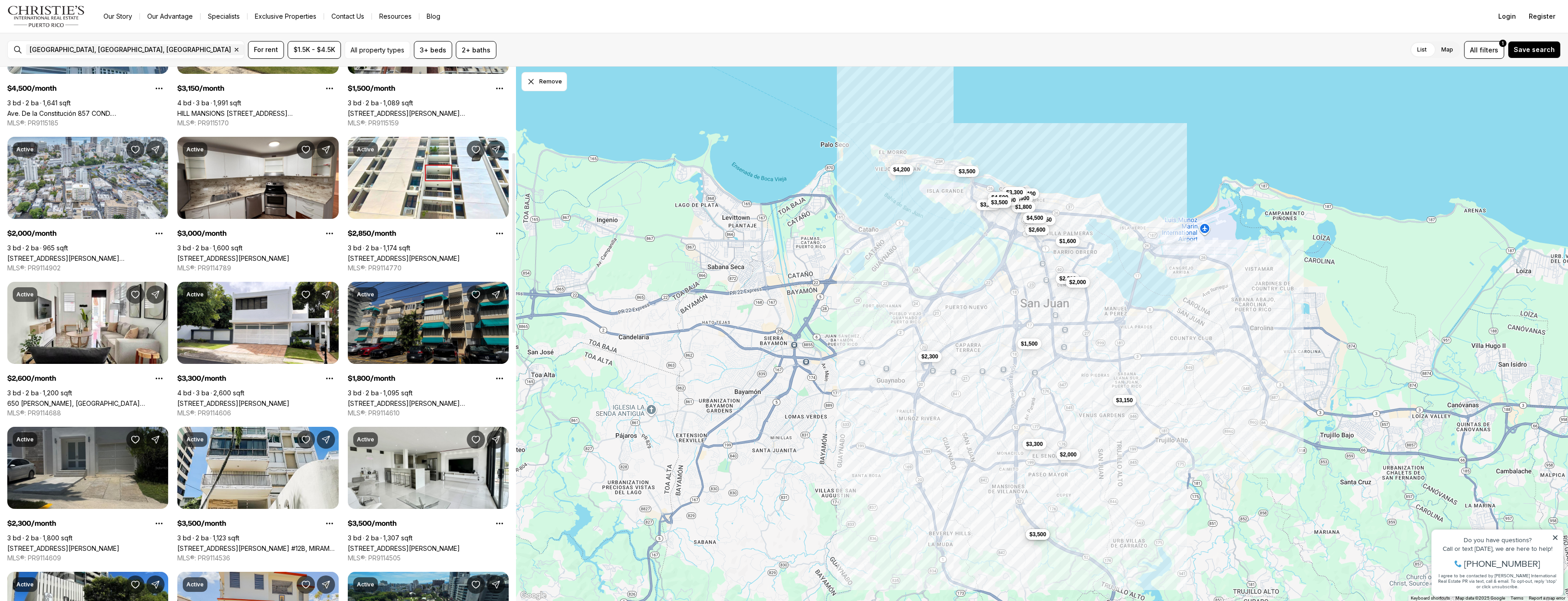
scroll to position [256, 0]
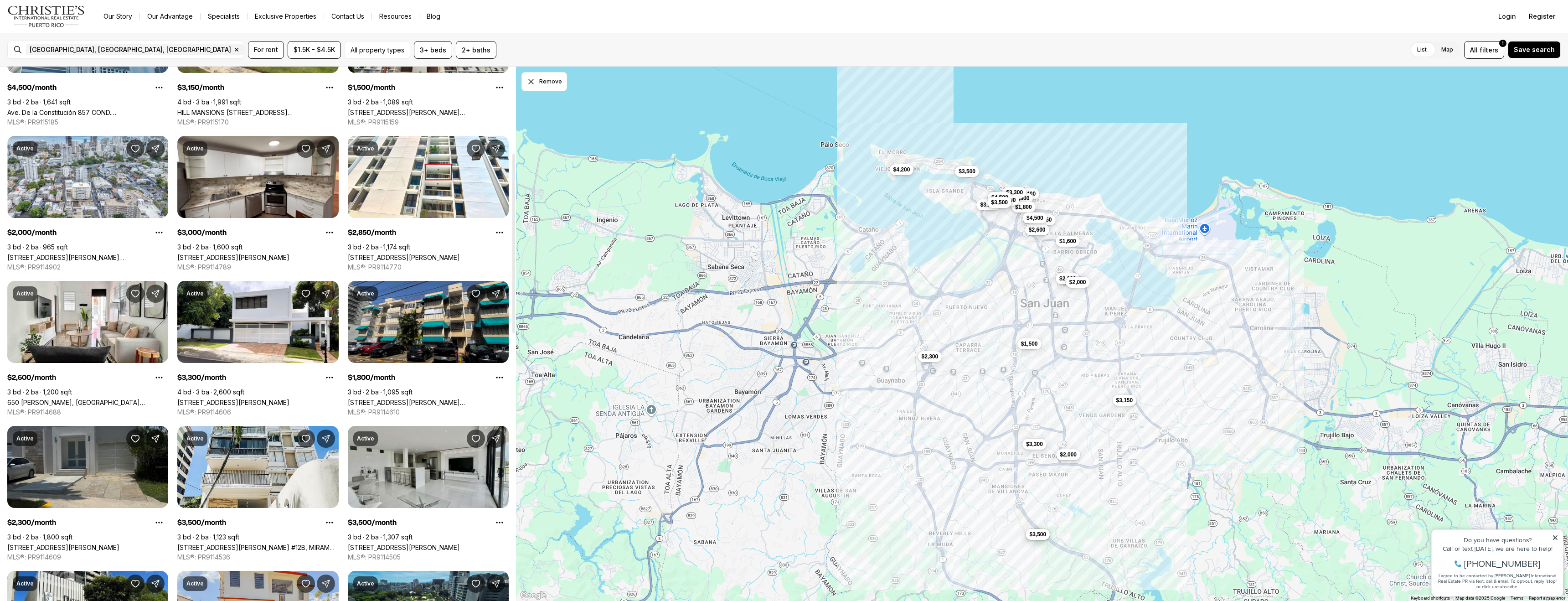
click at [401, 544] on link "[STREET_ADDRESS][PERSON_NAME]" at bounding box center [404, 547] width 112 height 8
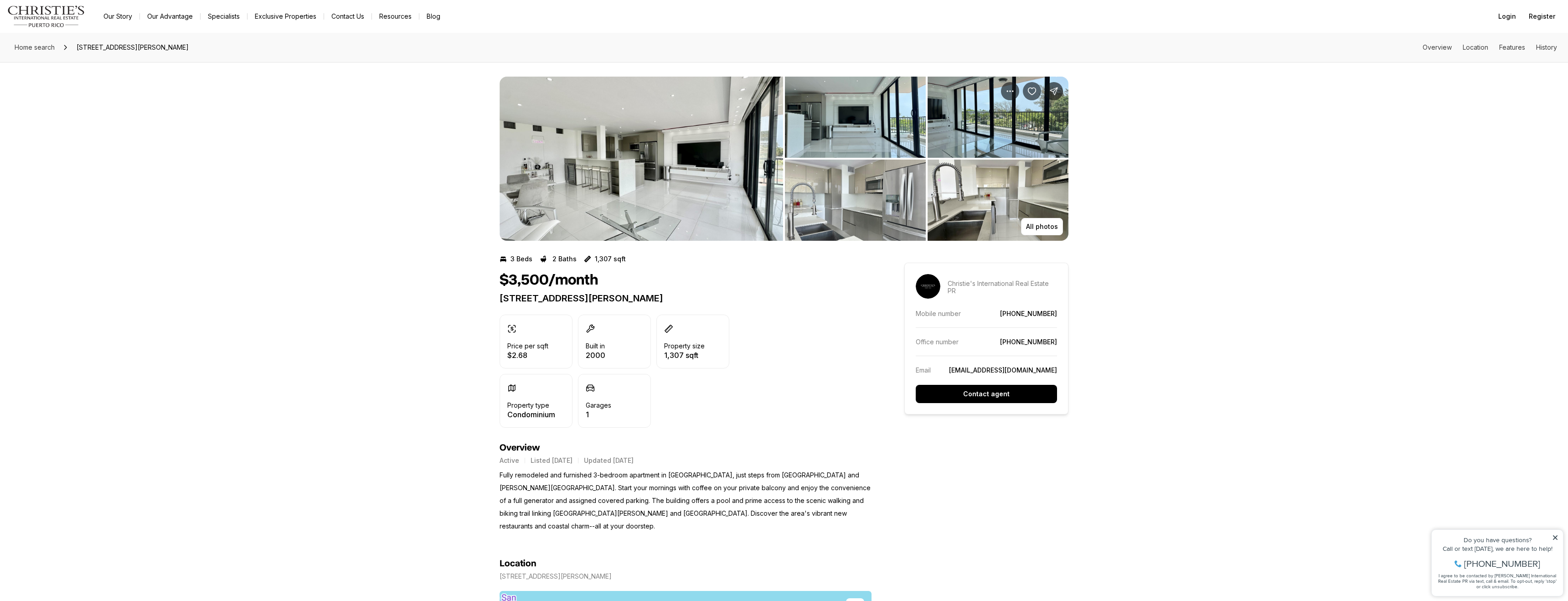
click at [679, 191] on img "View image gallery" at bounding box center [642, 159] width 284 height 164
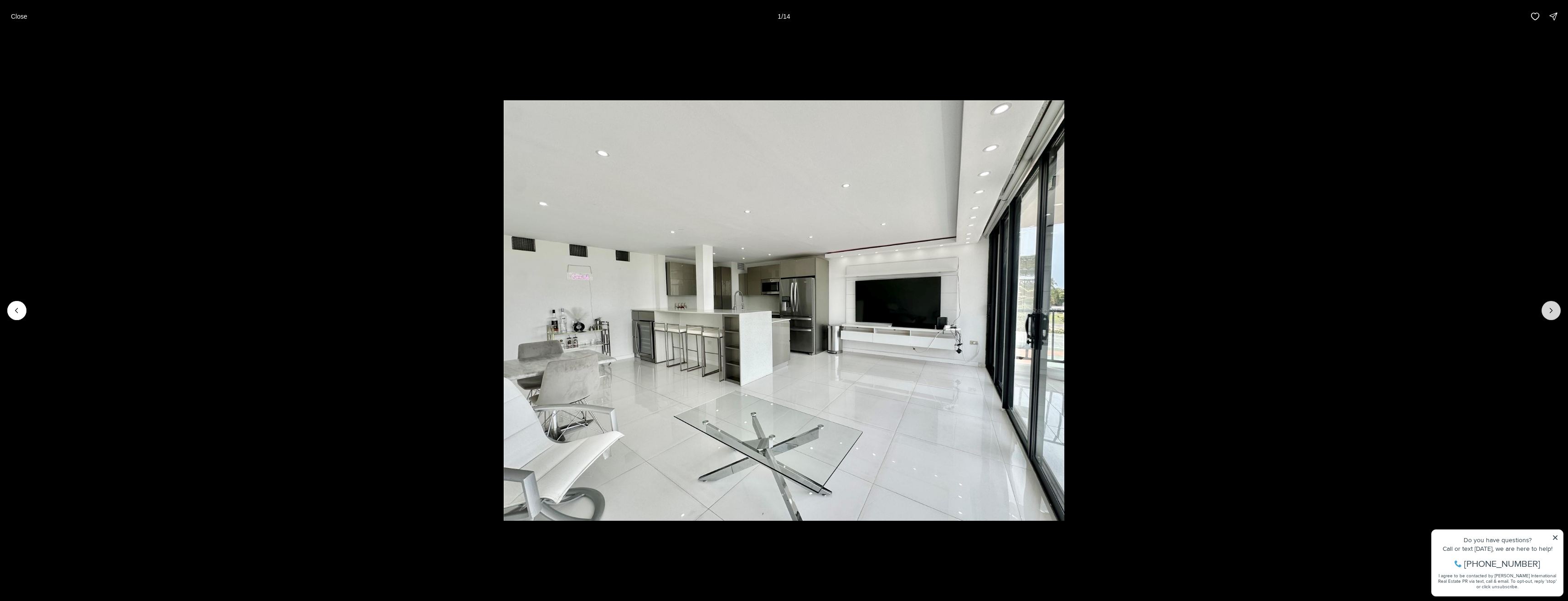
click at [1542, 308] on button "Next slide" at bounding box center [1551, 310] width 19 height 19
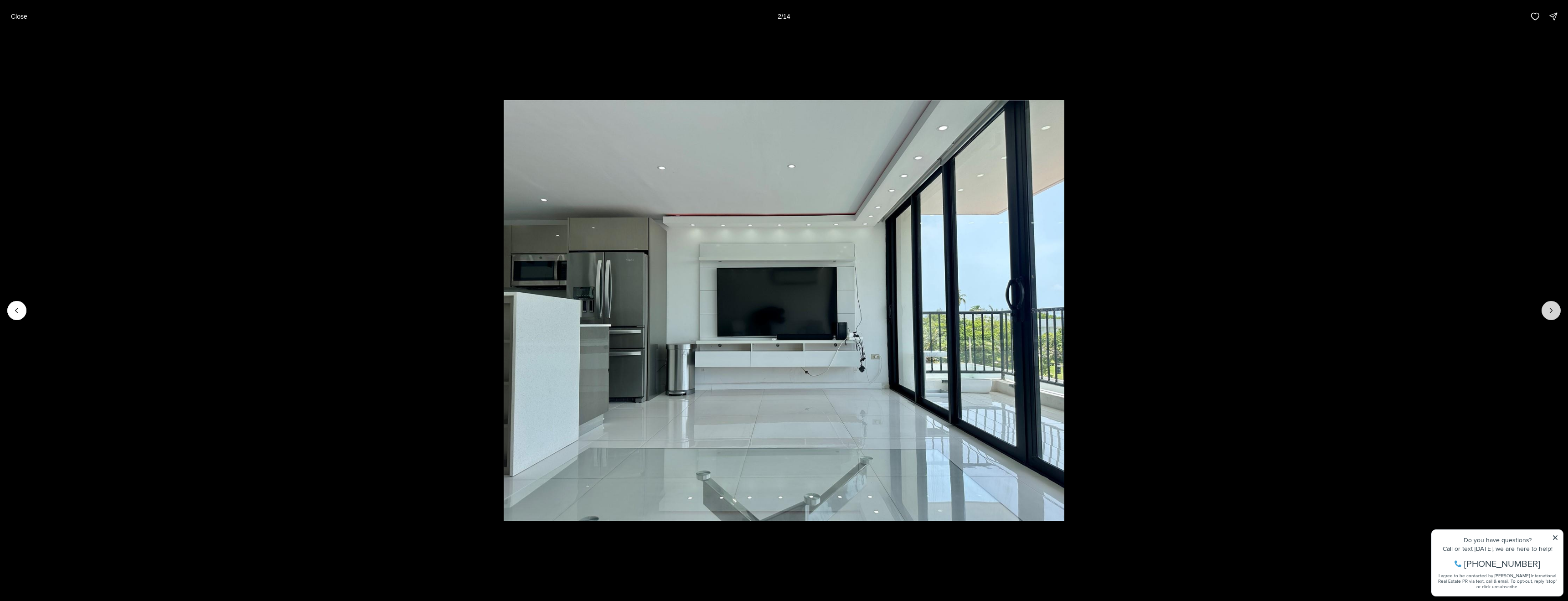
click at [1542, 308] on button "Next slide" at bounding box center [1551, 310] width 19 height 19
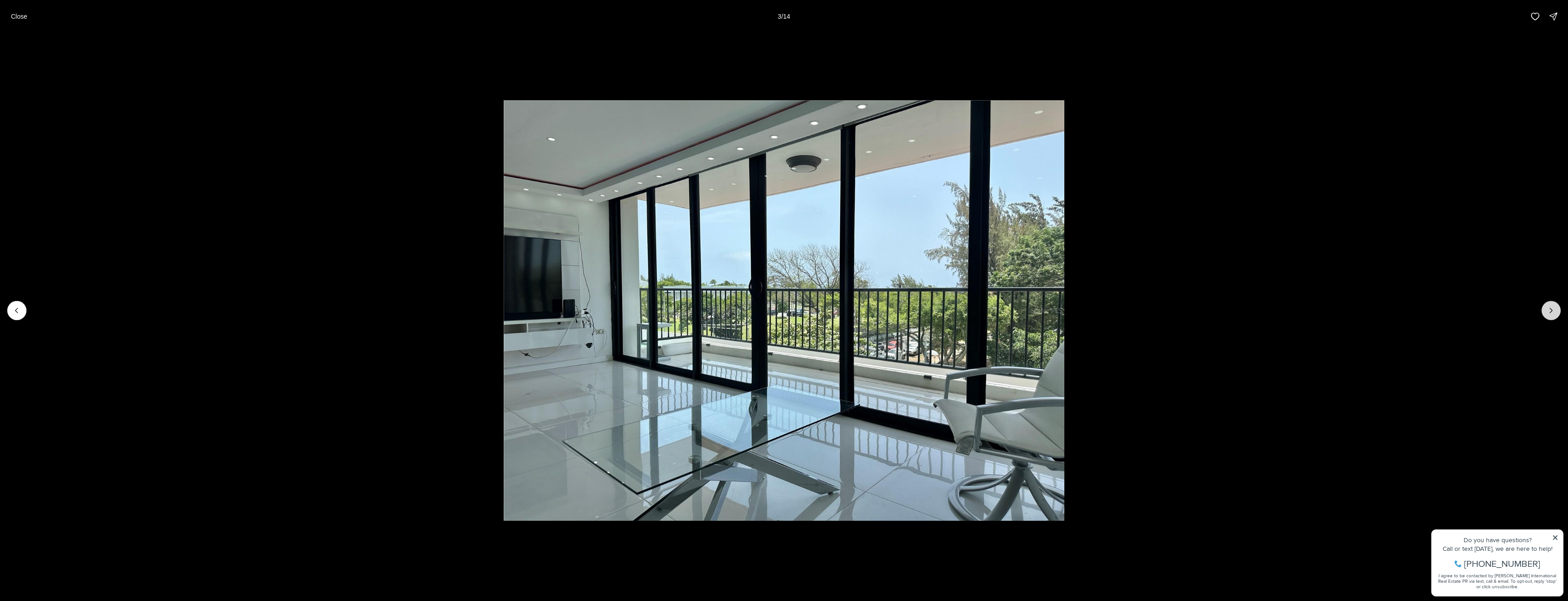
click at [1542, 308] on button "Next slide" at bounding box center [1551, 310] width 19 height 19
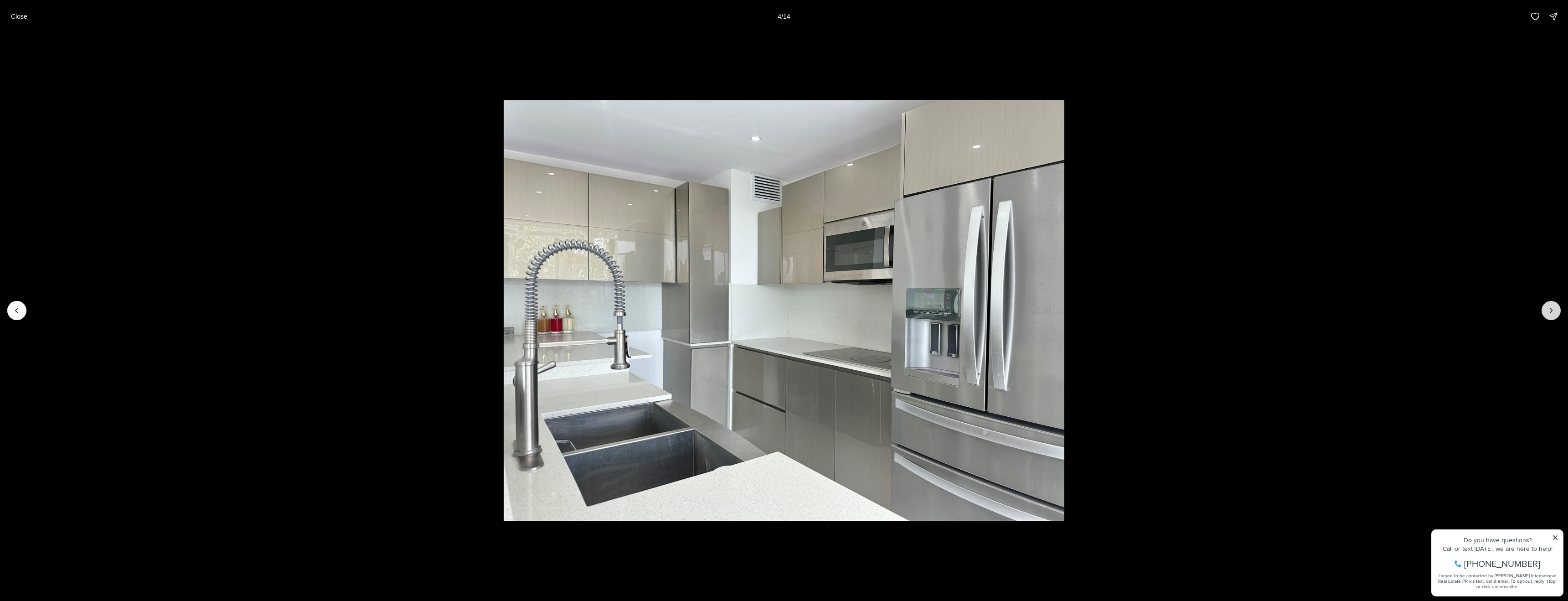
click at [1542, 308] on button "Next slide" at bounding box center [1551, 310] width 19 height 19
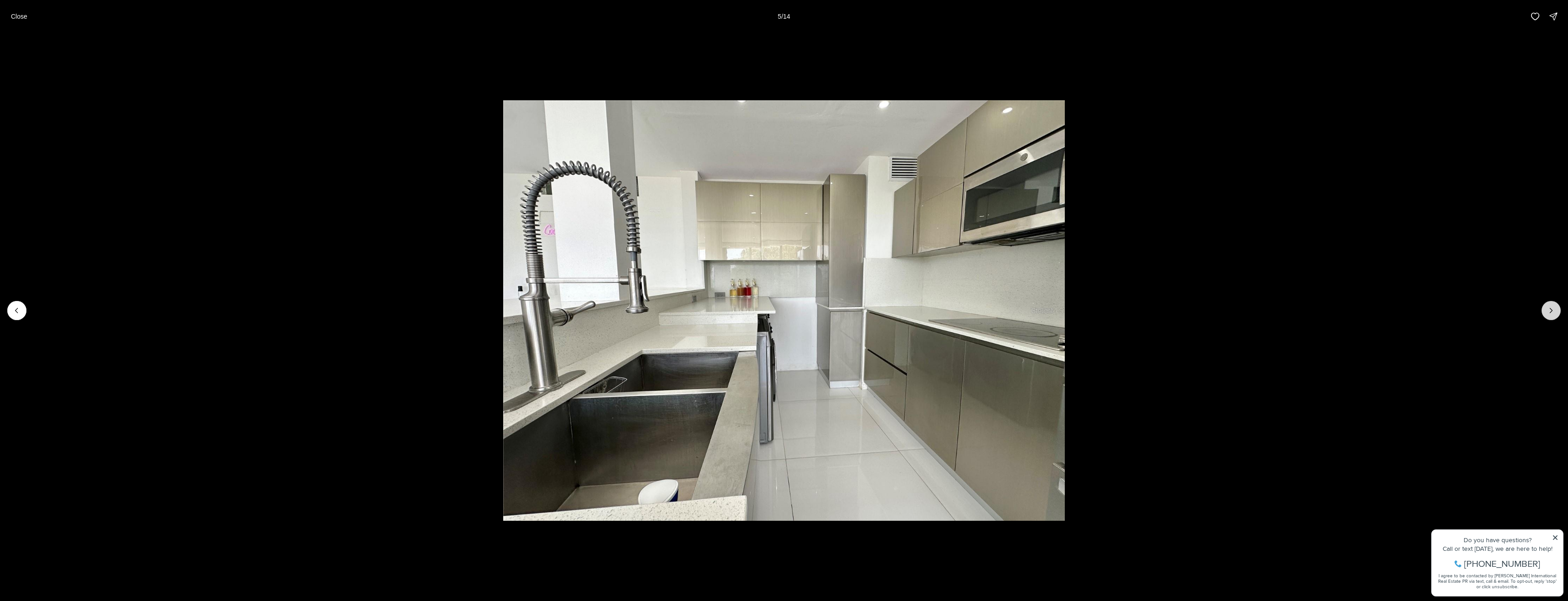
click at [1542, 308] on button "Next slide" at bounding box center [1551, 310] width 19 height 19
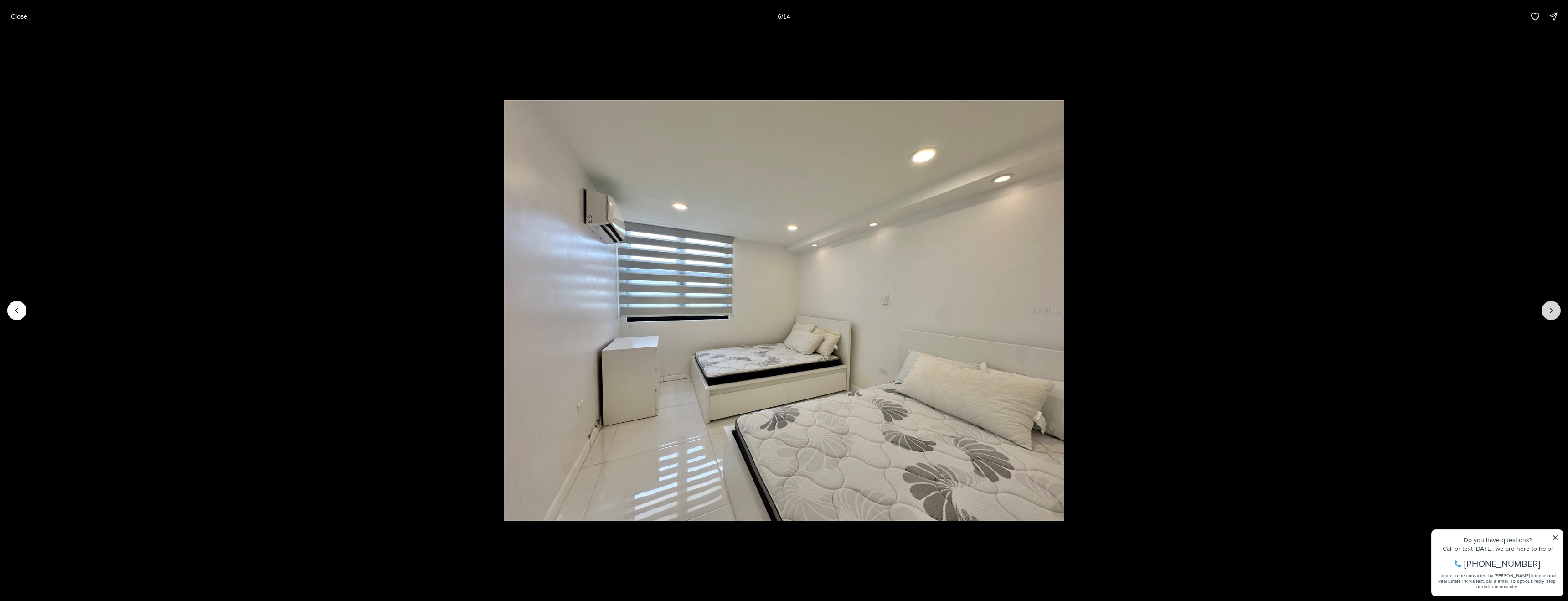
click at [1542, 308] on button "Next slide" at bounding box center [1551, 310] width 19 height 19
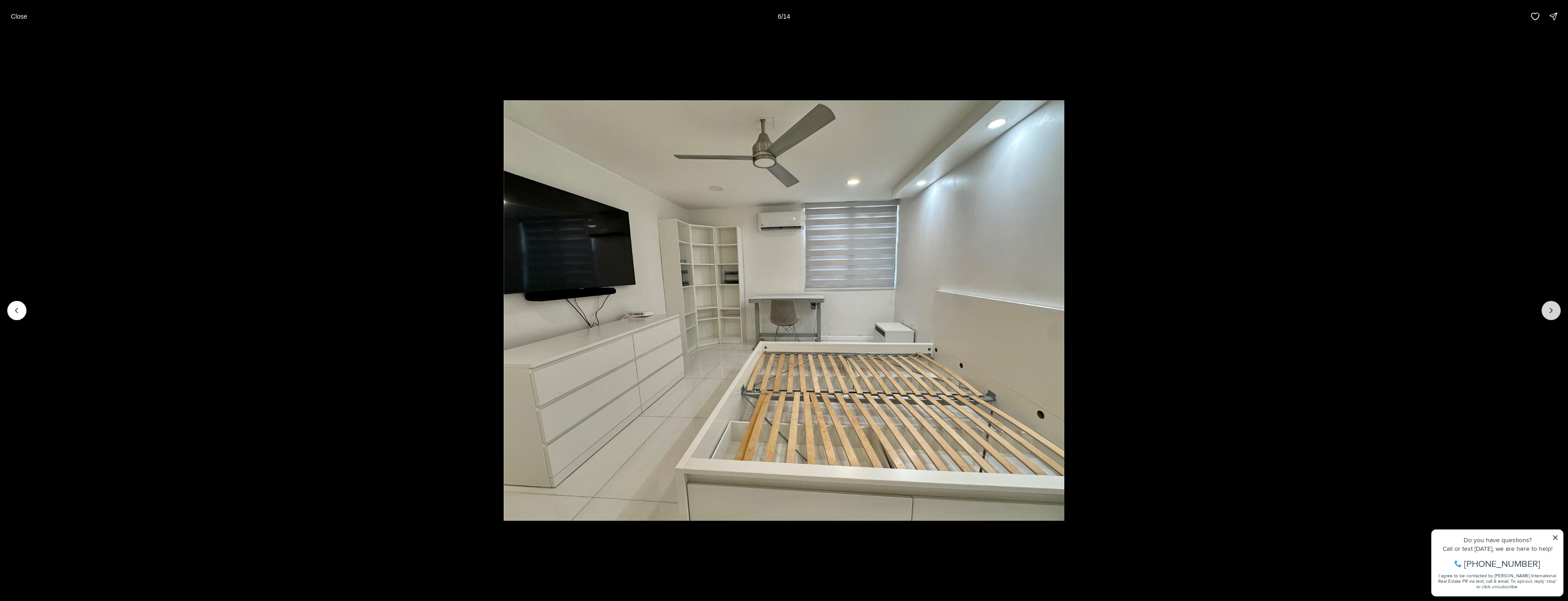
click at [1542, 308] on button "Next slide" at bounding box center [1551, 310] width 19 height 19
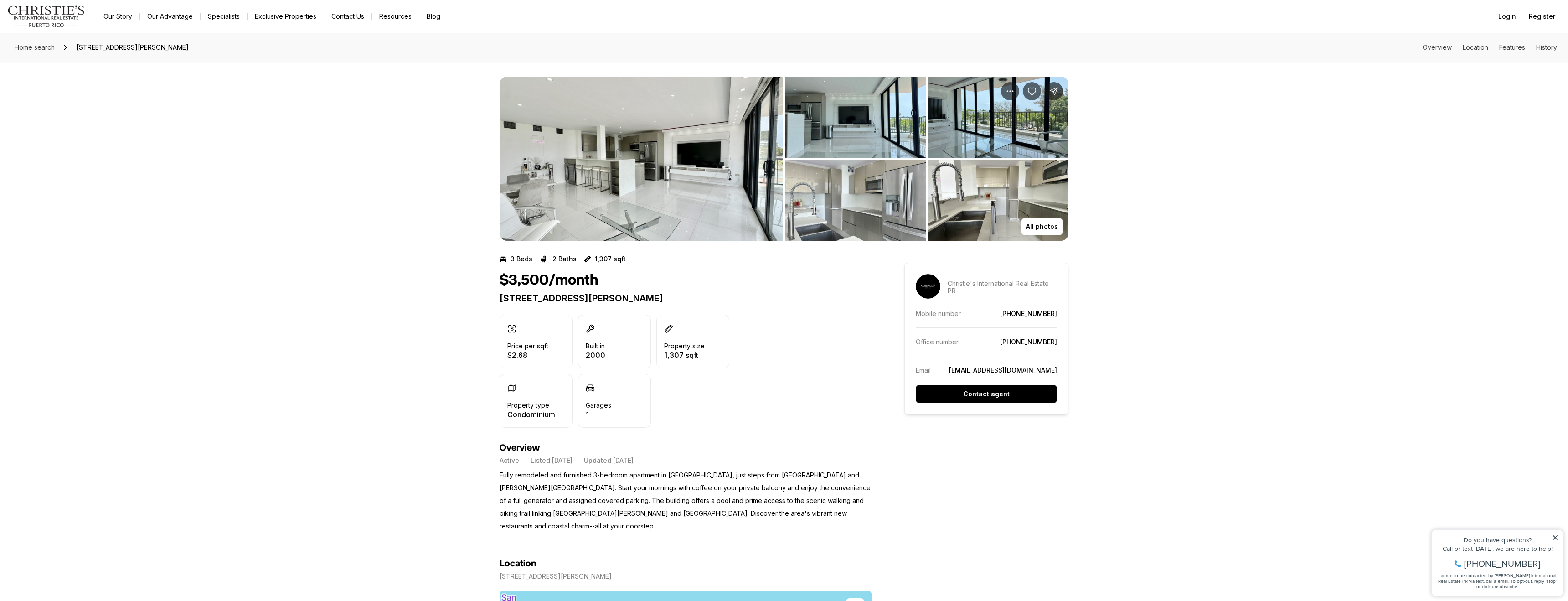
drag, startPoint x: 496, startPoint y: 295, endPoint x: 768, endPoint y: 297, distance: 272.0
copy p "450 AVENIDA DE LA CONSTITUCIÓN SAN JUAN PR, 00901"
click at [245, 117] on div "All photos" at bounding box center [784, 152] width 1568 height 179
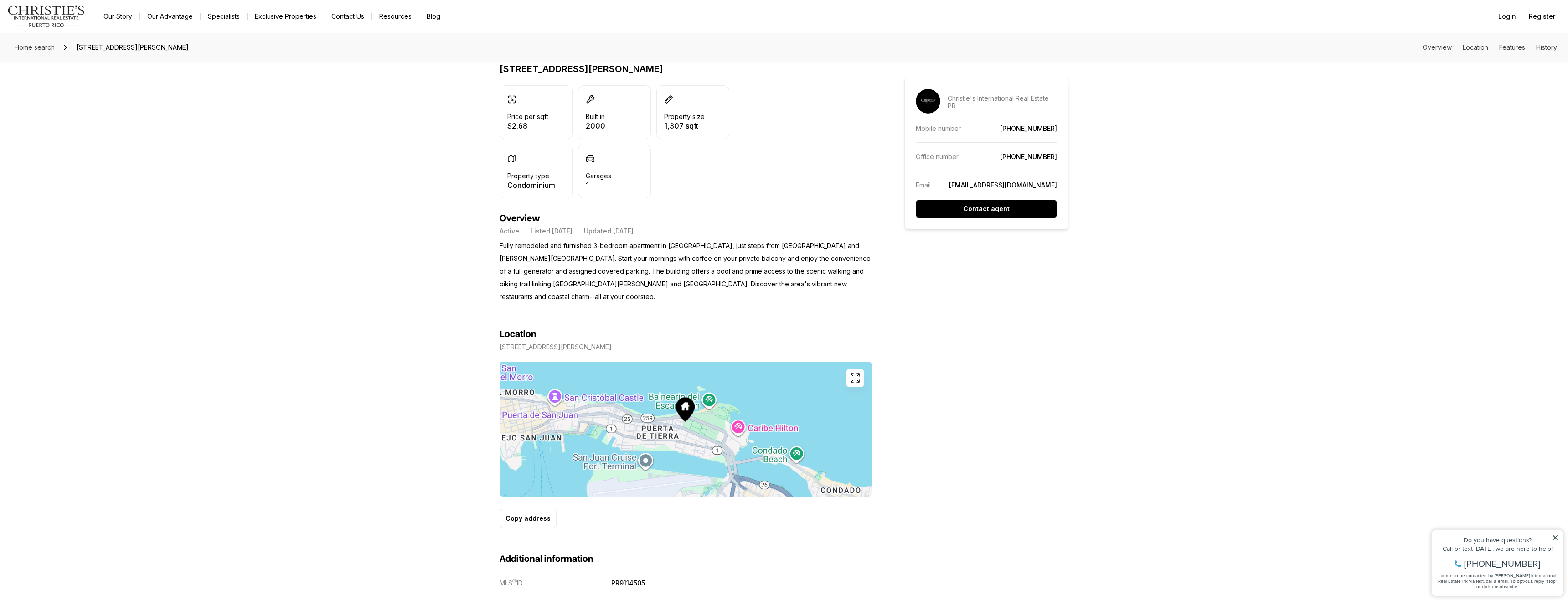
scroll to position [233, 0]
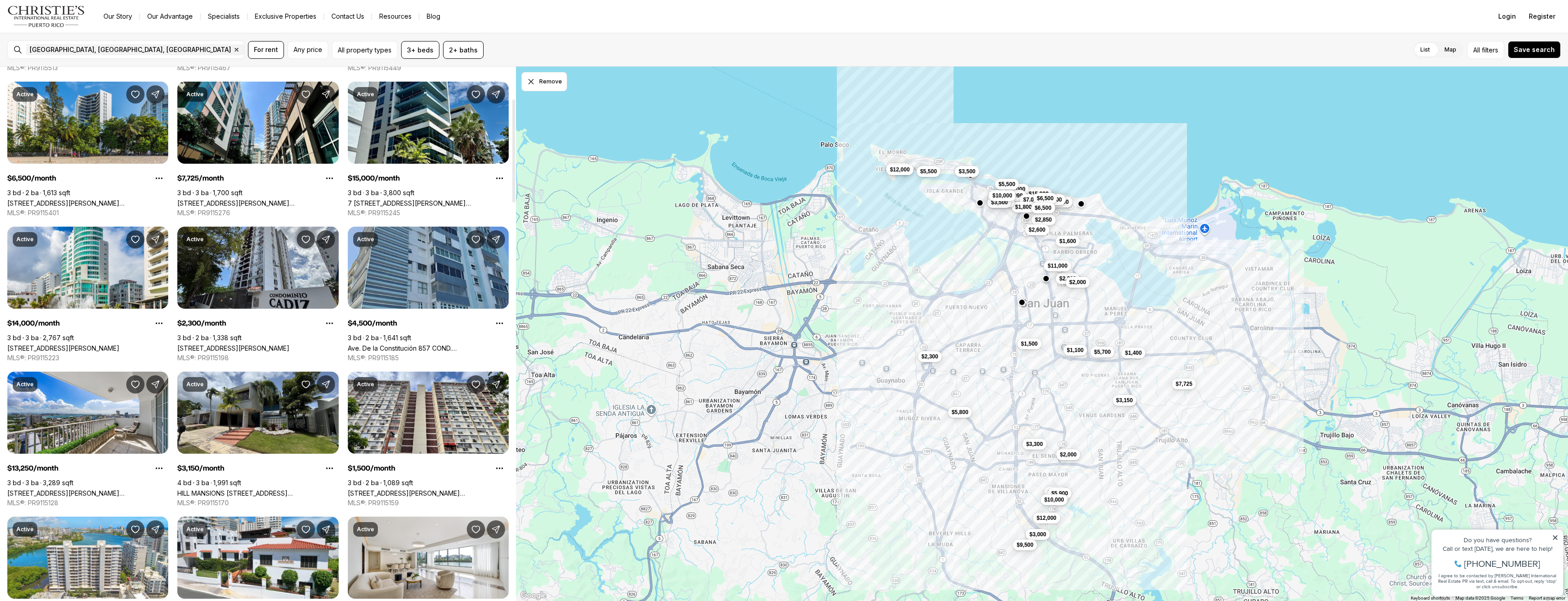
scroll to position [163, 0]
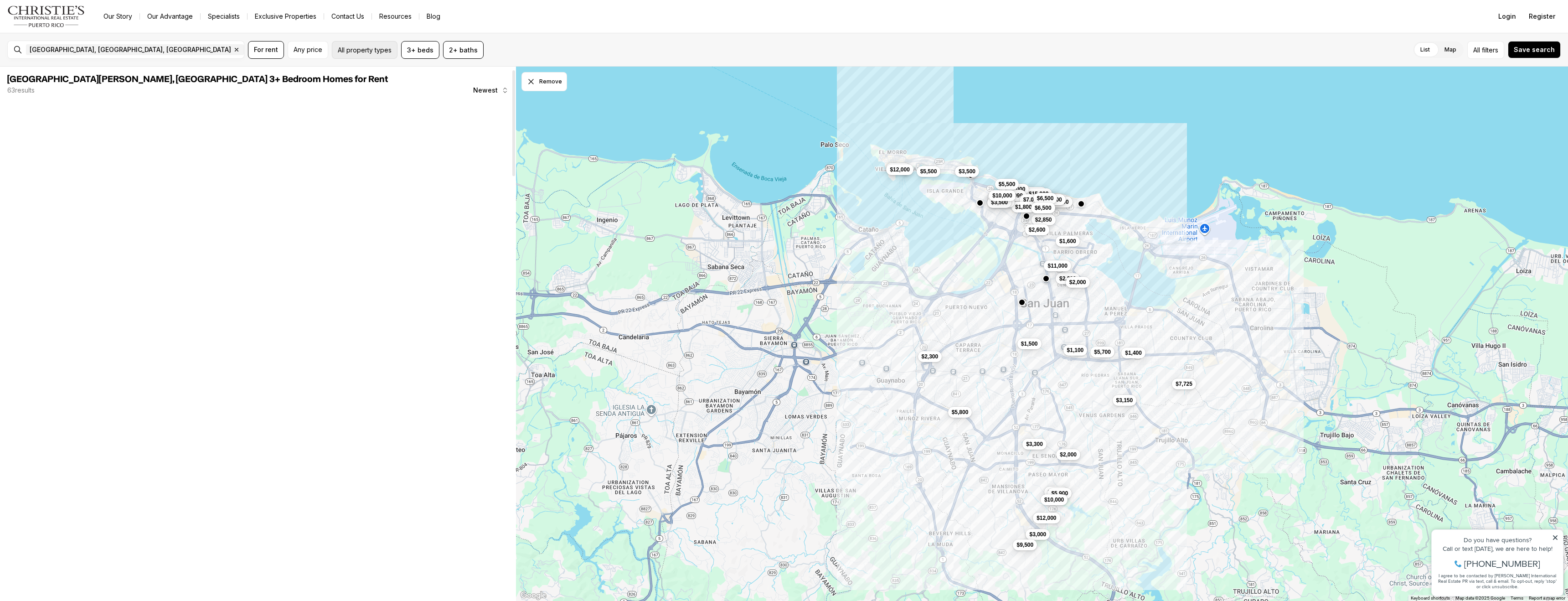
click at [341, 49] on button "All property types" at bounding box center [365, 49] width 66 height 18
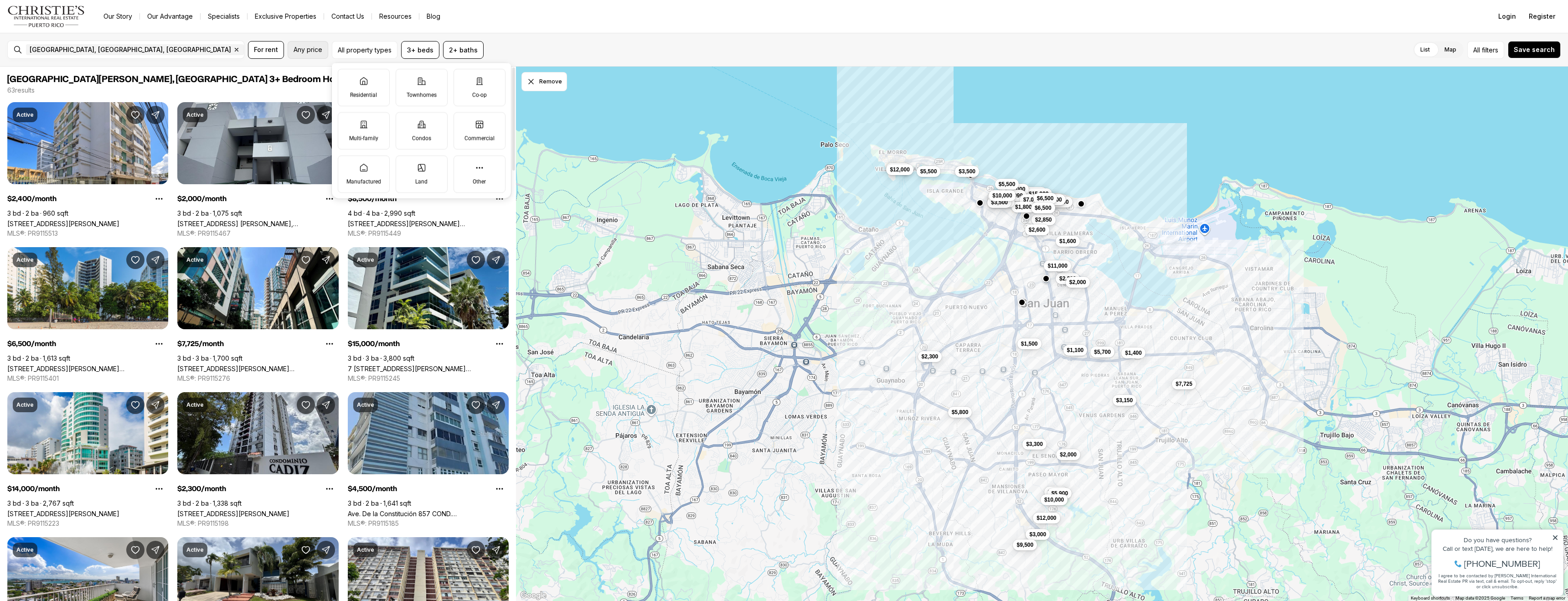
click at [317, 48] on span "Any price" at bounding box center [307, 50] width 29 height 7
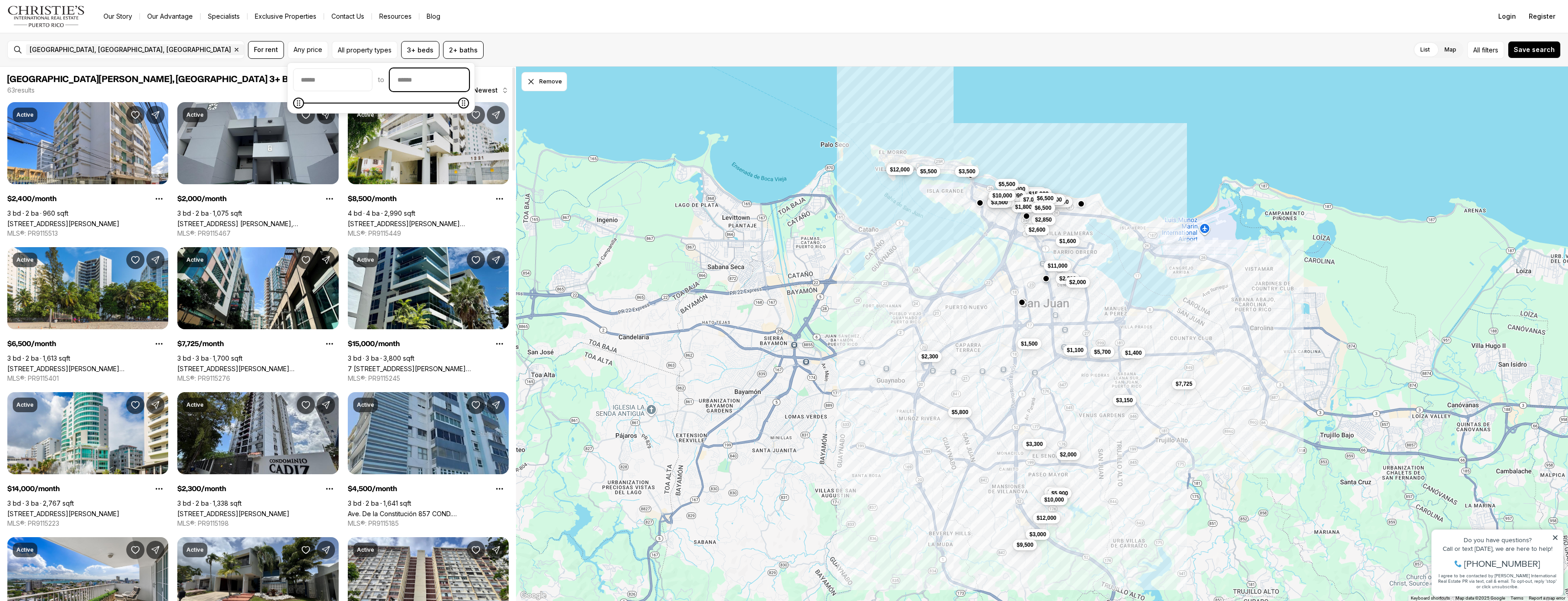
click at [429, 82] on input "priceMax" at bounding box center [429, 80] width 79 height 22
type input "******"
click at [371, 81] on input "priceMin" at bounding box center [332, 80] width 79 height 22
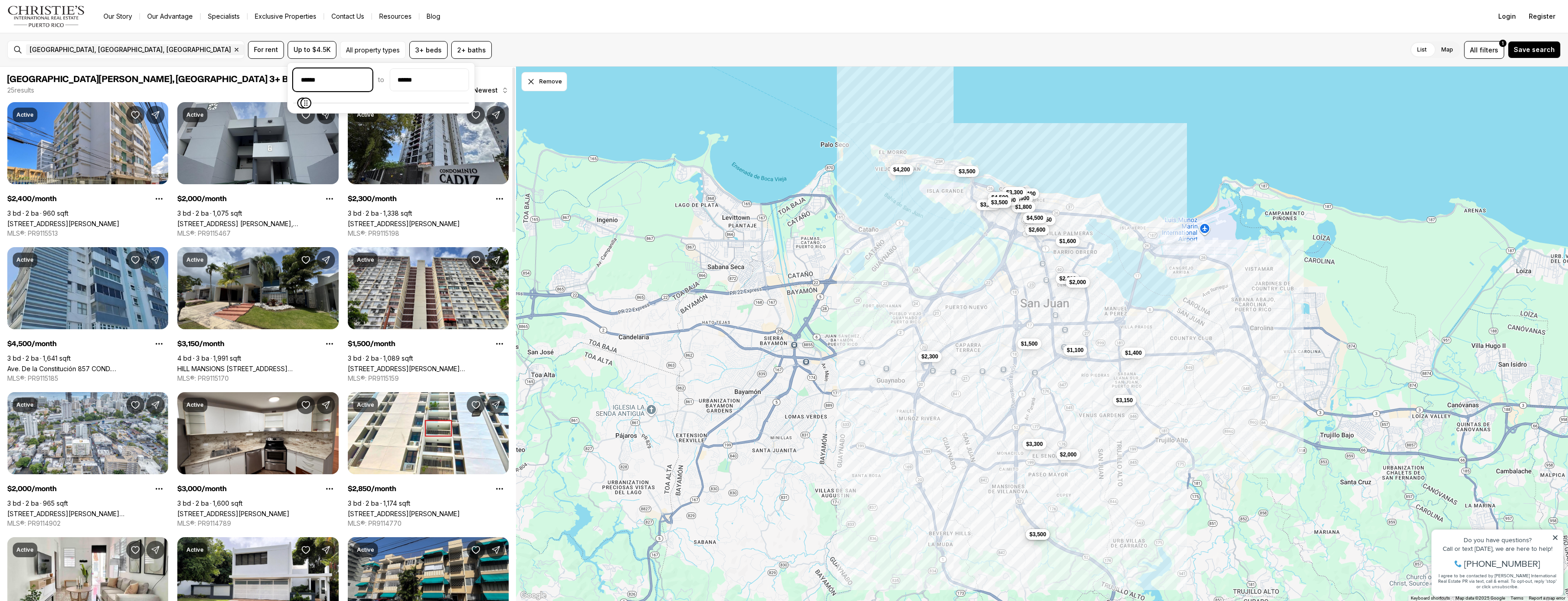
type input "******"
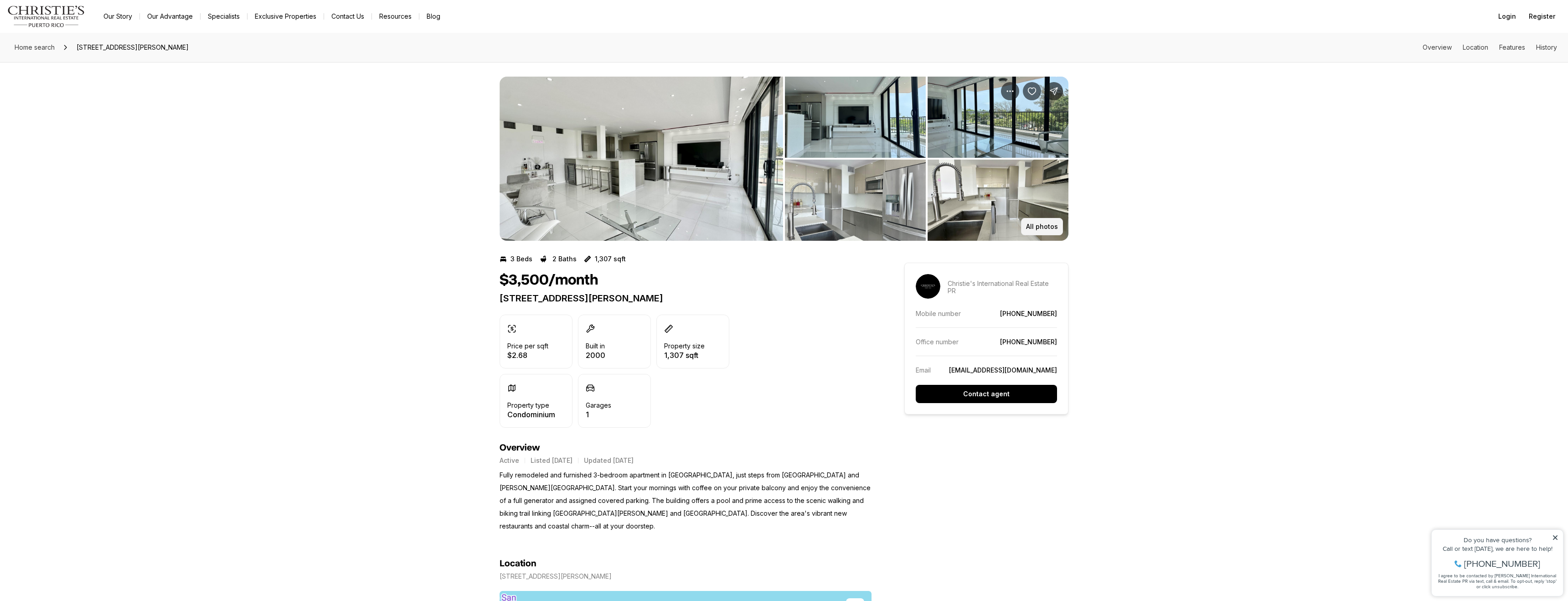
click at [1046, 230] on button "All photos" at bounding box center [1041, 227] width 42 height 17
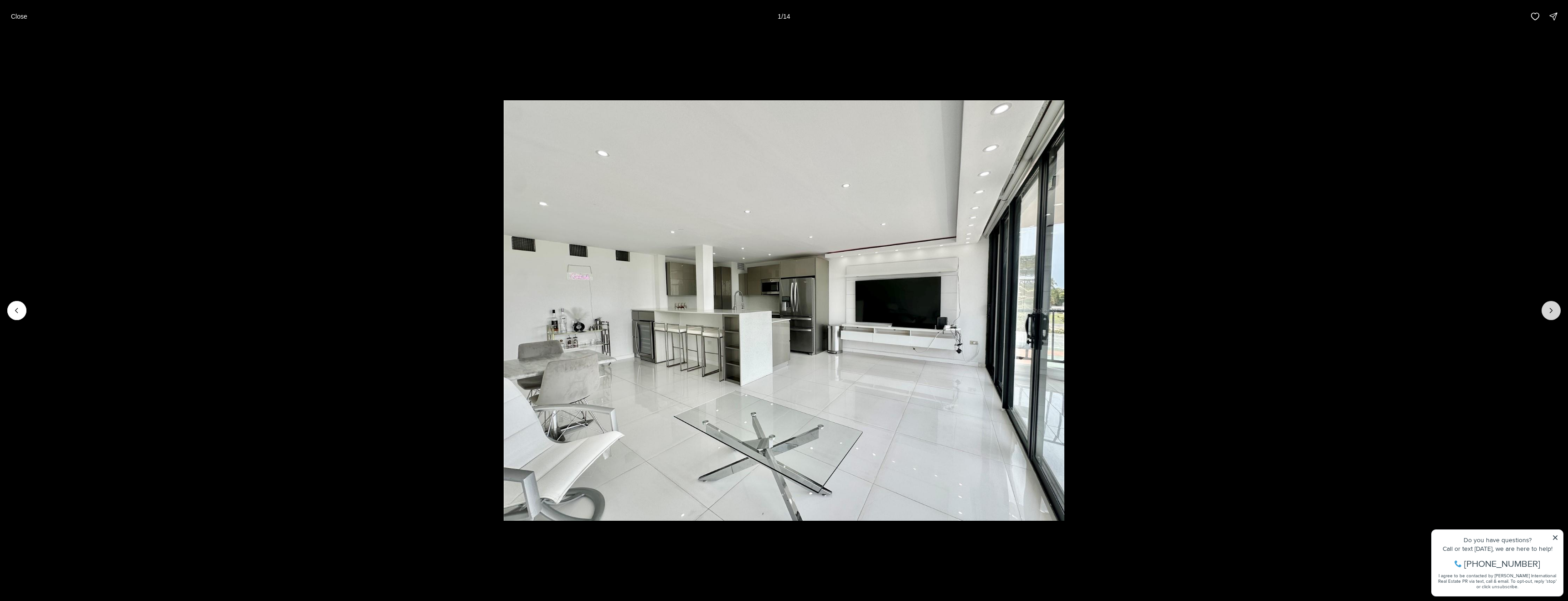
click at [1555, 308] on icon "Next slide" at bounding box center [1551, 310] width 9 height 9
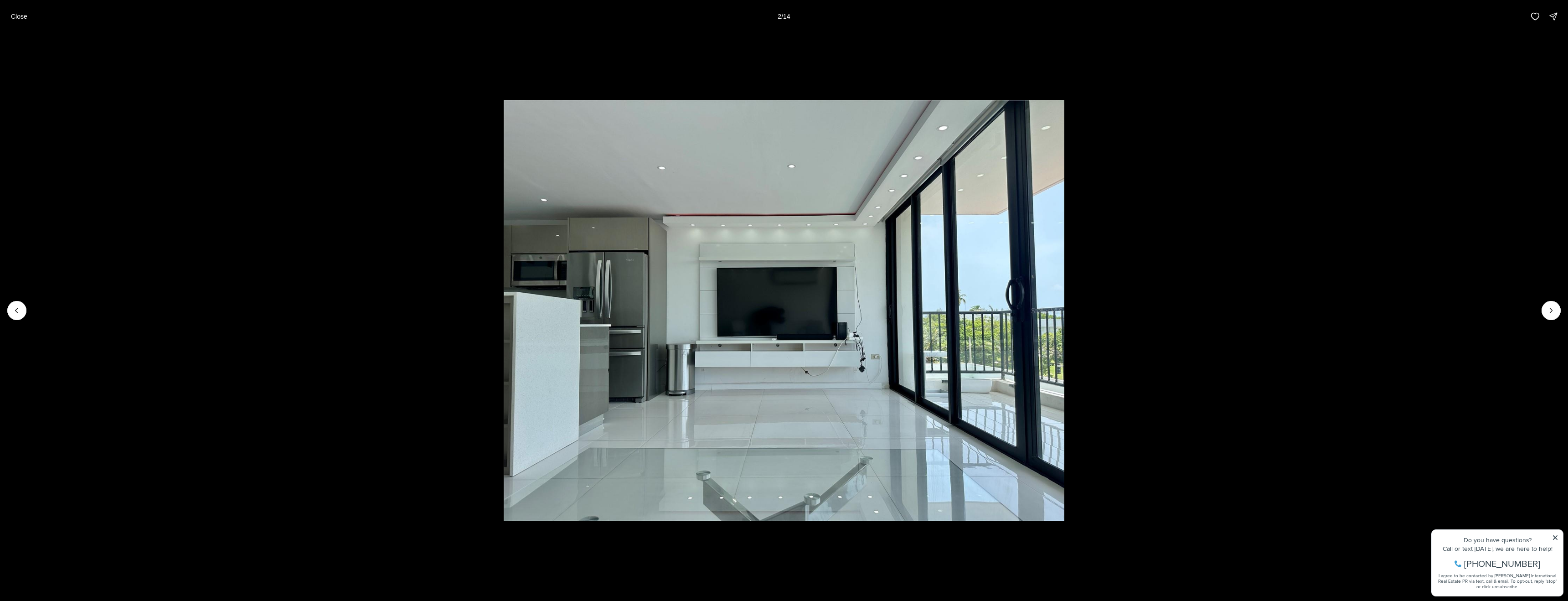
click at [1541, 315] on li "2 of 14" at bounding box center [784, 311] width 1568 height 555
click at [1553, 310] on icon "Next slide" at bounding box center [1551, 310] width 9 height 9
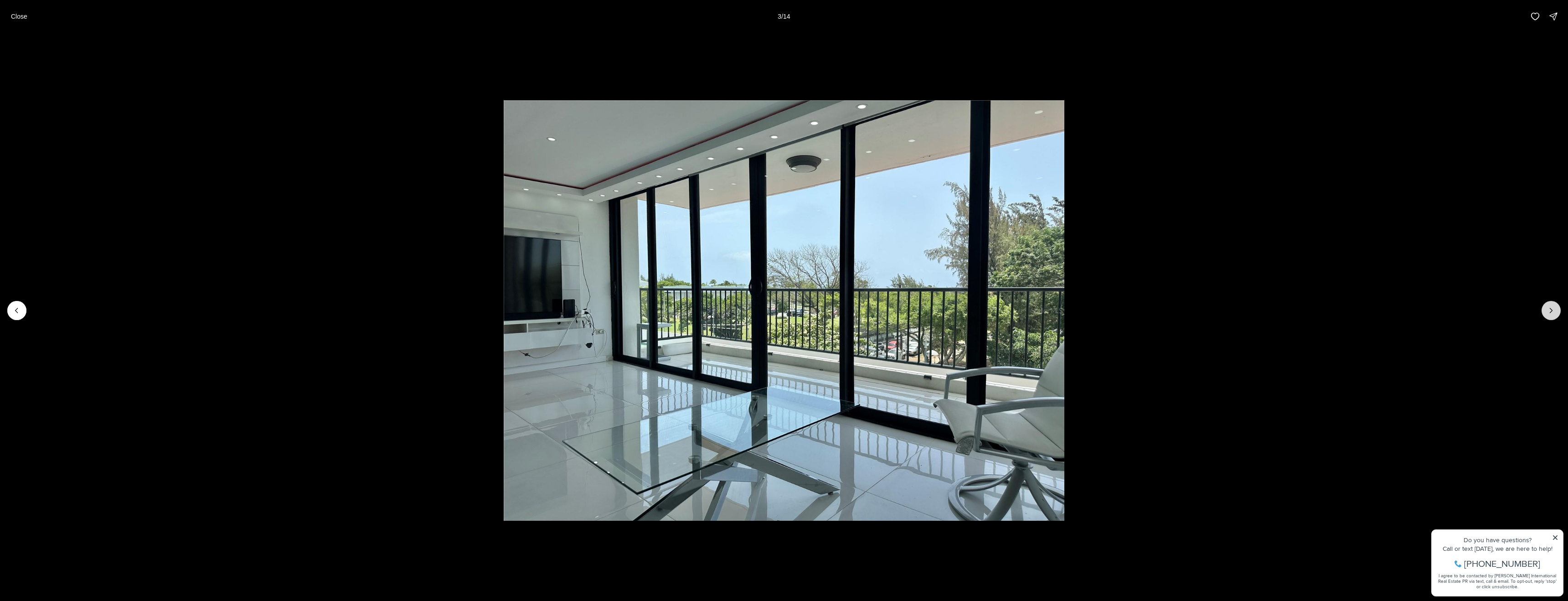
click at [1553, 310] on icon "Next slide" at bounding box center [1551, 310] width 9 height 9
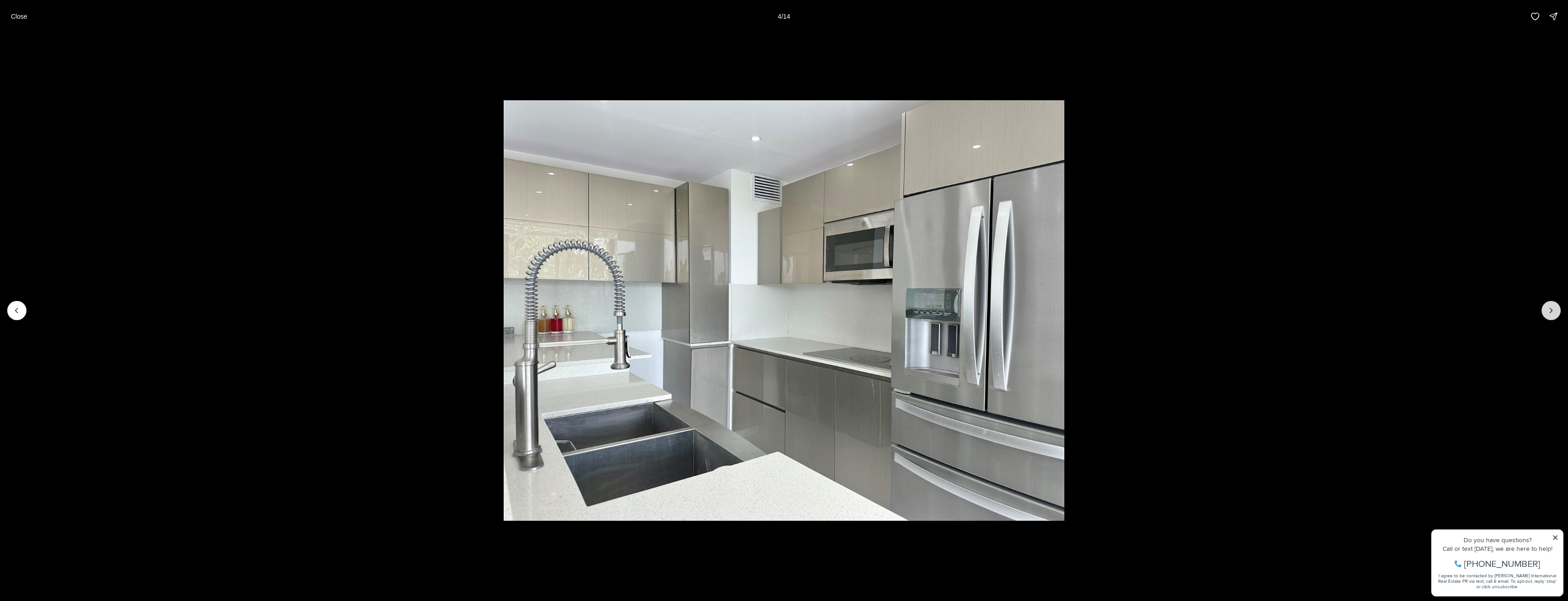
click at [1553, 310] on icon "Next slide" at bounding box center [1551, 310] width 9 height 9
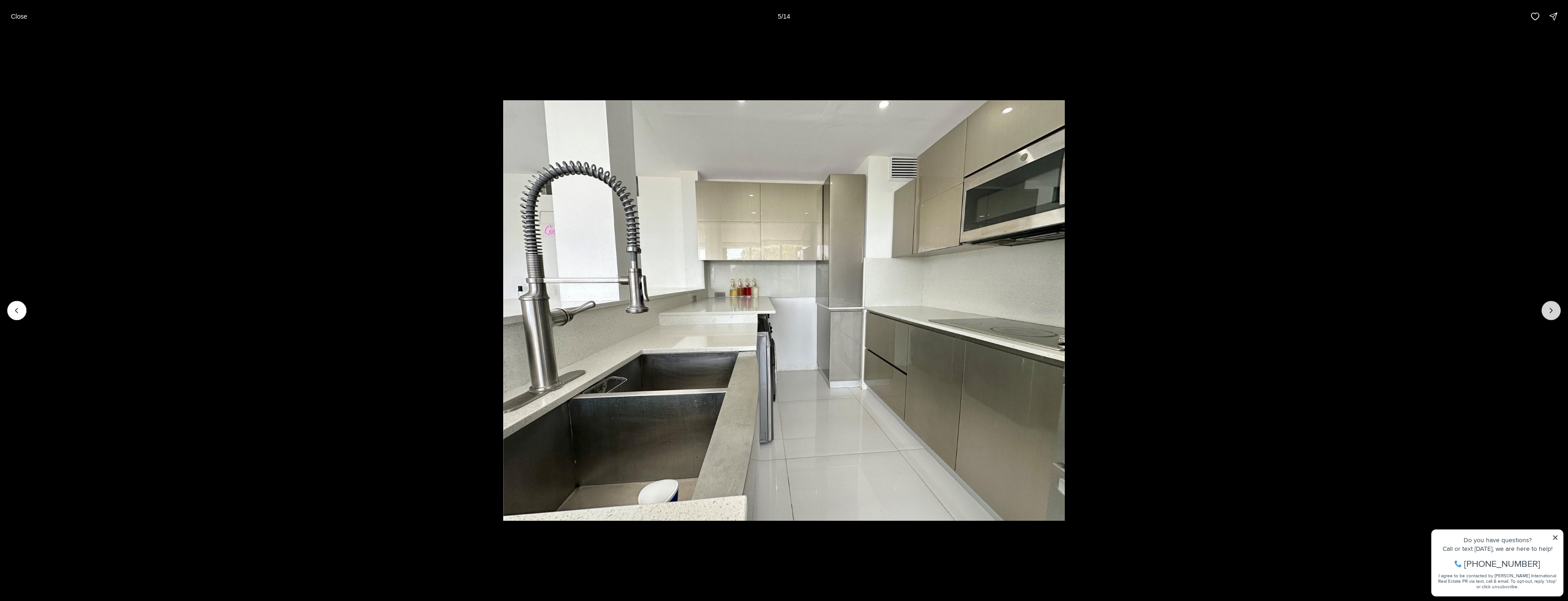
click at [1553, 310] on icon "Next slide" at bounding box center [1551, 310] width 9 height 9
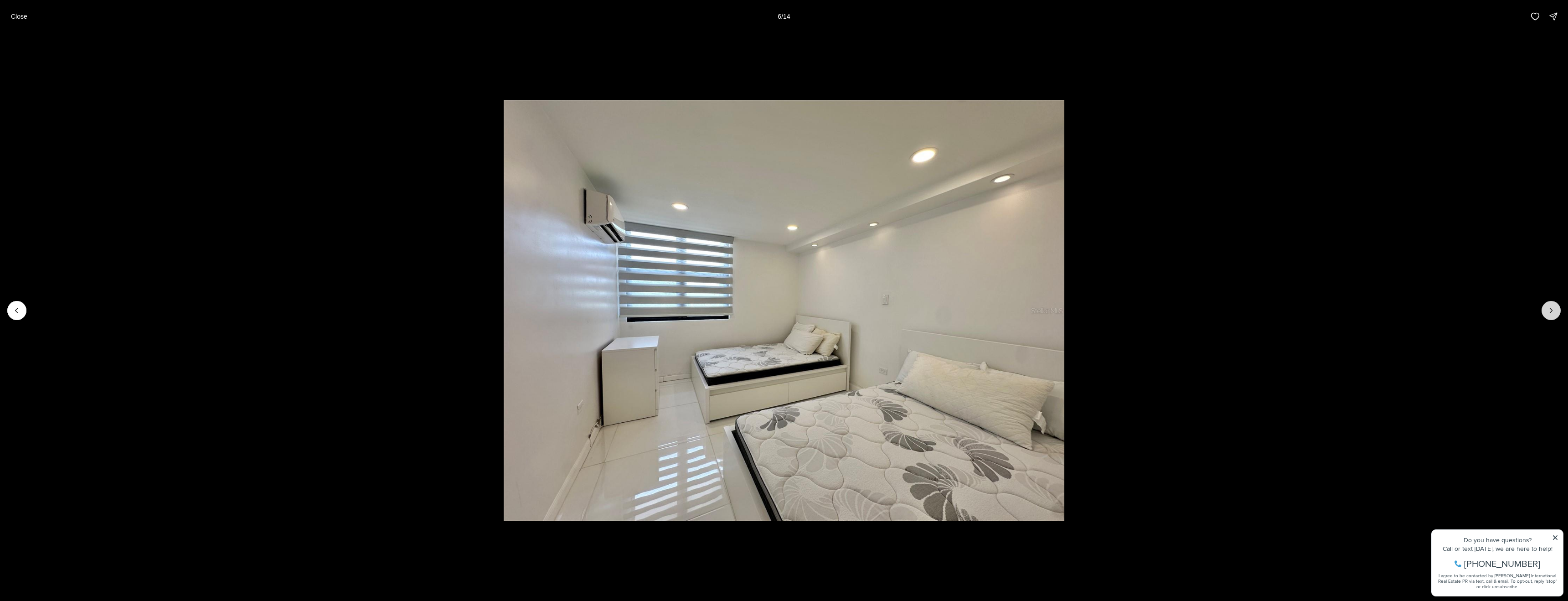
click at [1553, 310] on icon "Next slide" at bounding box center [1551, 310] width 9 height 9
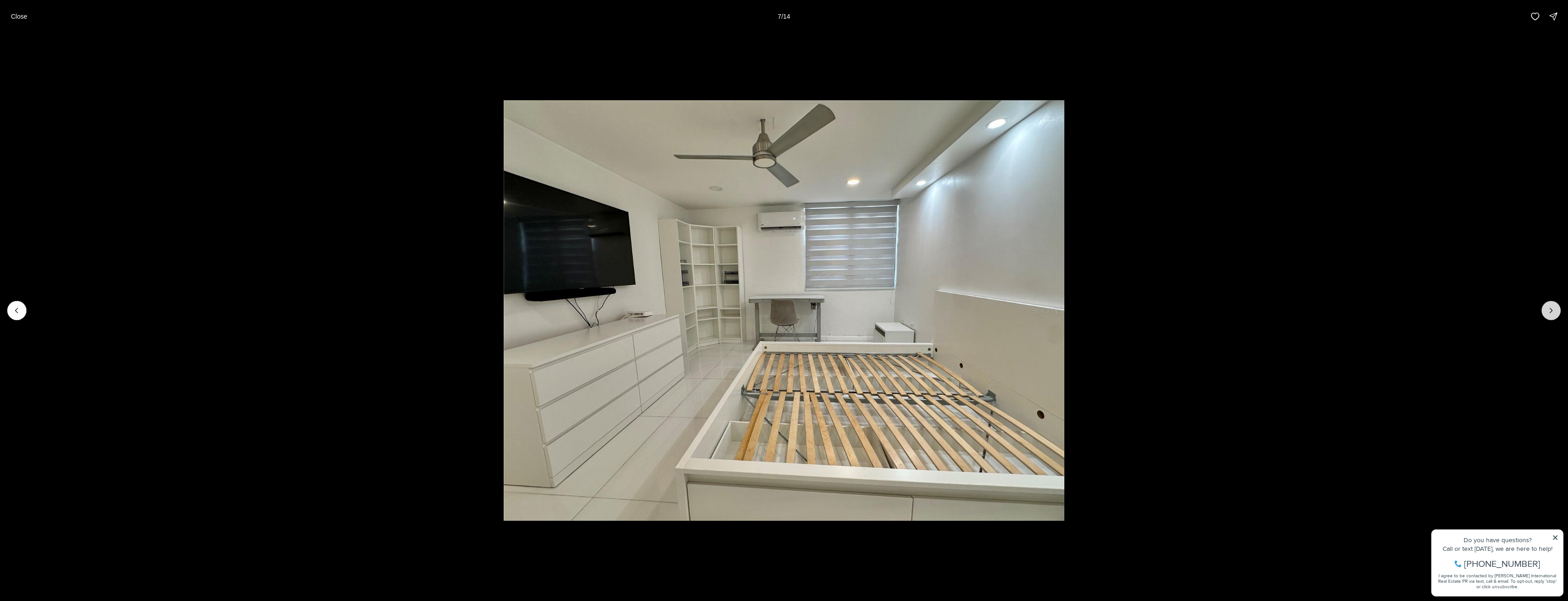
click at [1553, 310] on icon "Next slide" at bounding box center [1551, 310] width 9 height 9
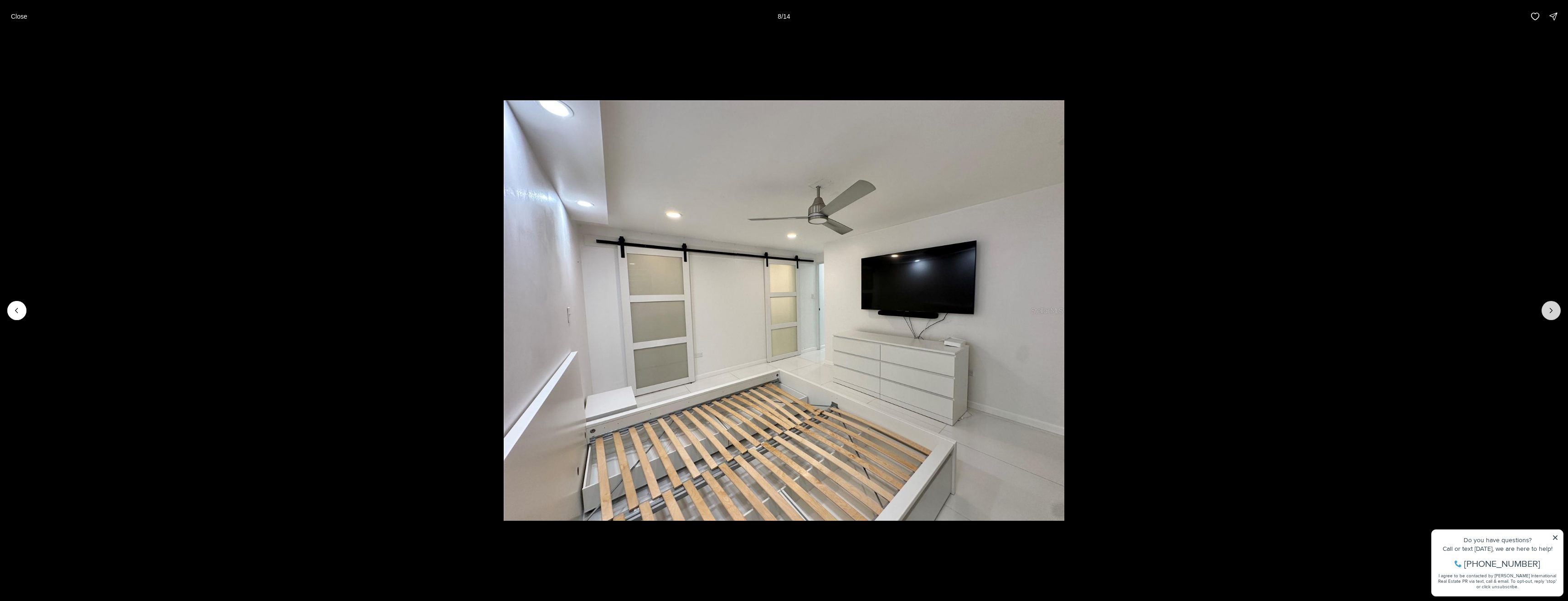
click at [1553, 310] on icon "Next slide" at bounding box center [1551, 310] width 9 height 9
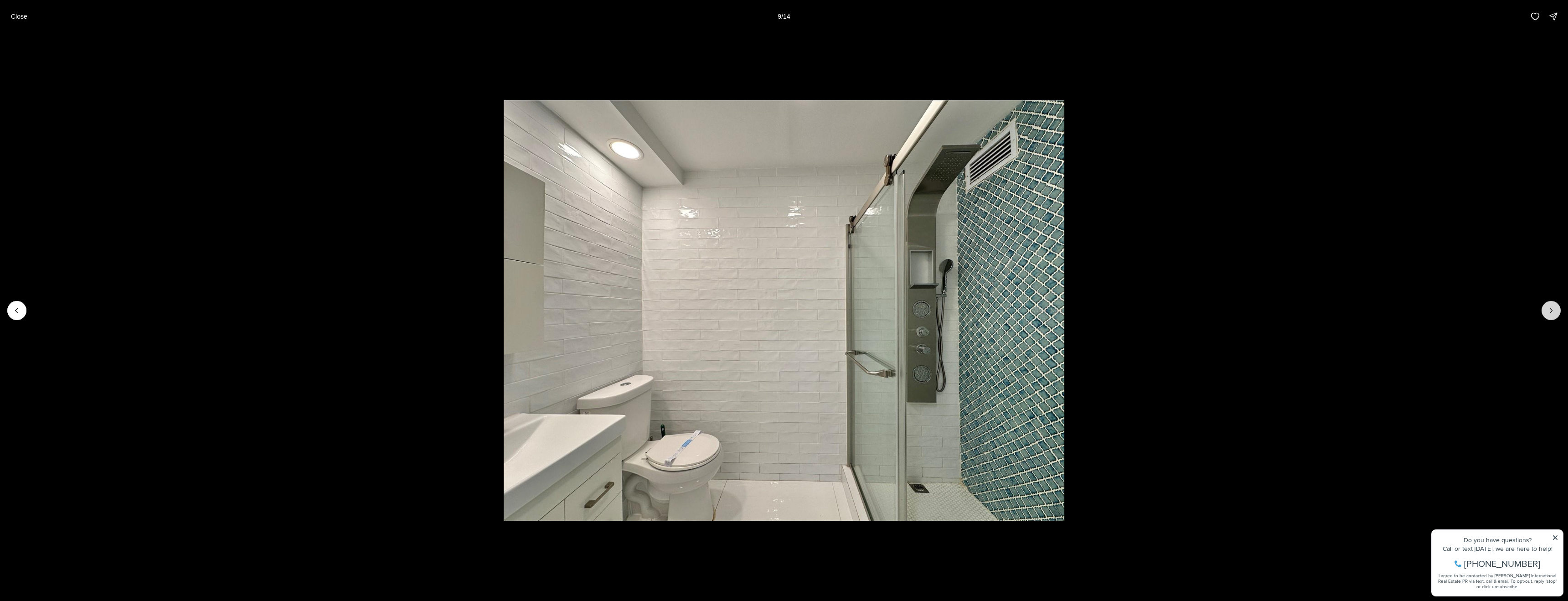
click at [1553, 310] on icon "Next slide" at bounding box center [1551, 310] width 9 height 9
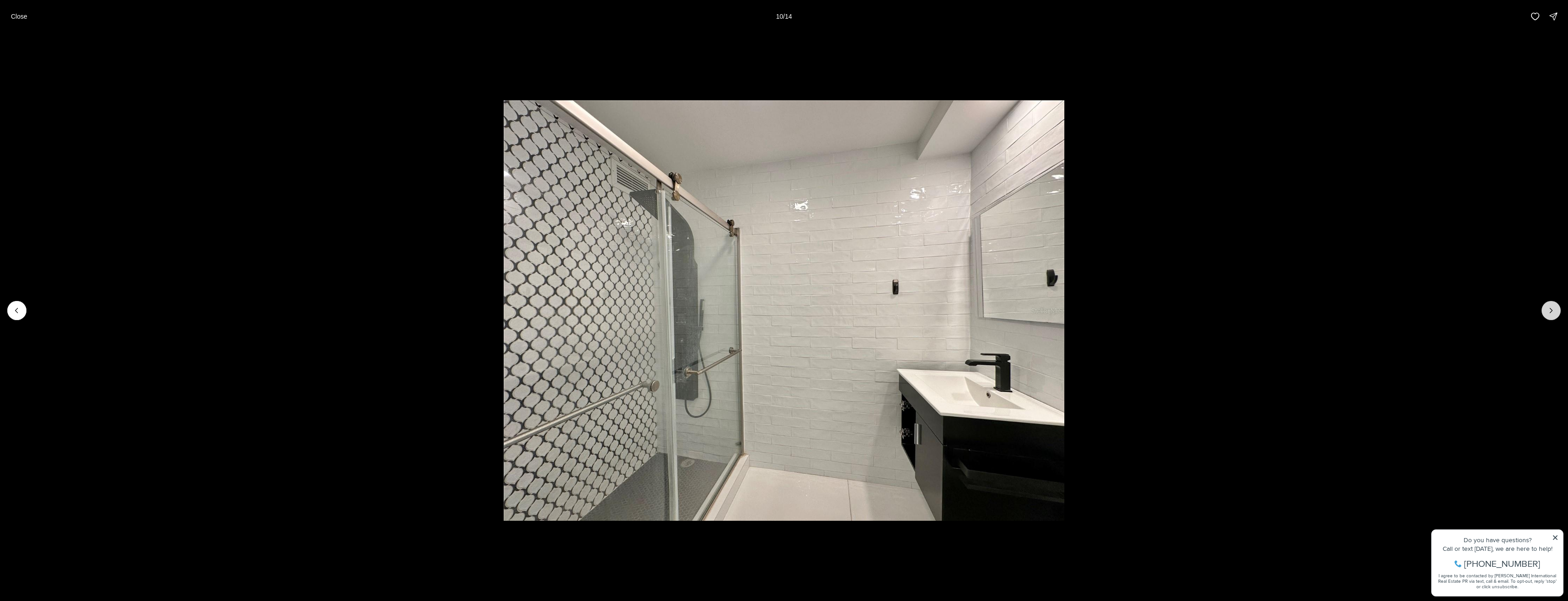
click at [1553, 310] on icon "Next slide" at bounding box center [1551, 310] width 9 height 9
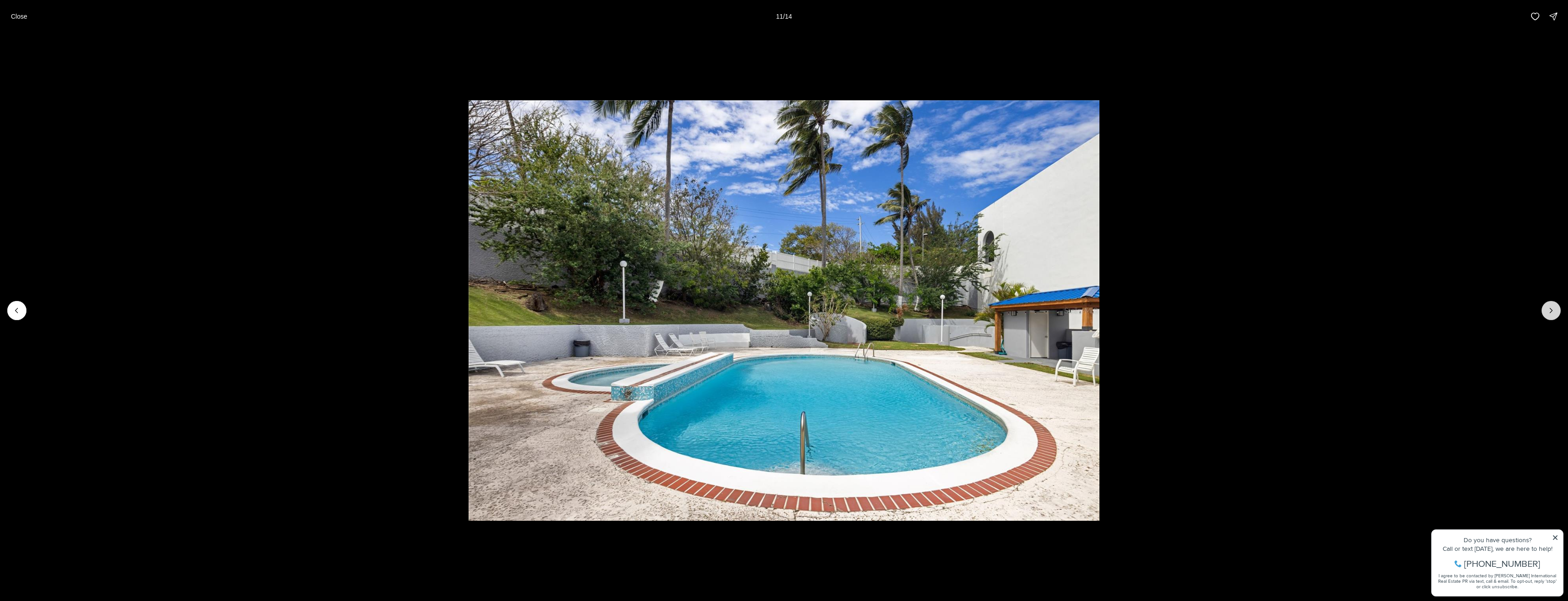
click at [1553, 310] on icon "Next slide" at bounding box center [1551, 310] width 9 height 9
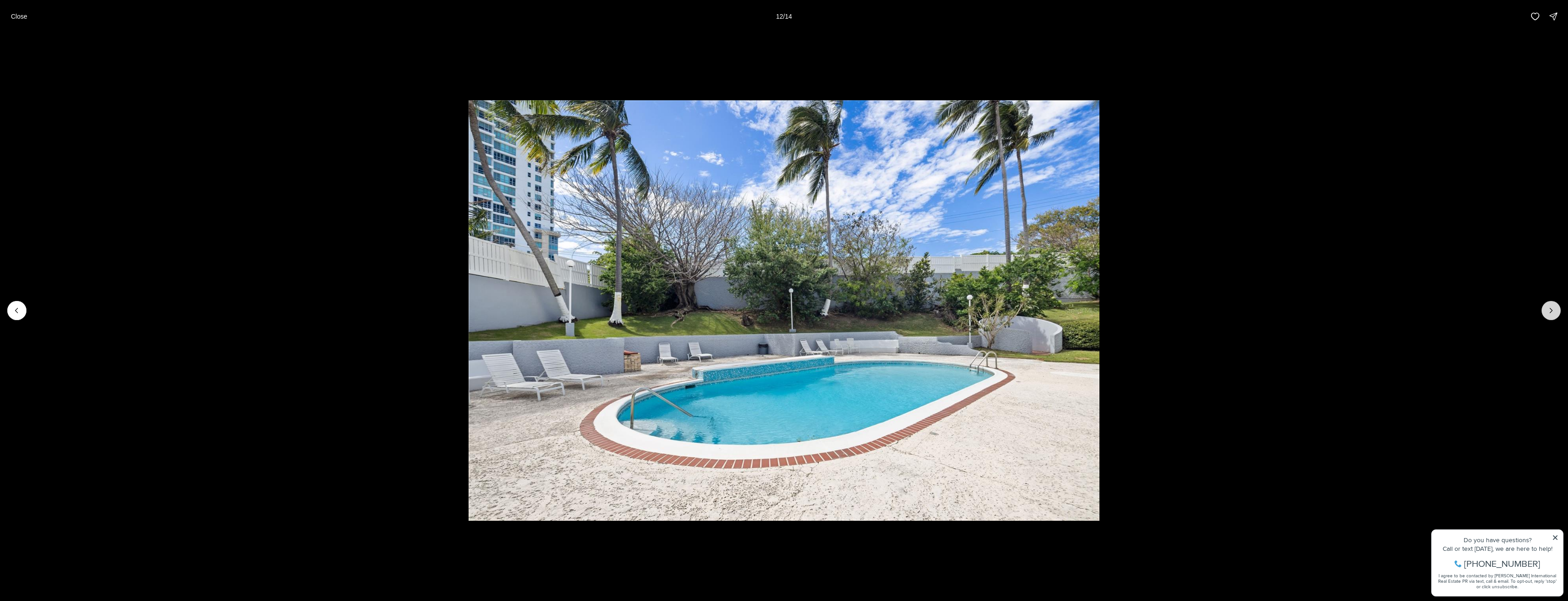
click at [1553, 310] on icon "Next slide" at bounding box center [1551, 310] width 9 height 9
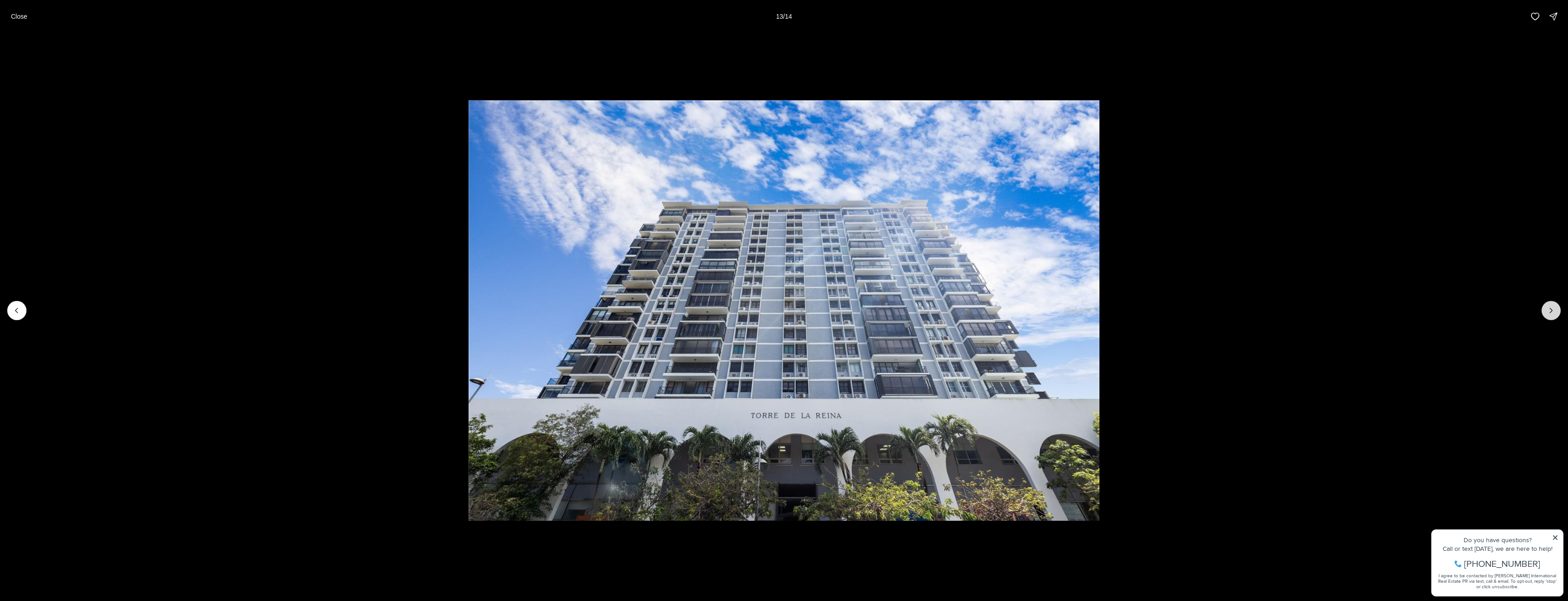
click at [1553, 310] on icon "Next slide" at bounding box center [1551, 310] width 9 height 9
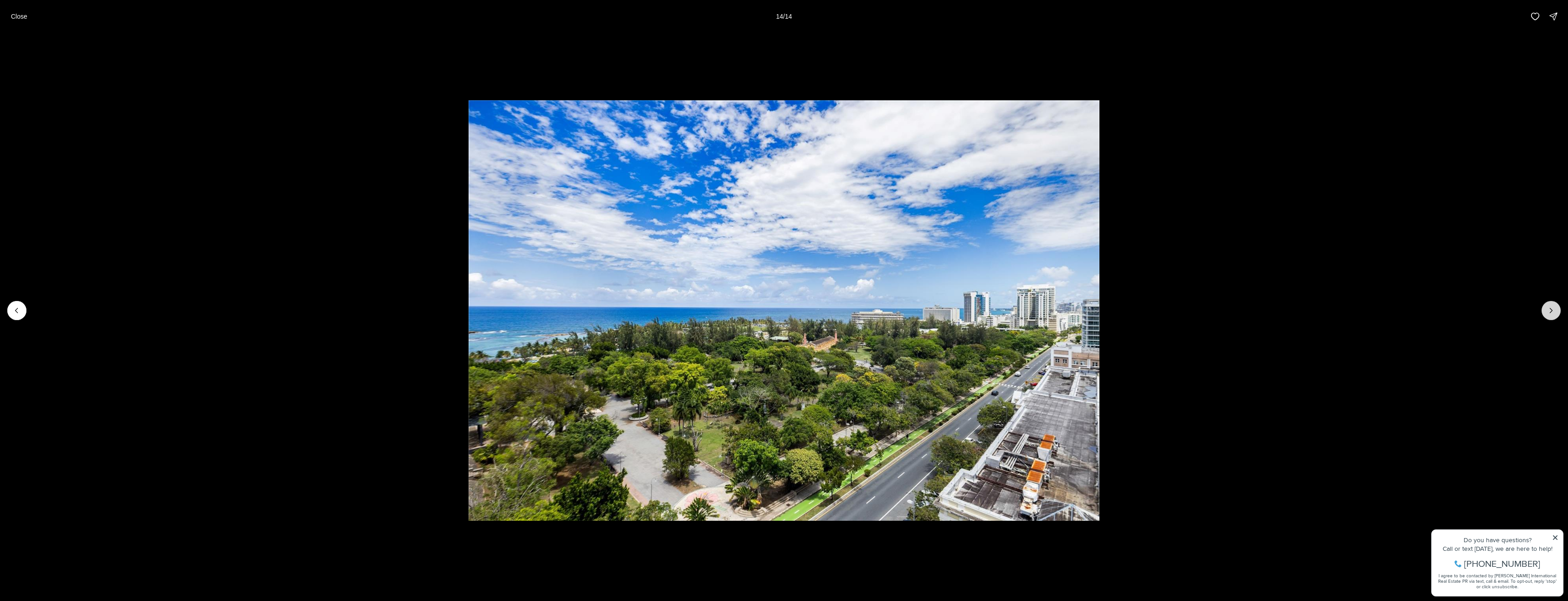
click at [1553, 310] on div at bounding box center [1551, 310] width 19 height 19
click at [1549, 315] on div at bounding box center [1551, 310] width 19 height 19
